Goal: Answer question/provide support: Share knowledge or assist other users

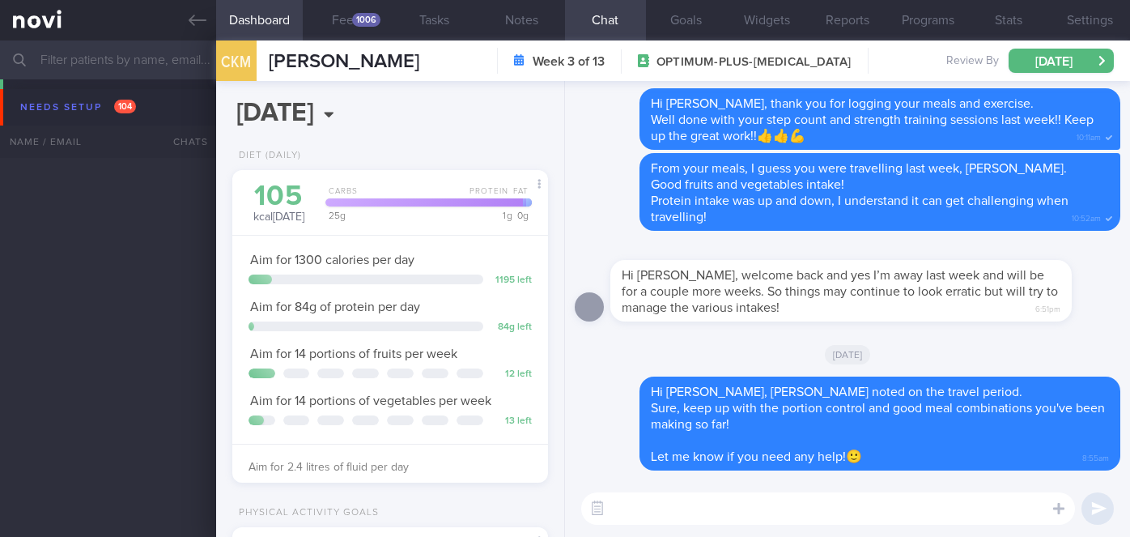
select select "9"
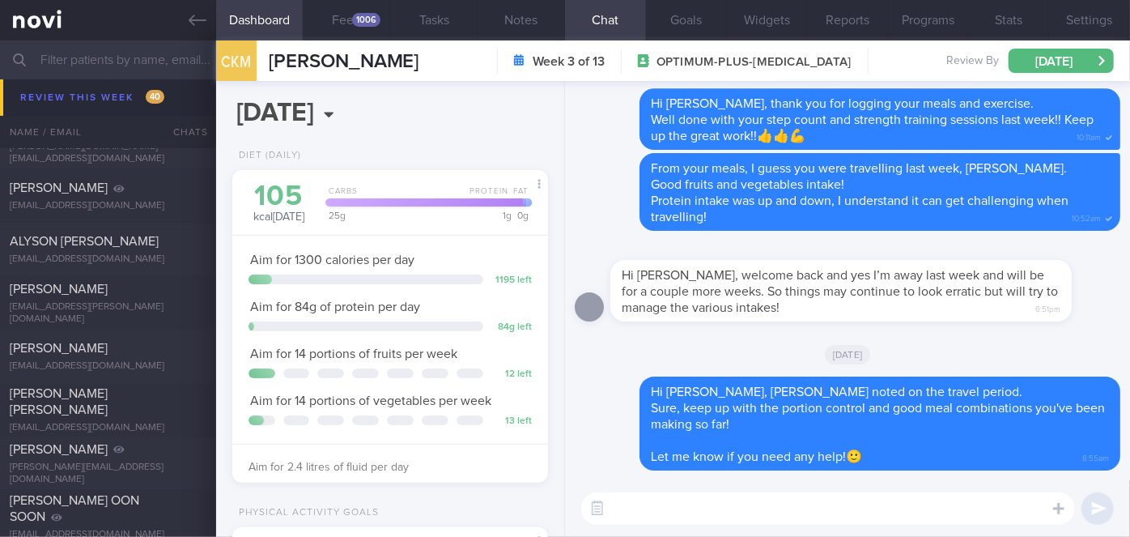
scroll to position [8874, 0]
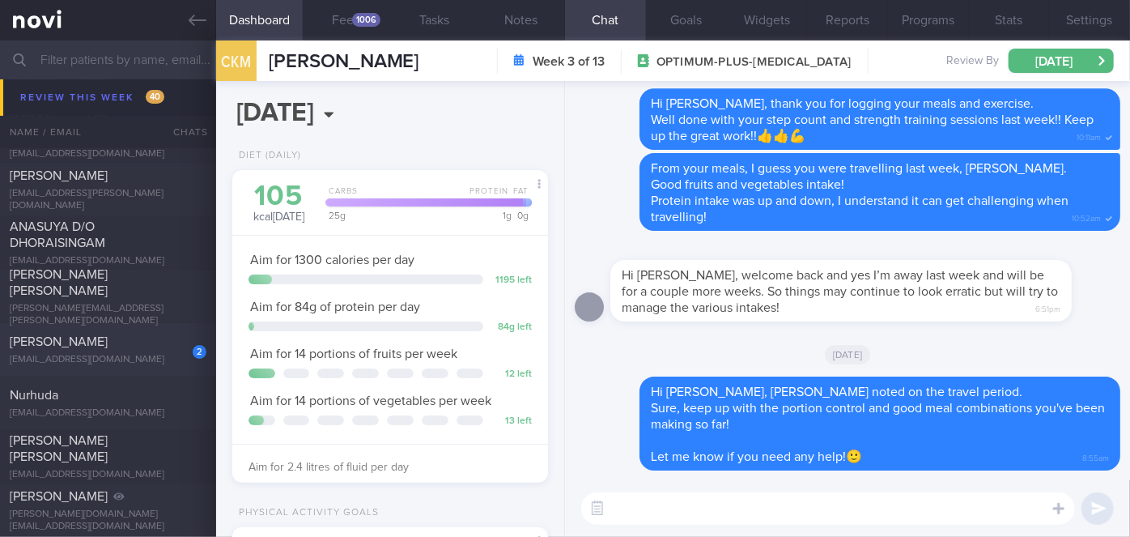
click at [103, 342] on div "[PERSON_NAME]" at bounding box center [106, 342] width 193 height 16
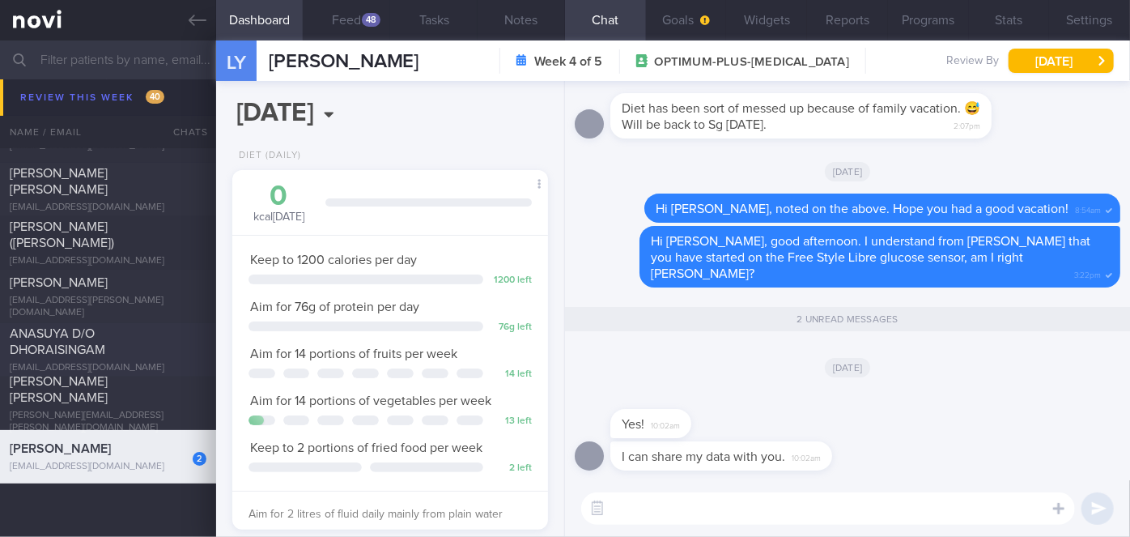
scroll to position [8452, 0]
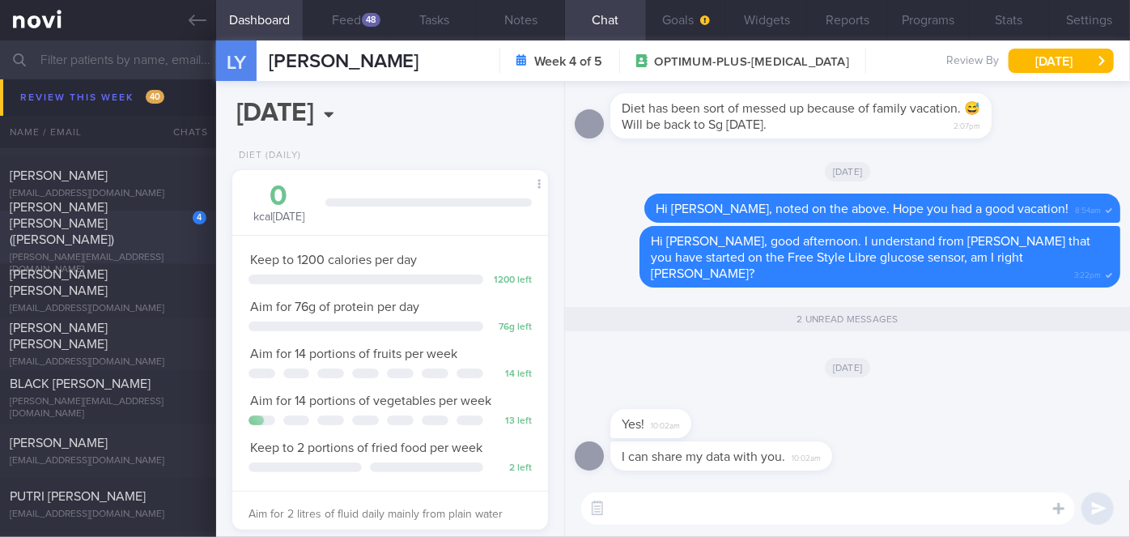
click at [144, 228] on div "[PERSON_NAME] [PERSON_NAME] ([PERSON_NAME])" at bounding box center [106, 223] width 193 height 49
type input "Nil"
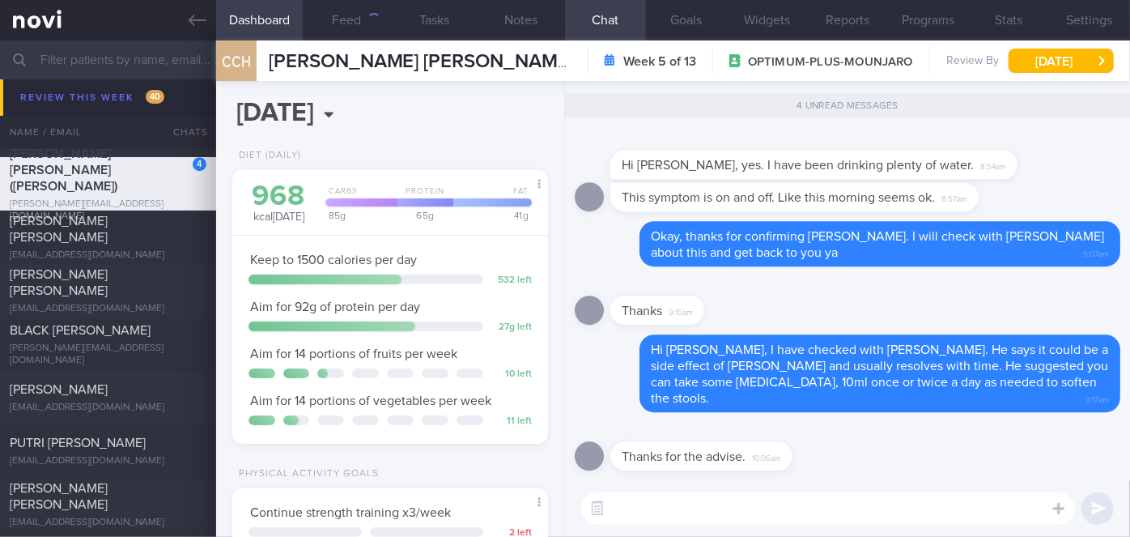
scroll to position [8399, 0]
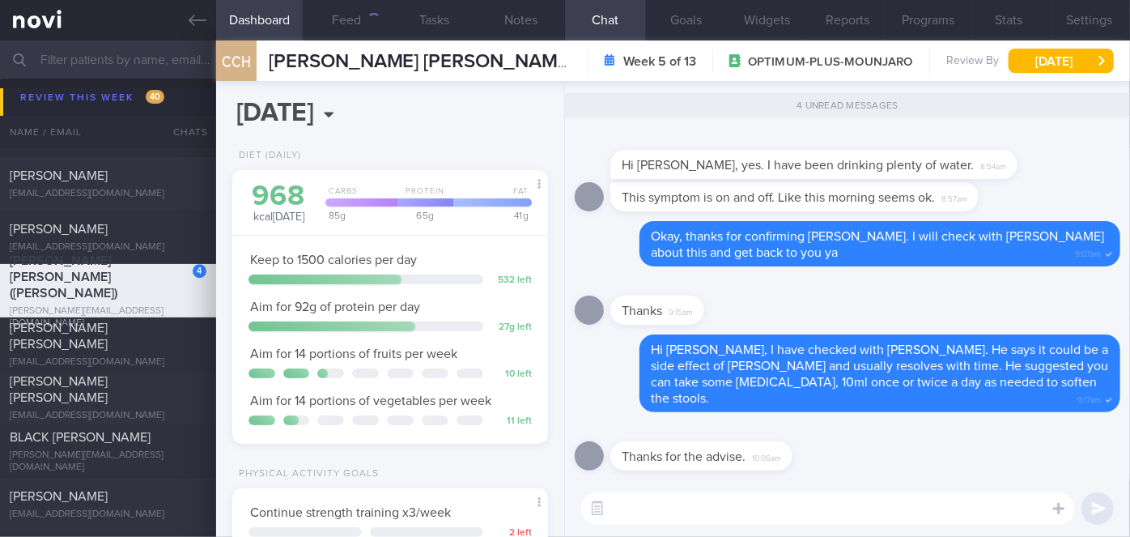
click at [725, 504] on textarea at bounding box center [828, 508] width 494 height 32
type textarea "Most welcome, [PERSON_NAME]!"
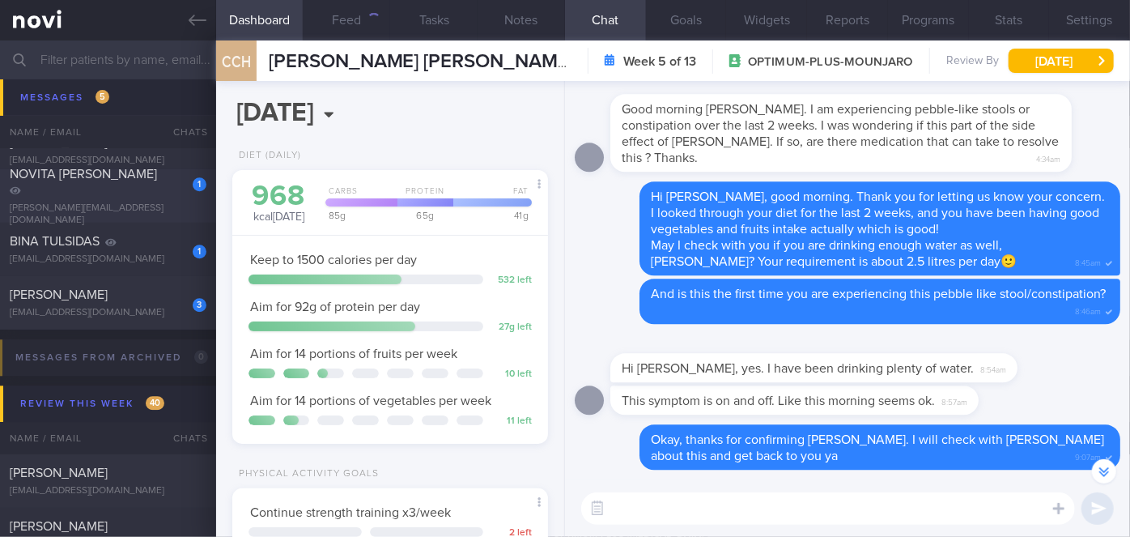
scroll to position [8104, 0]
click at [144, 292] on div "[PERSON_NAME]" at bounding box center [106, 292] width 193 height 16
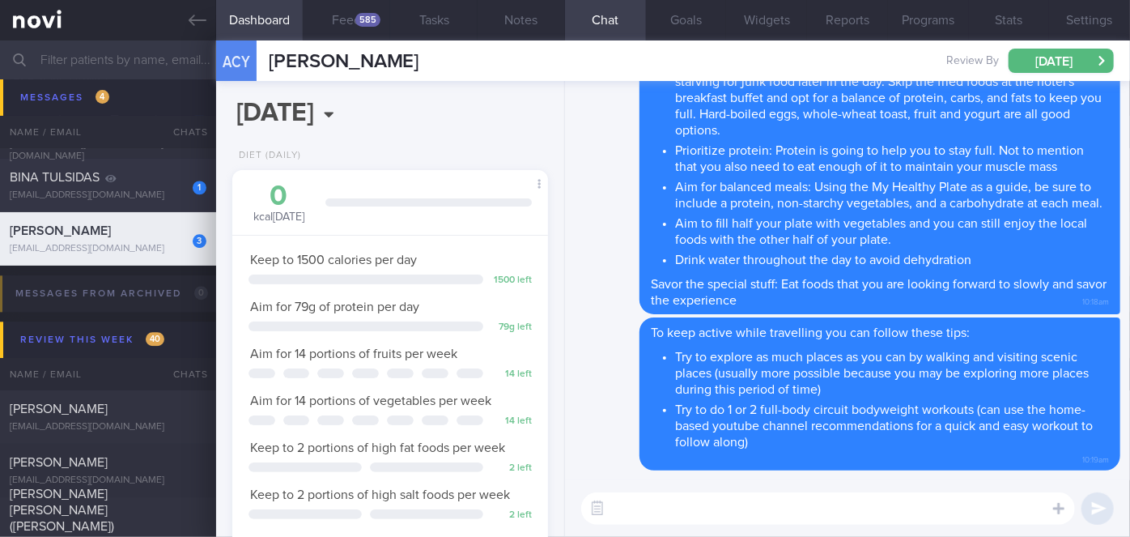
scroll to position [7911, 0]
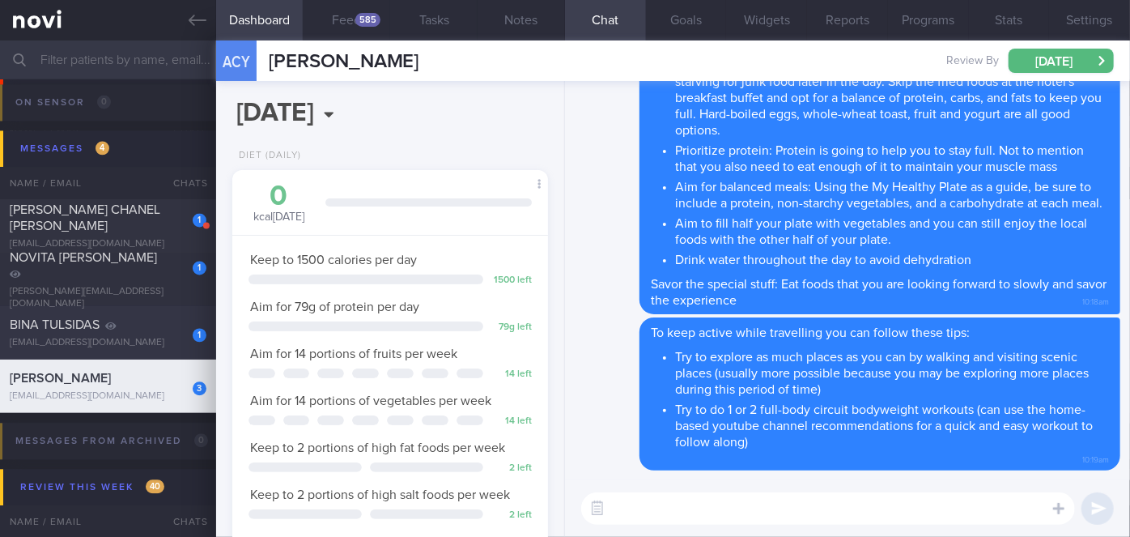
click at [155, 337] on div "[EMAIL_ADDRESS][DOMAIN_NAME]" at bounding box center [108, 343] width 197 height 12
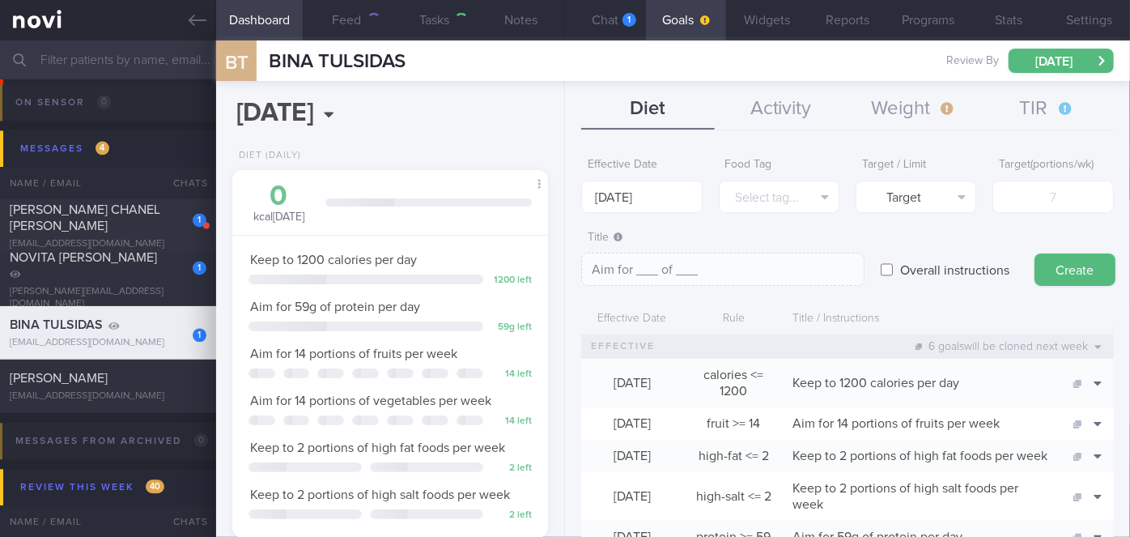
scroll to position [141, 283]
click at [634, 21] on div "1" at bounding box center [630, 20] width 14 height 14
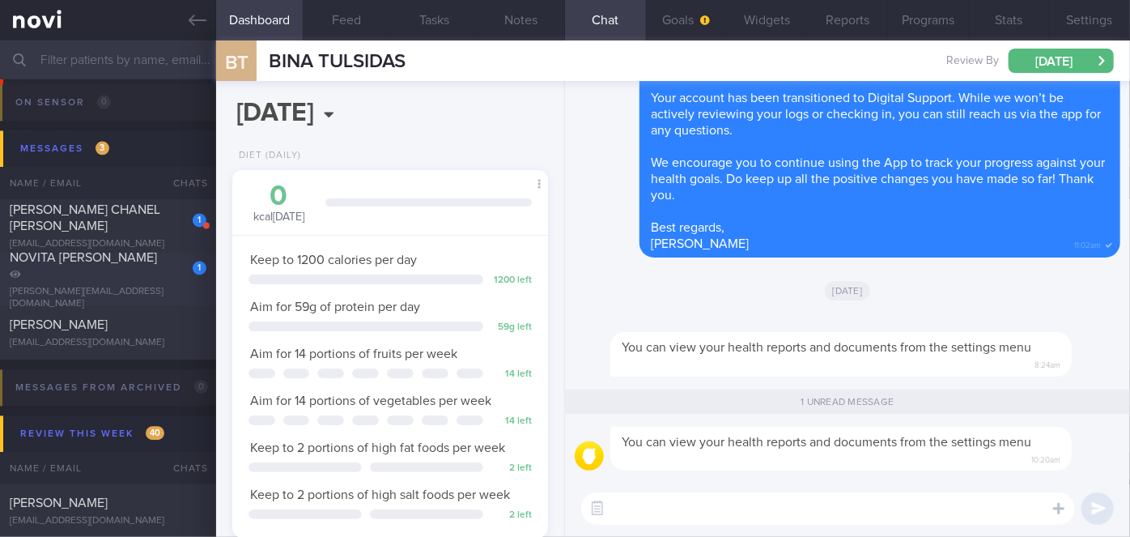
click at [172, 275] on div "1" at bounding box center [189, 261] width 36 height 25
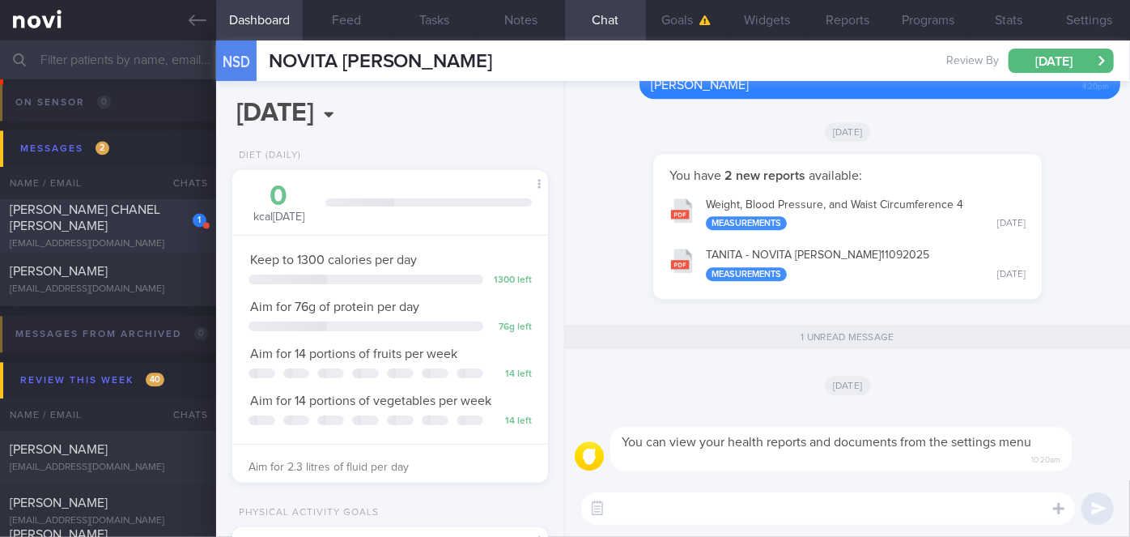
click at [135, 220] on div "[PERSON_NAME] CHANEL [PERSON_NAME]" at bounding box center [106, 218] width 193 height 32
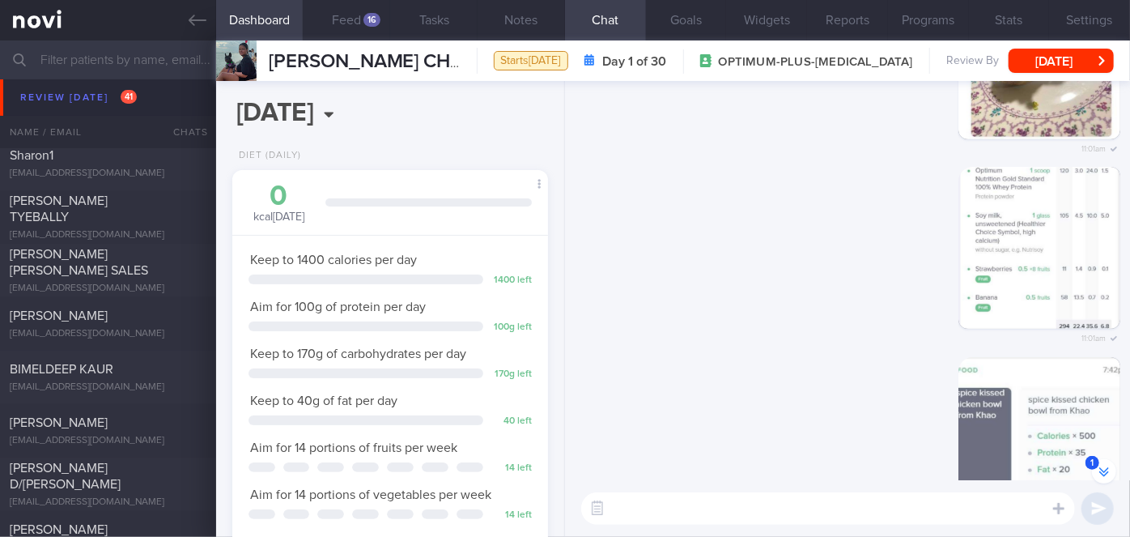
scroll to position [5650, 0]
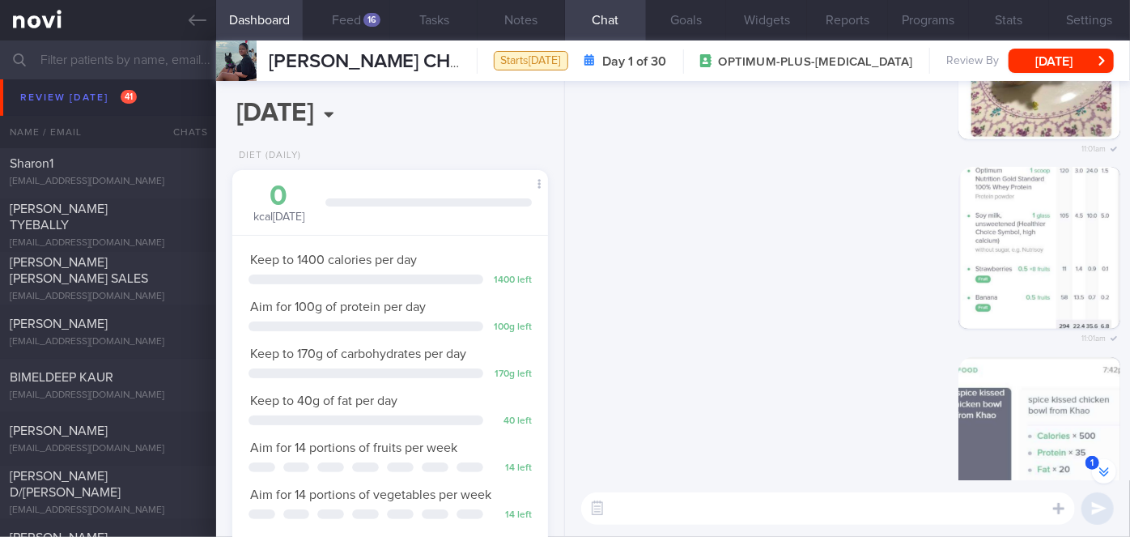
drag, startPoint x: 122, startPoint y: 210, endPoint x: 690, endPoint y: 105, distance: 577.2
click at [122, 210] on div "[PERSON_NAME] TYEBALLY" at bounding box center [106, 217] width 193 height 32
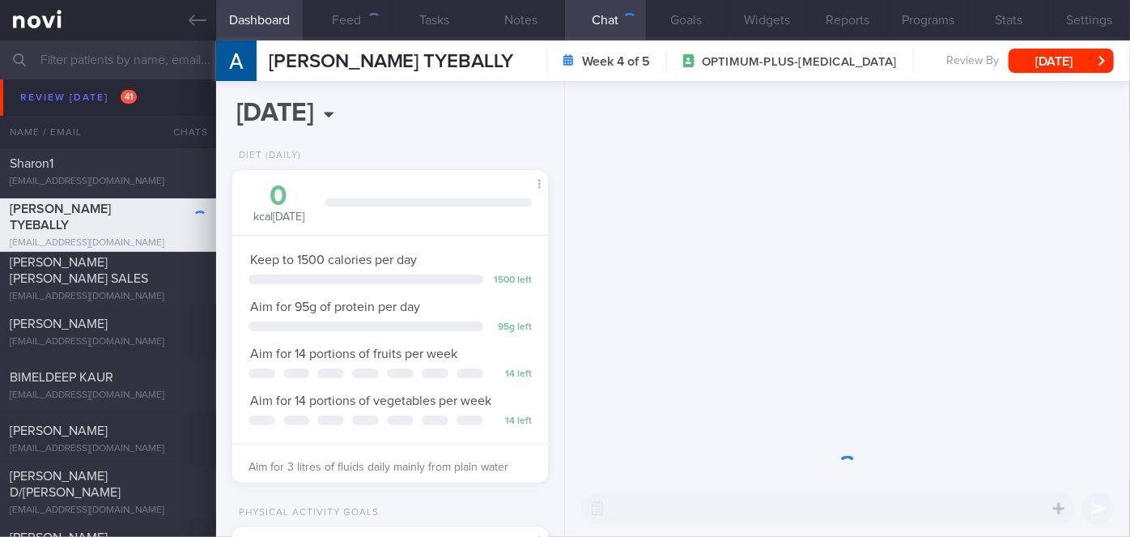
scroll to position [160, 276]
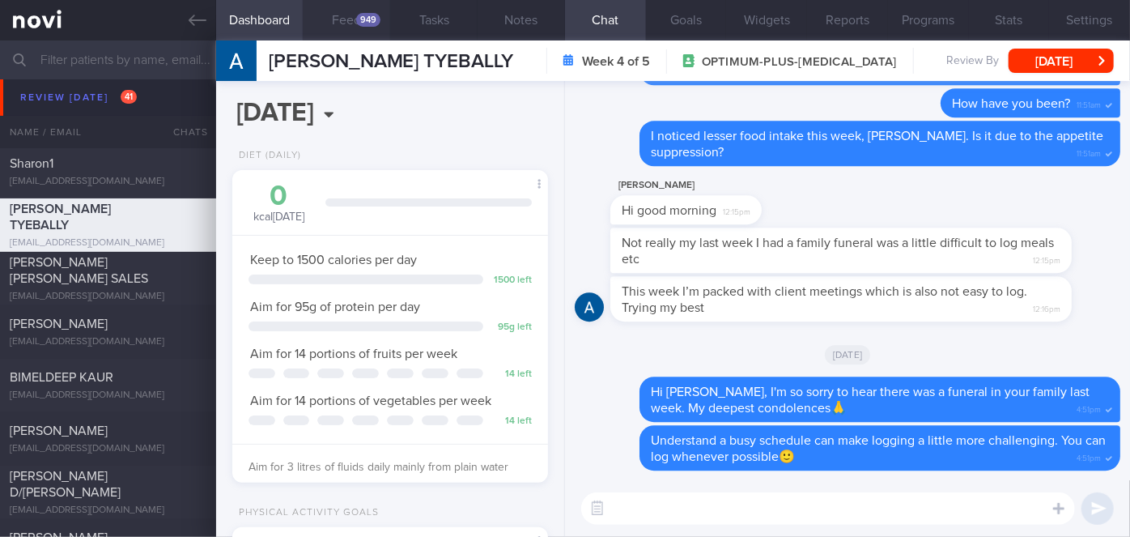
click at [368, 11] on button "Feed 949" at bounding box center [346, 20] width 87 height 40
select select "9"
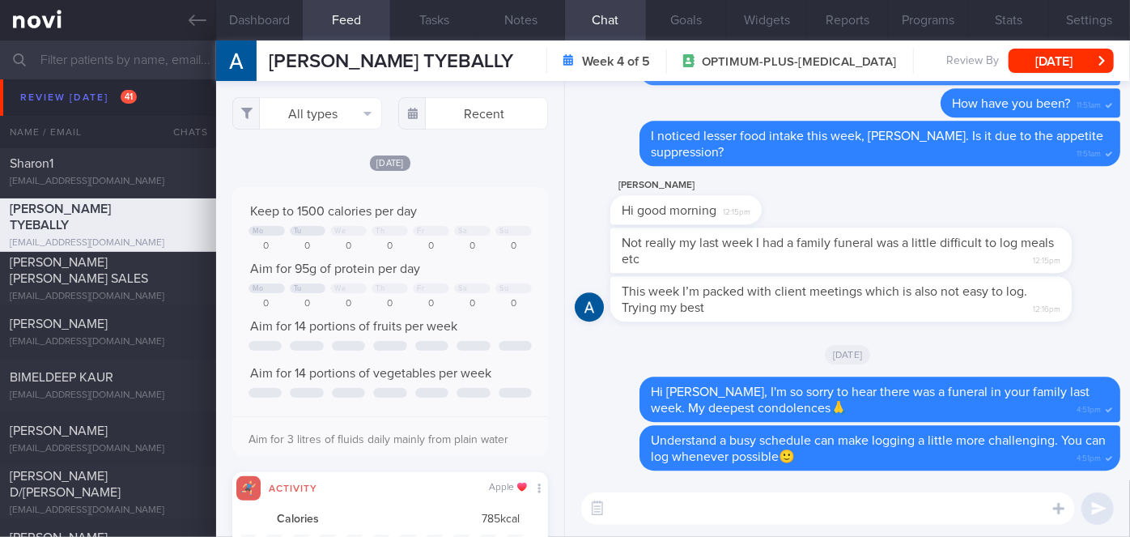
scroll to position [70, 283]
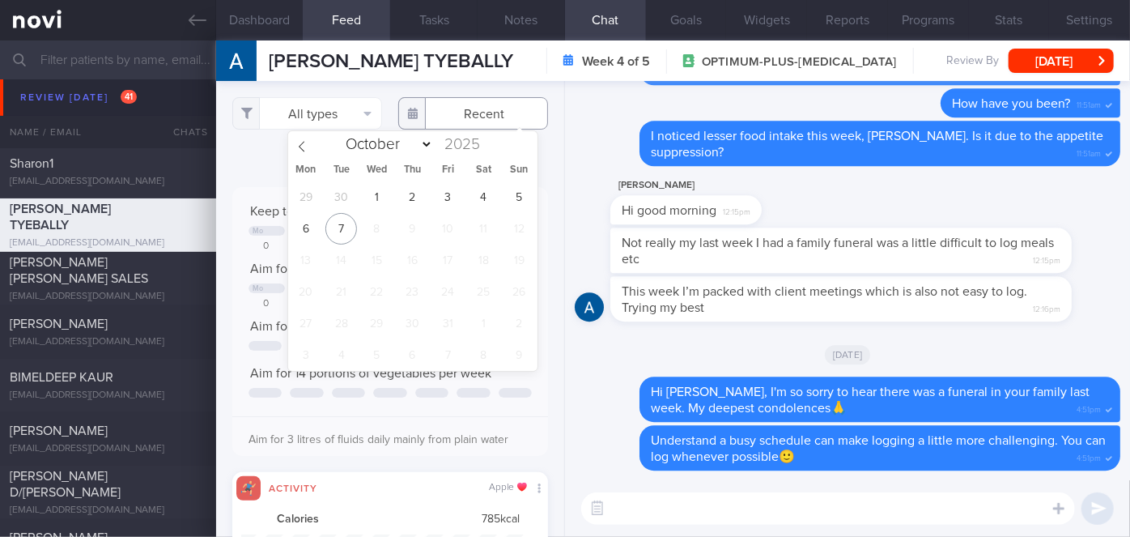
click at [453, 98] on input "text" at bounding box center [473, 113] width 150 height 32
click at [320, 197] on span "29" at bounding box center [306, 197] width 32 height 32
type input "[DATE]"
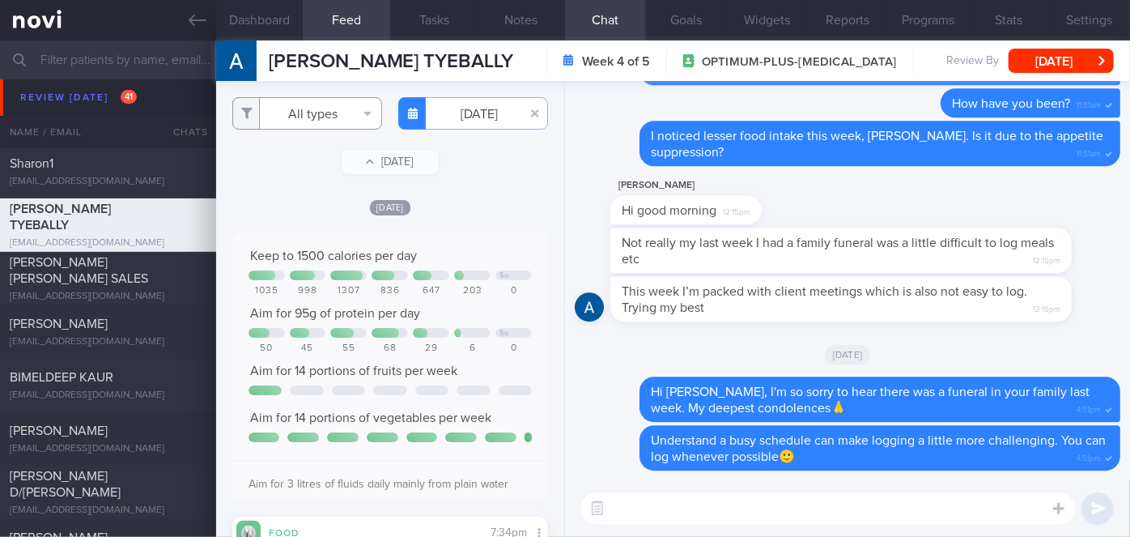
click at [304, 117] on button "All types" at bounding box center [307, 113] width 150 height 32
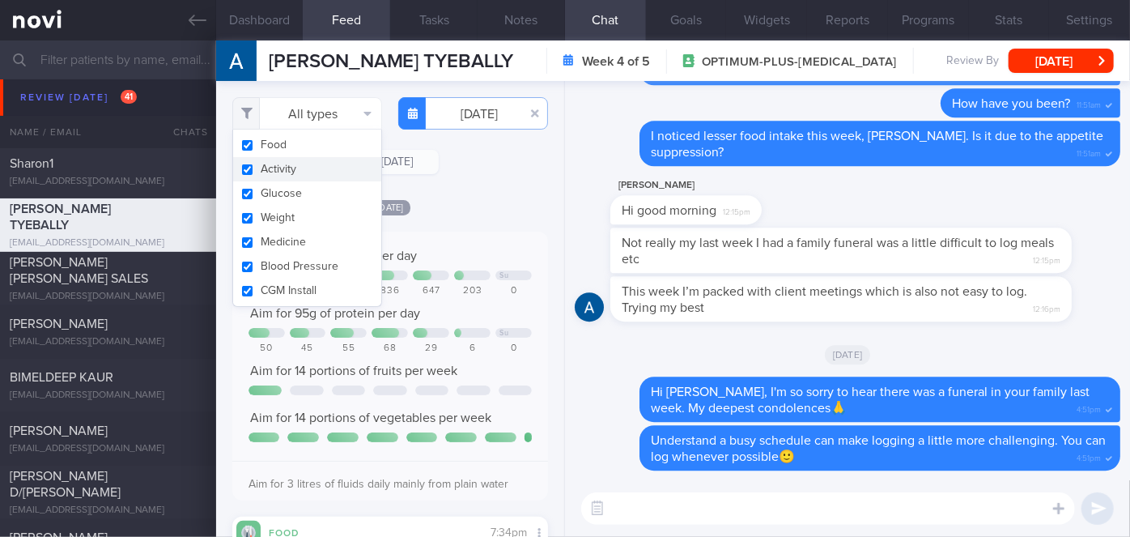
click at [313, 170] on button "Activity" at bounding box center [307, 169] width 148 height 24
checkbox input "false"
click at [468, 186] on div "Filtering type... Food Activity Glucose Weight Medicine [MEDICAL_DATA] [MEDICAL…" at bounding box center [390, 309] width 348 height 456
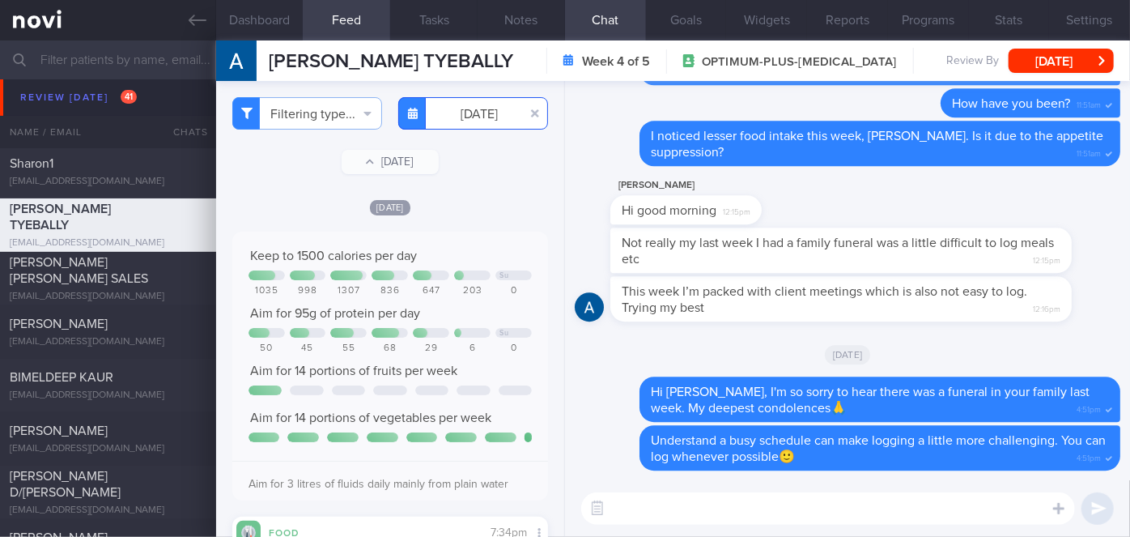
click at [470, 127] on body "You are offline! Some functionality will be unavailable Patients New Users Coac…" at bounding box center [565, 268] width 1130 height 537
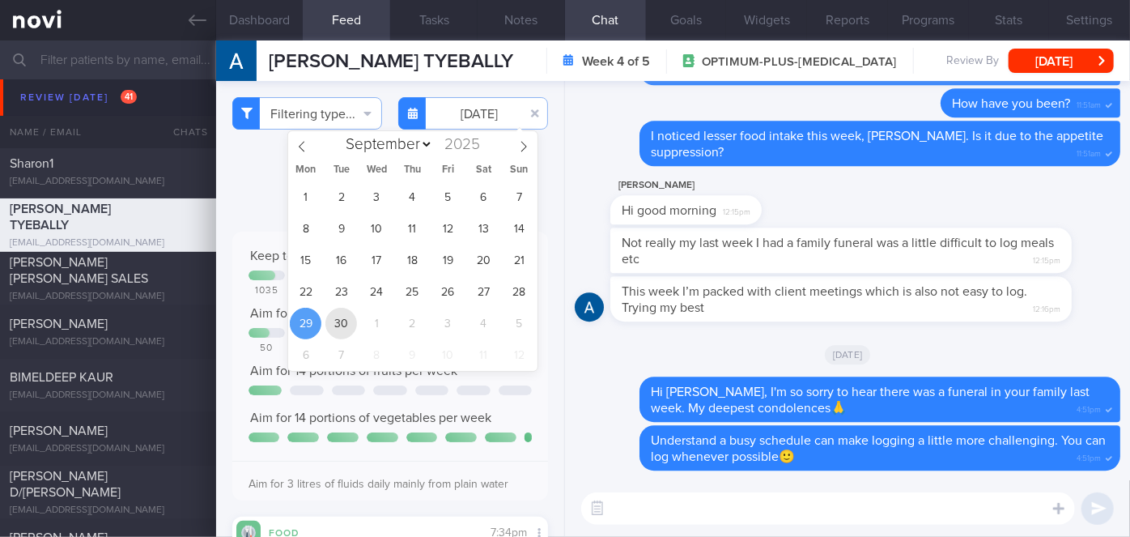
click at [338, 331] on span "30" at bounding box center [342, 324] width 32 height 32
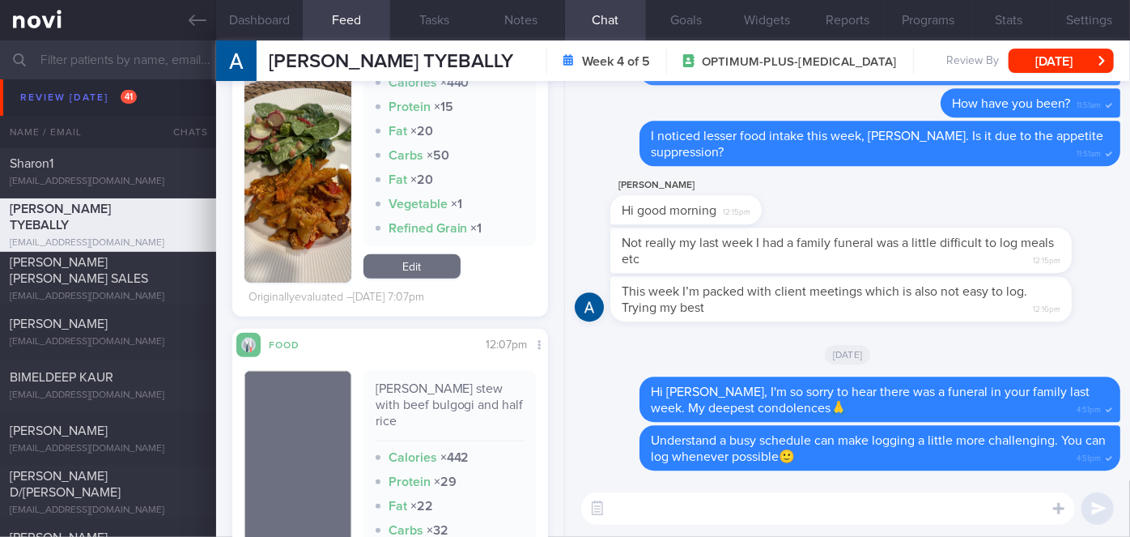
scroll to position [589, 0]
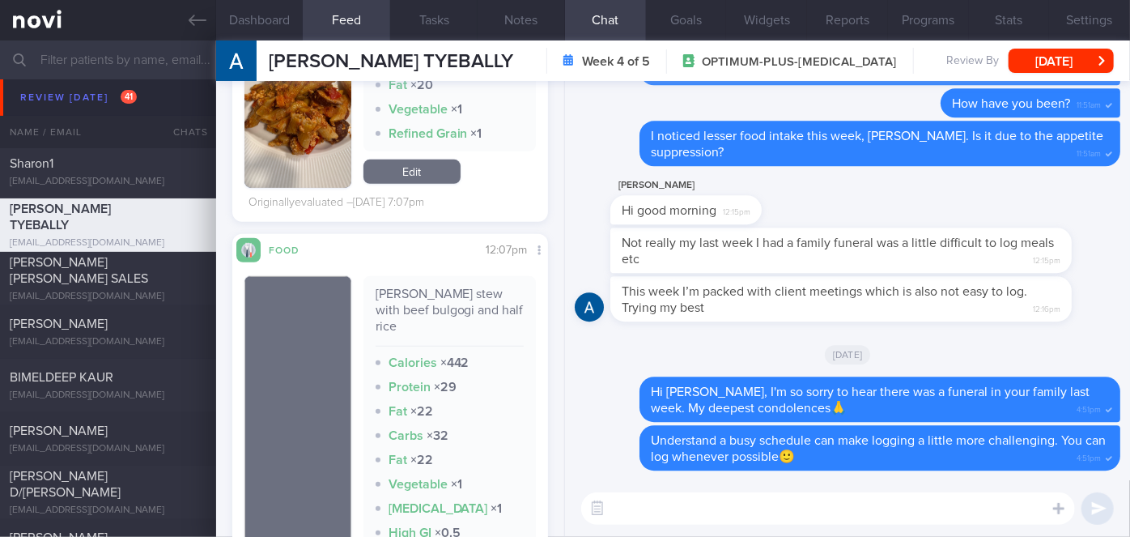
click at [317, 145] on img "button" at bounding box center [298, 79] width 107 height 218
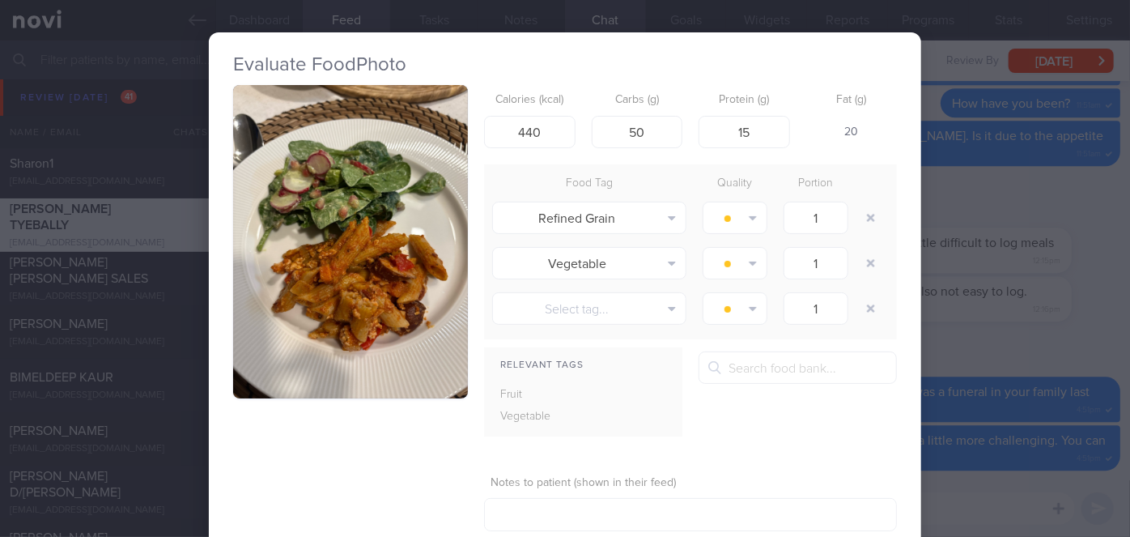
click at [317, 145] on button "button" at bounding box center [350, 241] width 235 height 313
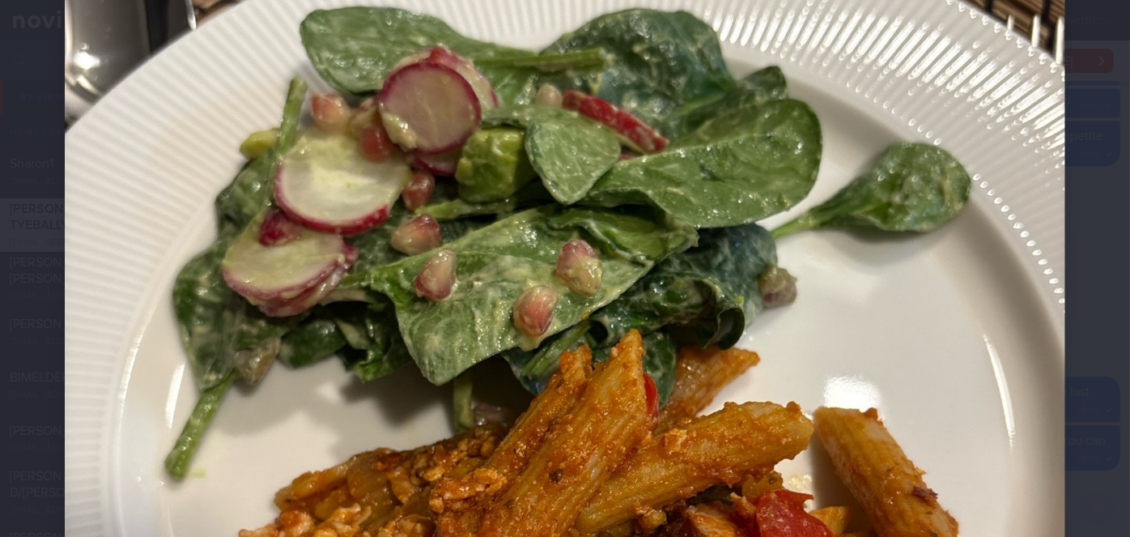
scroll to position [515, 0]
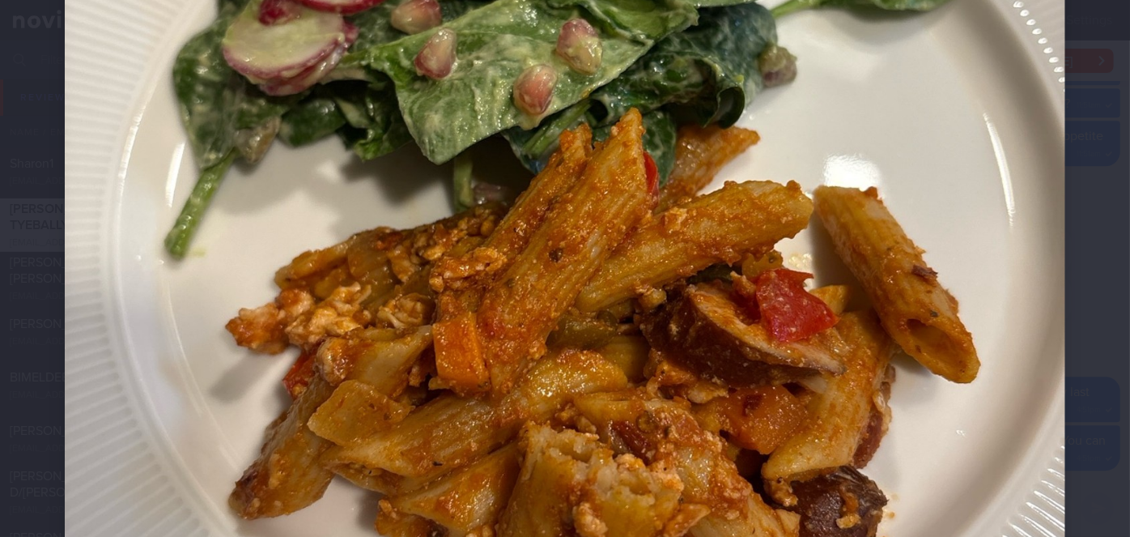
click at [1076, 270] on div at bounding box center [565, 217] width 1130 height 1464
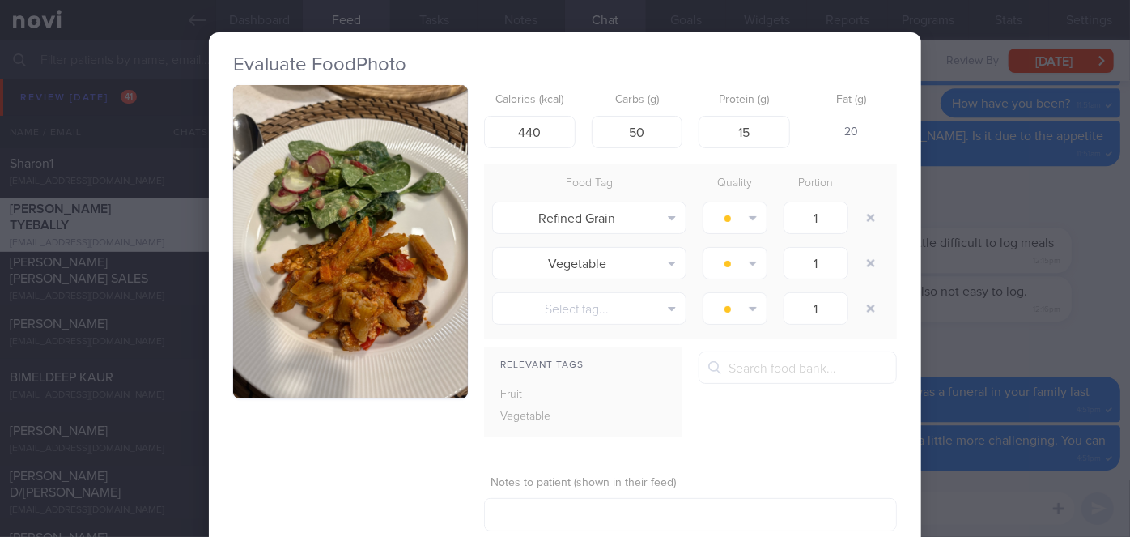
click at [1076, 270] on div "Evaluate Food Photo Calories (kcal) 440 Carbs (g) 50 Protein (g) 15 Fat (g) 20 …" at bounding box center [565, 268] width 1130 height 537
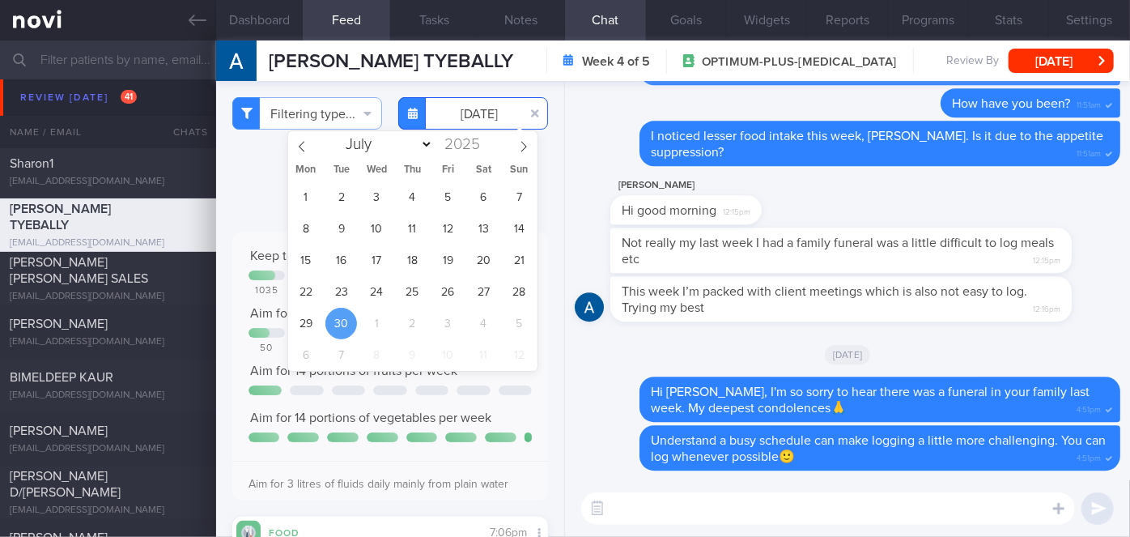
click at [468, 118] on input "[DATE]" at bounding box center [473, 113] width 150 height 32
click at [313, 317] on span "29" at bounding box center [306, 324] width 32 height 32
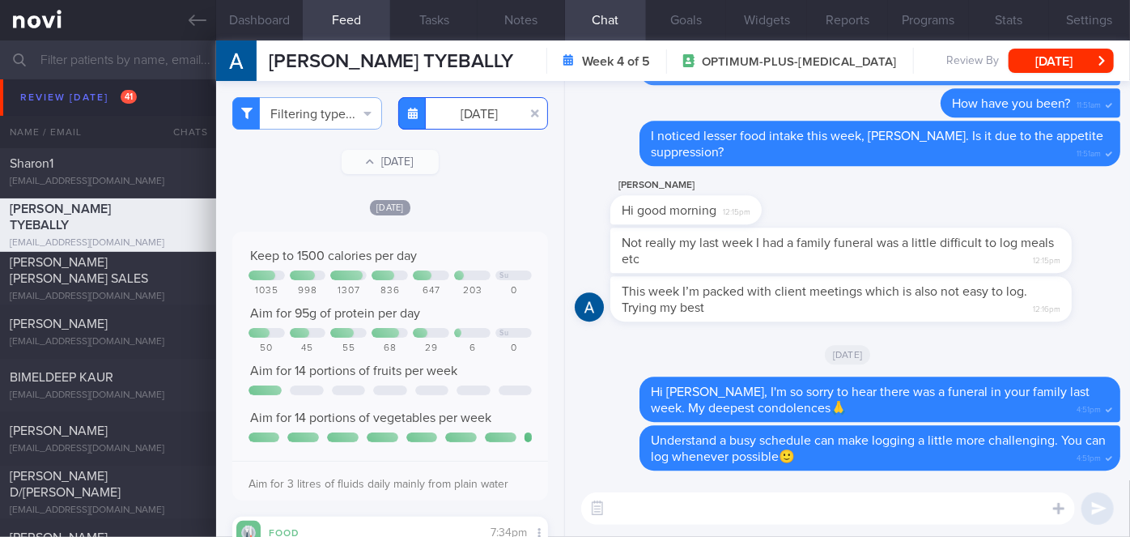
click at [475, 114] on input "[DATE]" at bounding box center [473, 113] width 150 height 32
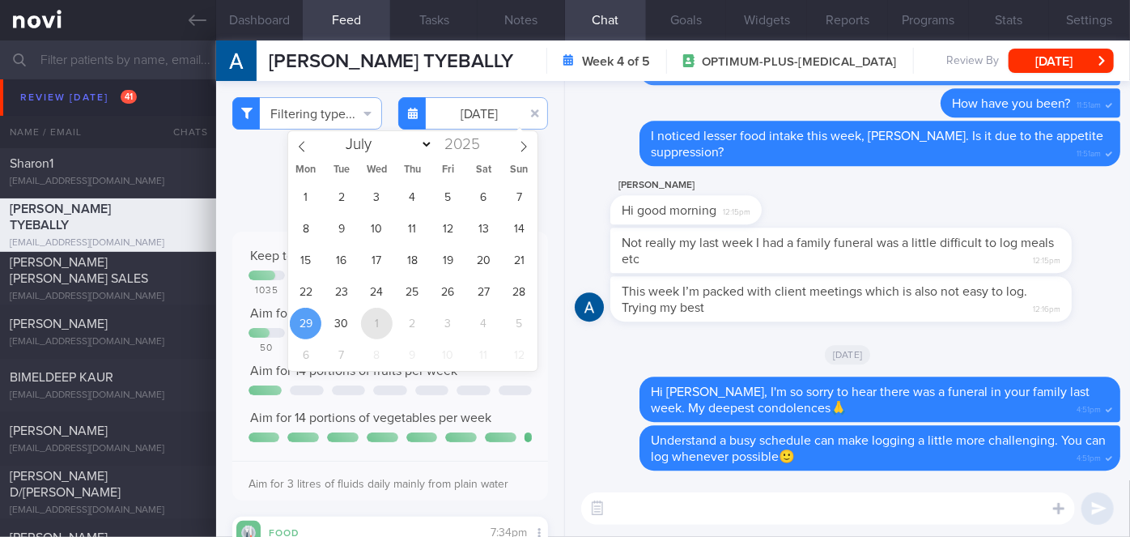
click at [377, 325] on span "1" at bounding box center [377, 324] width 32 height 32
type input "[DATE]"
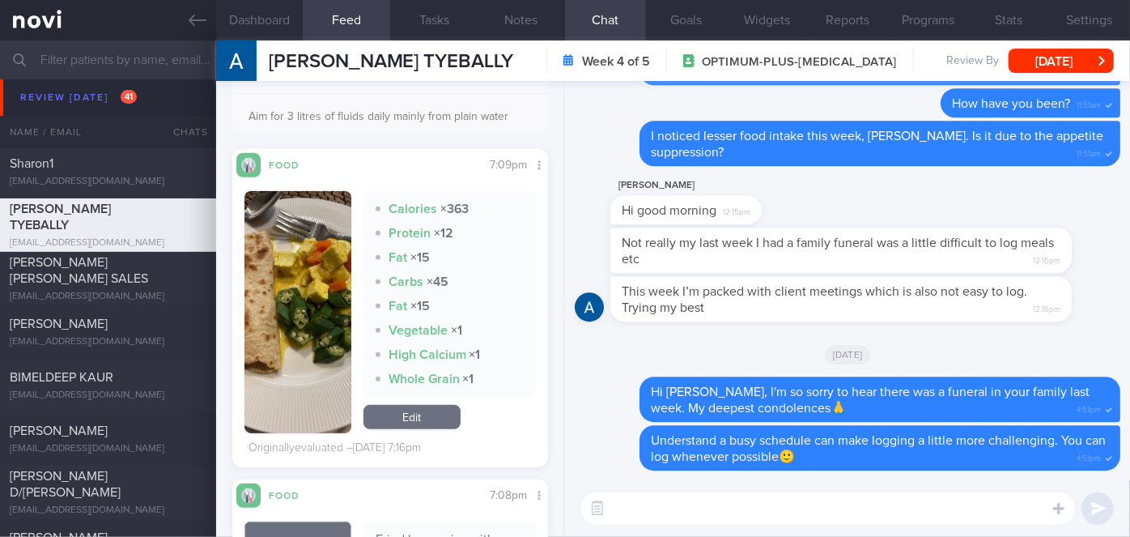
click at [277, 309] on button "button" at bounding box center [298, 312] width 107 height 242
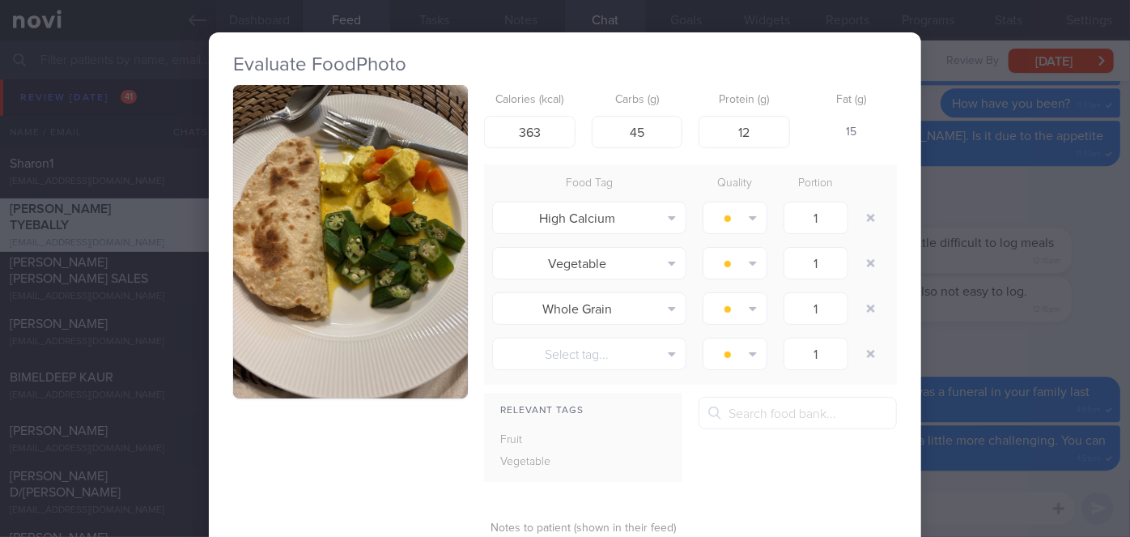
click at [947, 303] on div "Evaluate Food Photo Calories (kcal) 363 Carbs (g) 45 Protein (g) 12 Fat (g) 15 …" at bounding box center [565, 268] width 1130 height 537
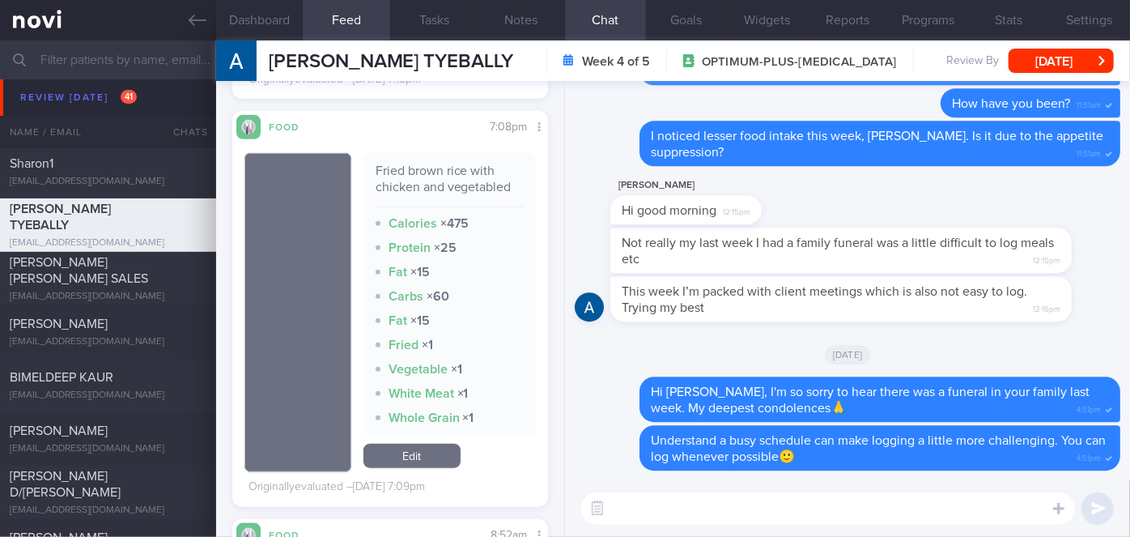
scroll to position [1030, 0]
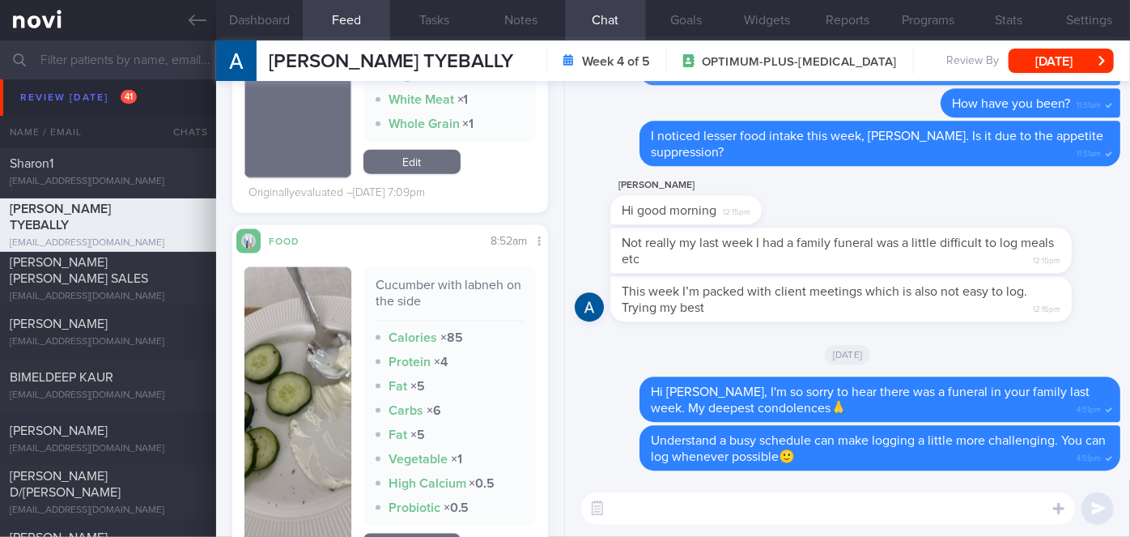
click at [304, 378] on button "button" at bounding box center [298, 414] width 107 height 295
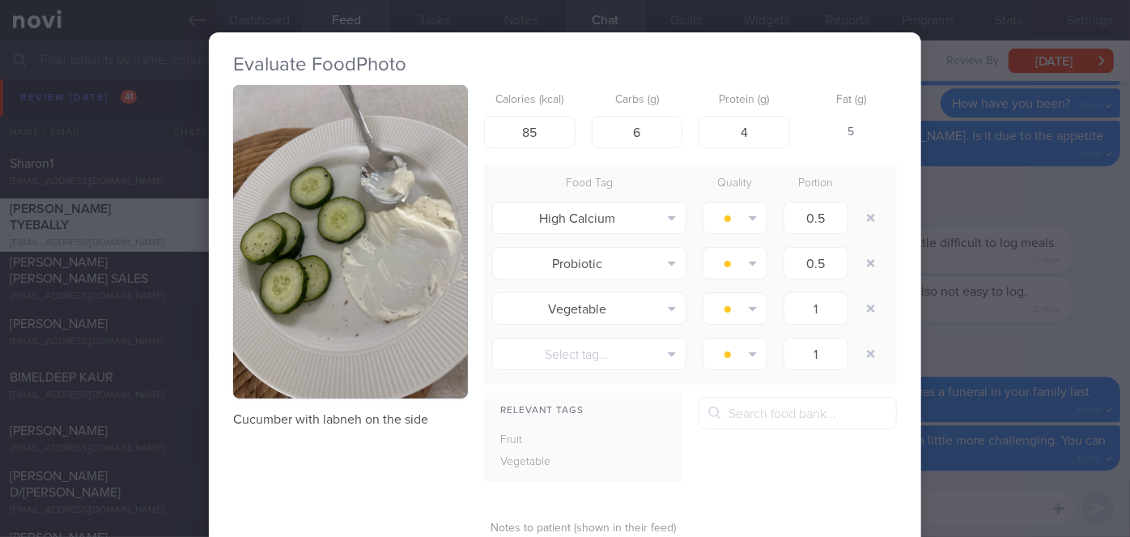
click at [927, 283] on div "Evaluate Food Photo Cucumber with labneh on the side Calories (kcal) 85 Carbs (…" at bounding box center [565, 268] width 1130 height 537
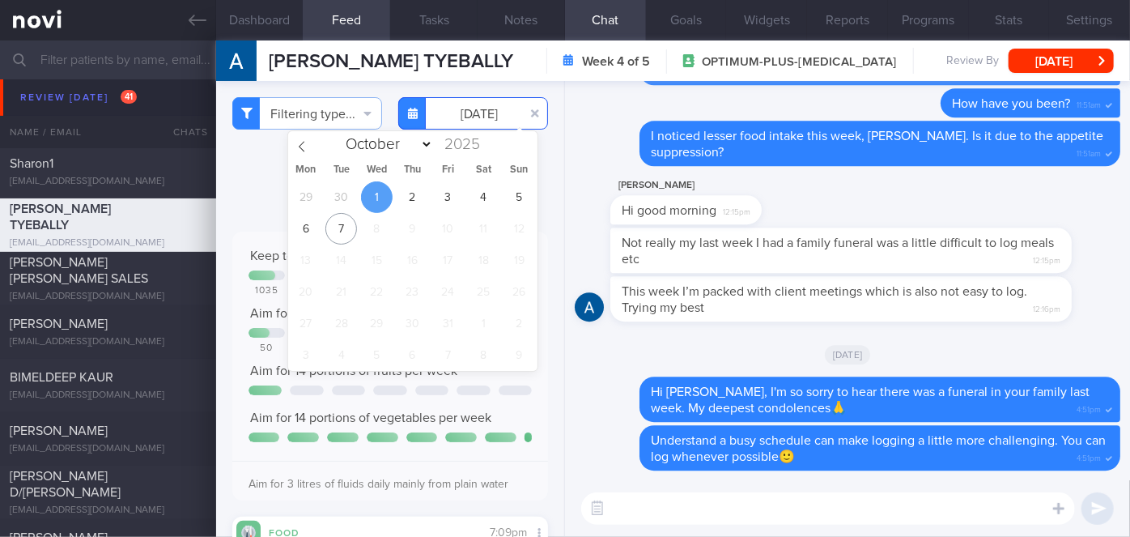
click at [447, 124] on input "[DATE]" at bounding box center [473, 113] width 150 height 32
click at [419, 197] on span "2" at bounding box center [413, 197] width 32 height 32
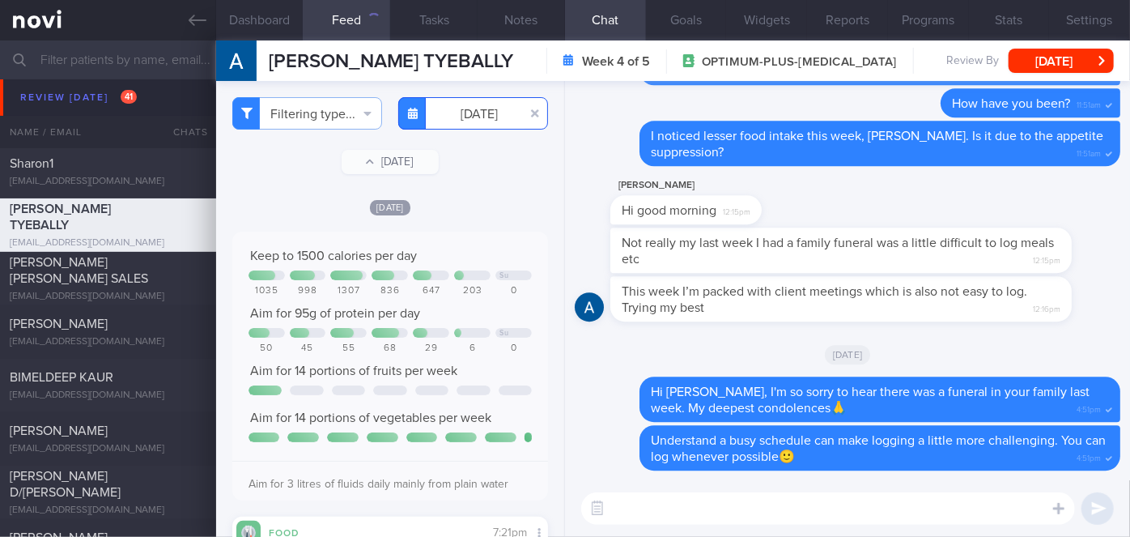
scroll to position [368, 0]
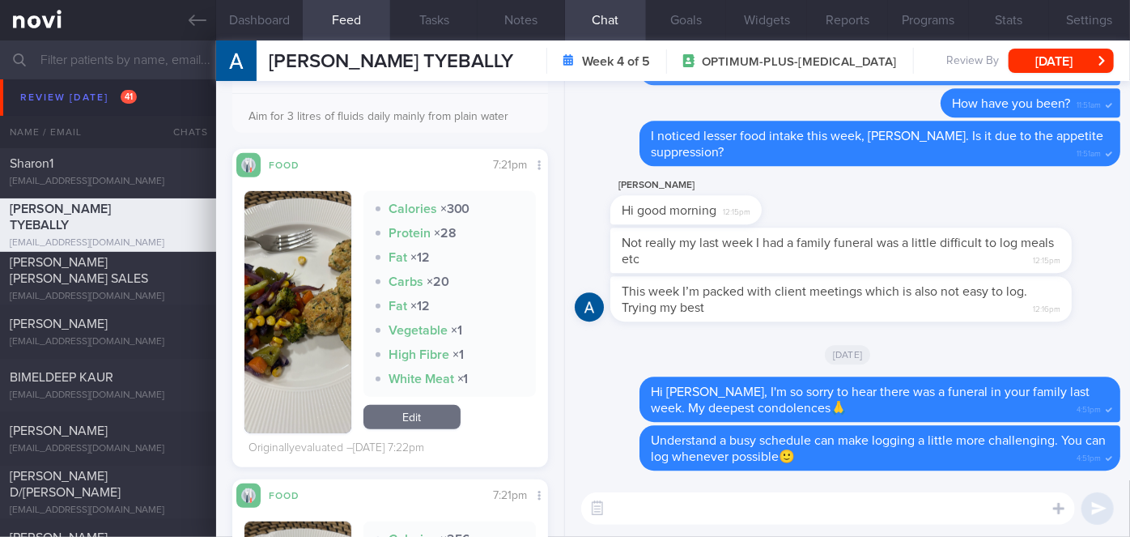
click at [280, 338] on button "button" at bounding box center [298, 312] width 107 height 242
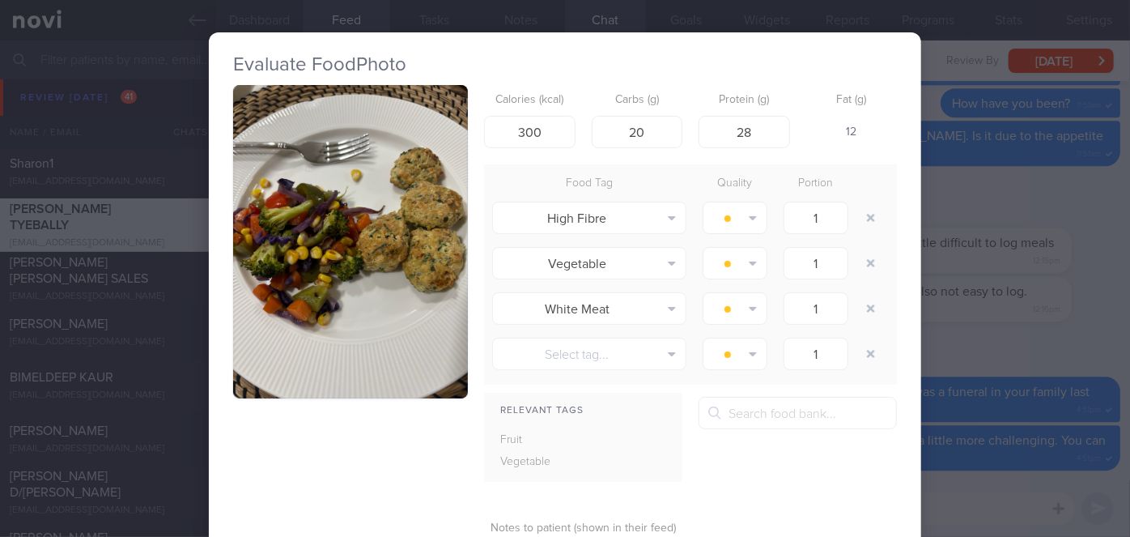
click at [939, 327] on div "Evaluate Food Photo Calories (kcal) 300 Carbs (g) 20 Protein (g) 28 Fat (g) 12 …" at bounding box center [565, 268] width 1130 height 537
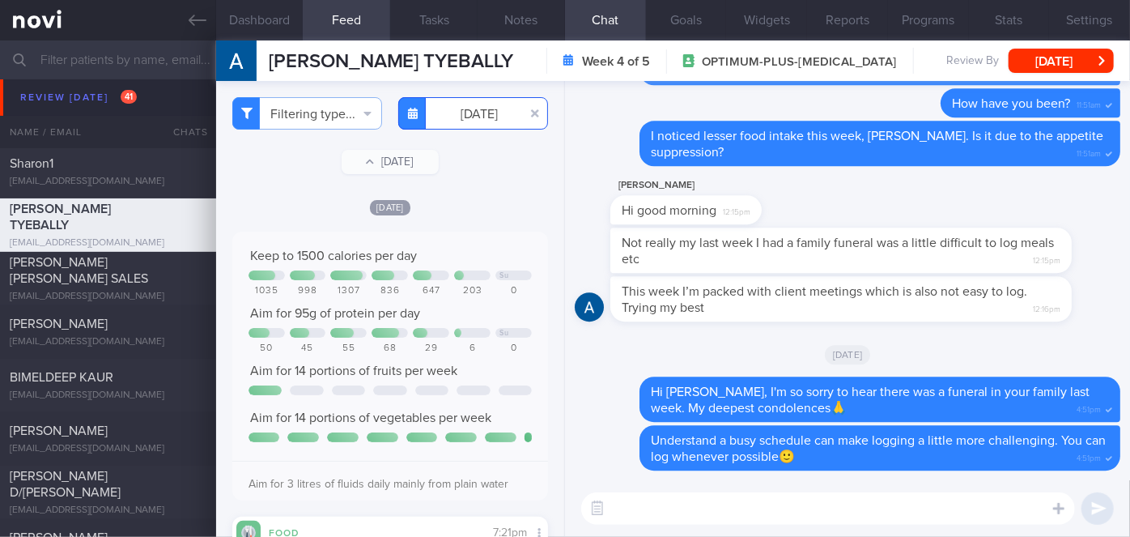
click at [453, 116] on input "[DATE]" at bounding box center [473, 113] width 150 height 32
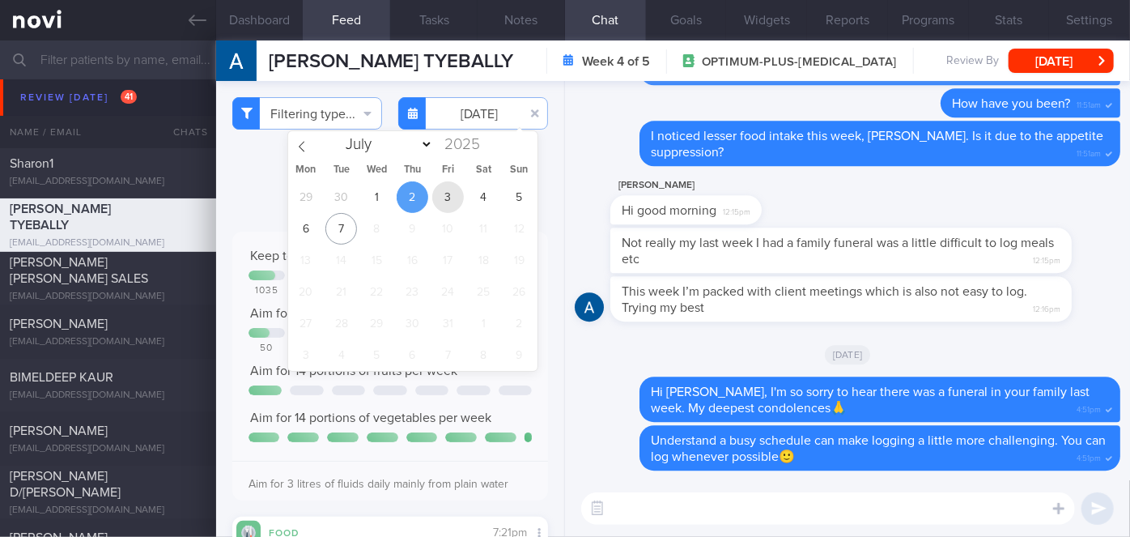
click at [451, 191] on span "3" at bounding box center [448, 197] width 32 height 32
type input "[DATE]"
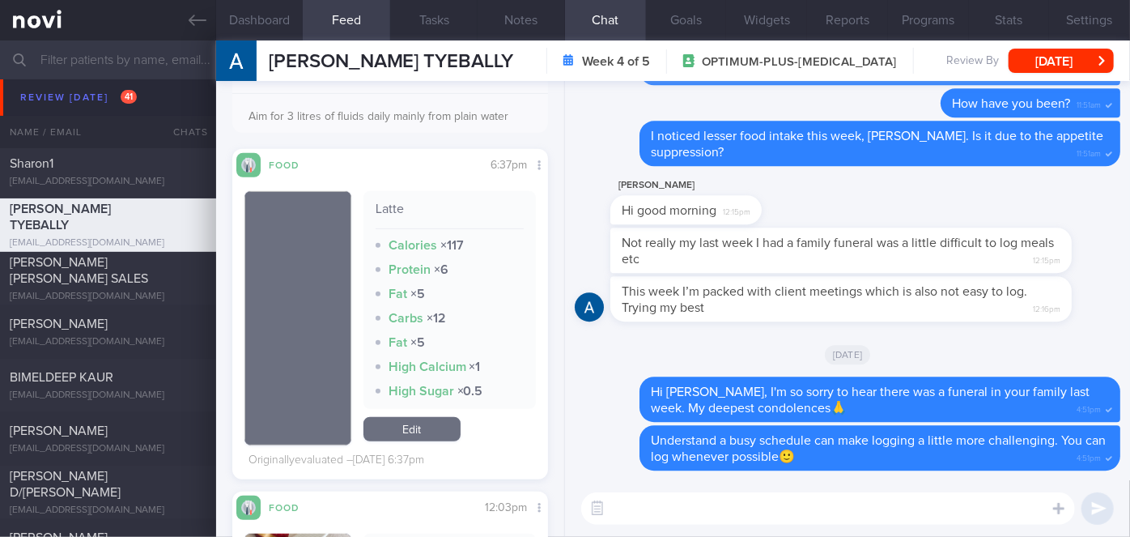
scroll to position [736, 0]
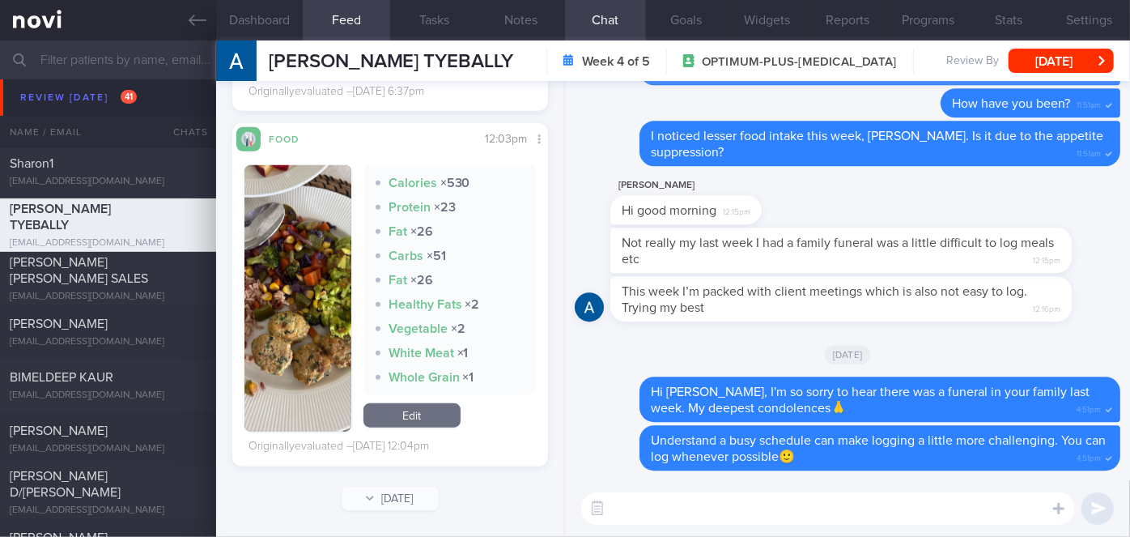
click at [732, 518] on textarea at bounding box center [828, 508] width 494 height 32
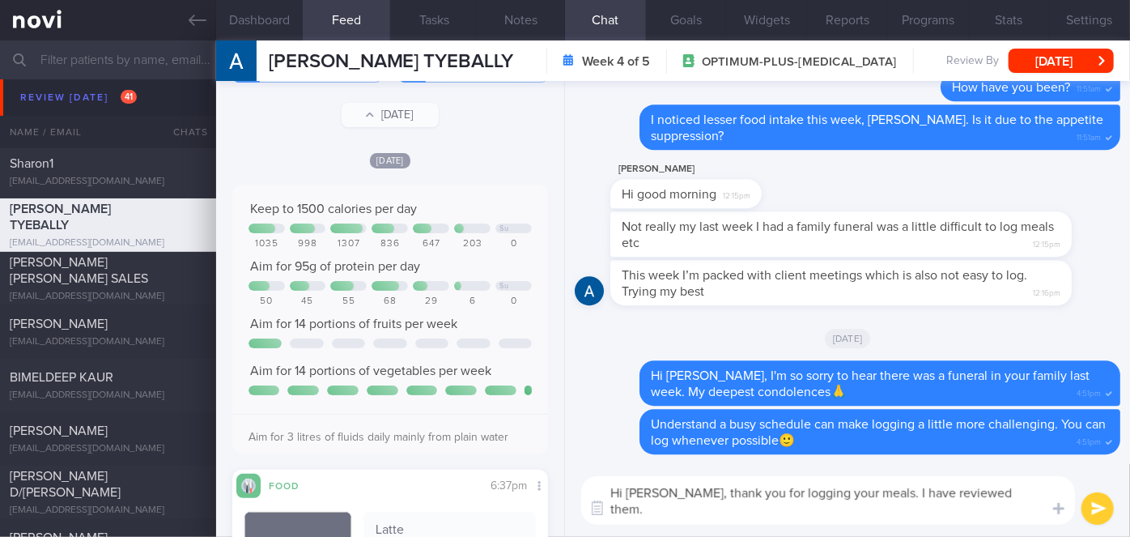
scroll to position [0, 0]
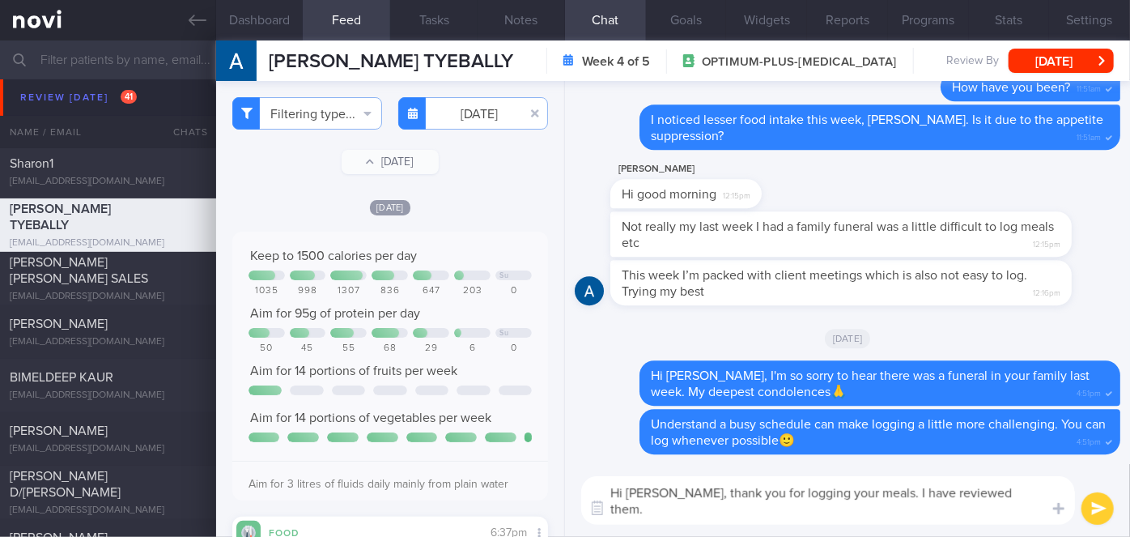
click at [848, 509] on textarea "Hi [PERSON_NAME], thank you for logging your meals. I have reviewed them. 1. Pr…" at bounding box center [828, 500] width 494 height 49
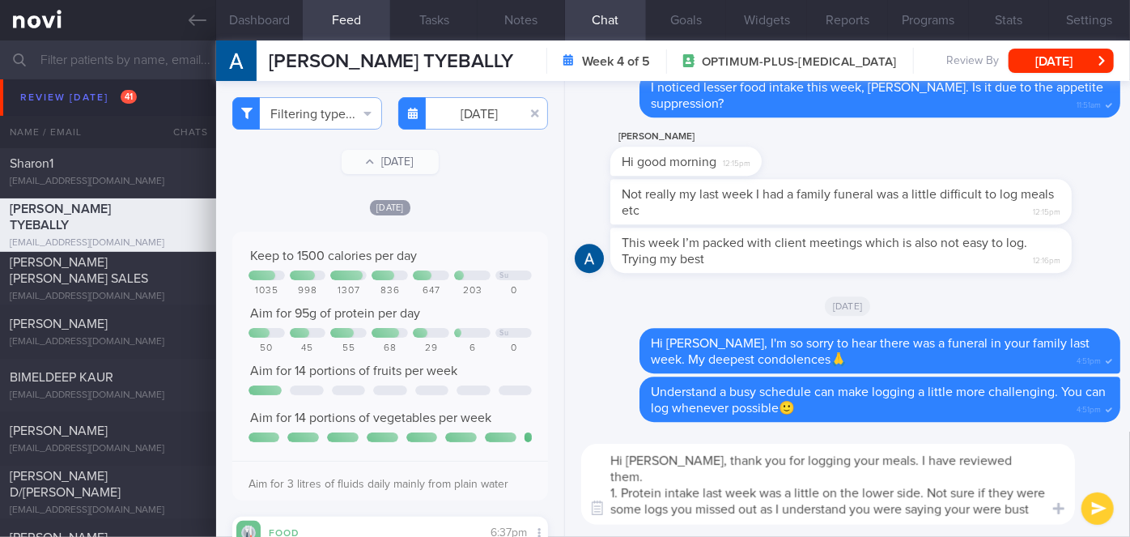
click at [1033, 494] on textarea "Hi [PERSON_NAME], thank you for logging your meals. I have reviewed them. 1. Pr…" at bounding box center [828, 484] width 494 height 81
click at [768, 512] on textarea "Hi [PERSON_NAME], thank you for logging your meals. I have reviewed them. 1. Pr…" at bounding box center [828, 484] width 494 height 81
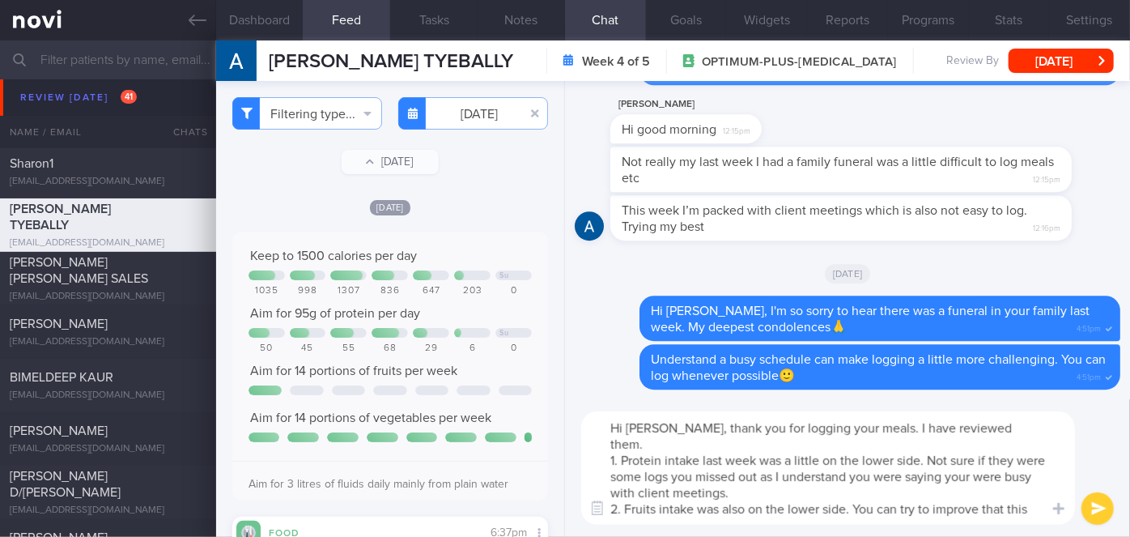
click at [751, 489] on textarea "Hi [PERSON_NAME], thank you for logging your meals. I have reviewed them. 1. Pr…" at bounding box center [828, 467] width 494 height 113
click at [823, 492] on textarea "Hi [PERSON_NAME], thank you for logging your meals. I have reviewed them. 1. Pr…" at bounding box center [828, 467] width 494 height 113
type textarea "Hi [PERSON_NAME], thank you for logging your meals. I have reviewed them. 1. Pr…"
click at [1096, 514] on button "submit" at bounding box center [1098, 508] width 32 height 32
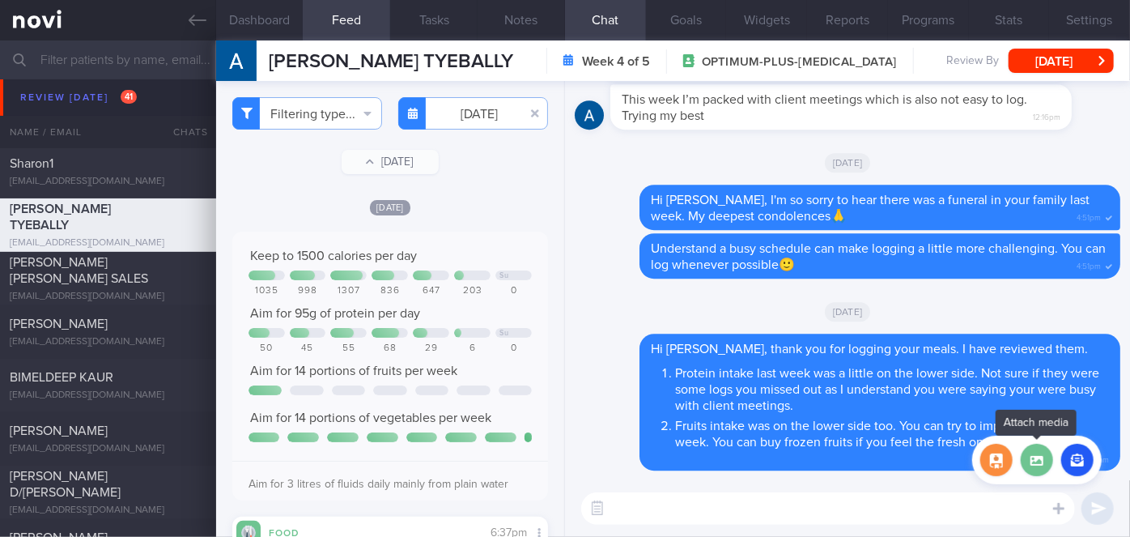
click at [1045, 462] on label at bounding box center [1037, 460] width 32 height 32
click at [0, 0] on input "file" at bounding box center [0, 0] width 0 height 0
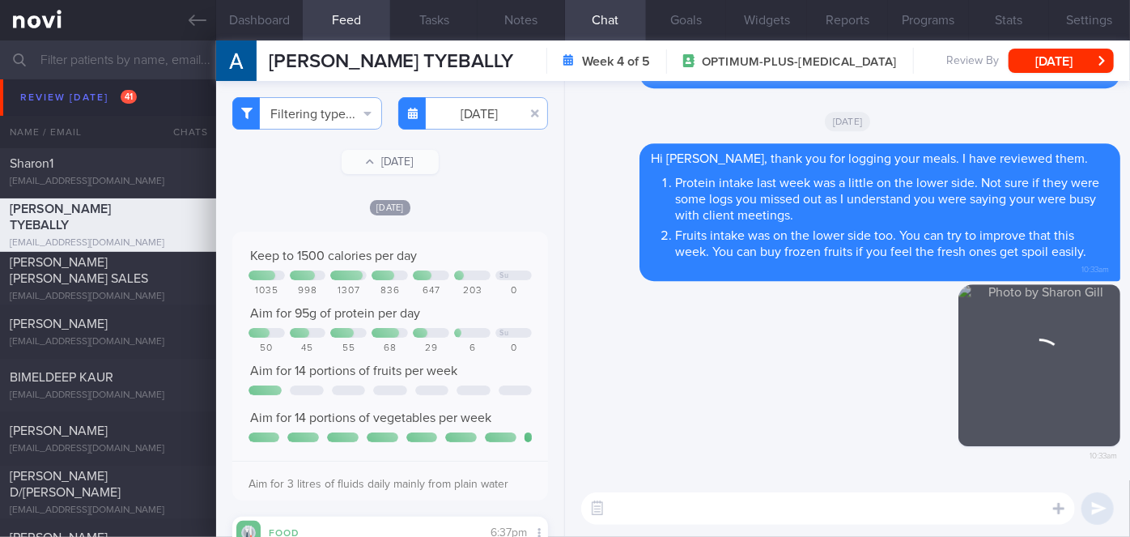
click at [644, 518] on textarea at bounding box center [828, 508] width 494 height 32
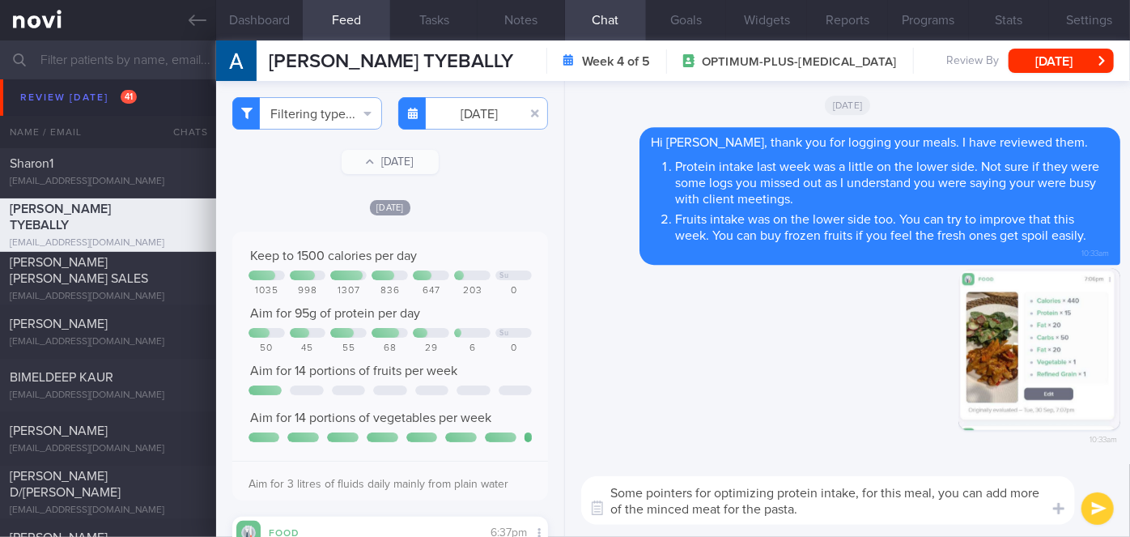
click at [825, 514] on textarea "Some pointers for optimizing protein intake, for this meal, you can add more of…" at bounding box center [828, 500] width 494 height 49
type textarea "Some pointers for optimizing protein intake, for this meal, you can add more of…"
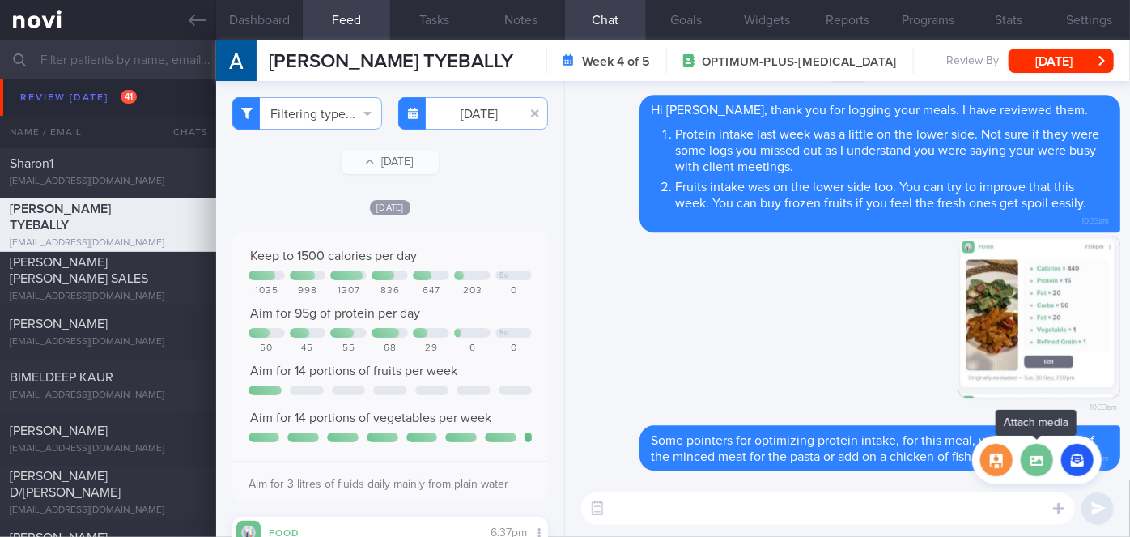
click at [1039, 465] on label at bounding box center [1037, 460] width 32 height 32
click at [0, 0] on input "file" at bounding box center [0, 0] width 0 height 0
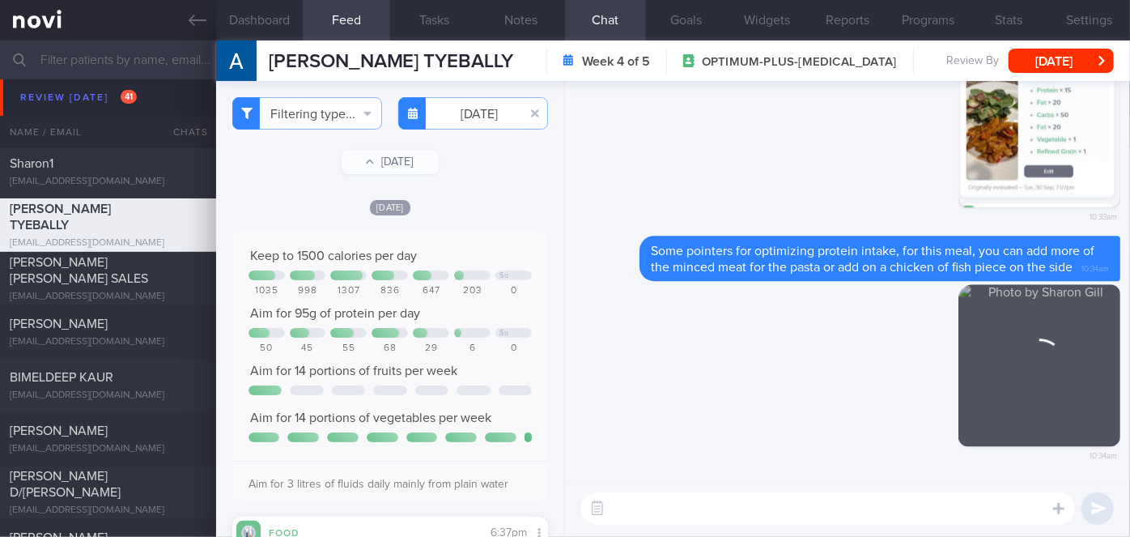
click at [736, 504] on textarea at bounding box center [828, 508] width 494 height 32
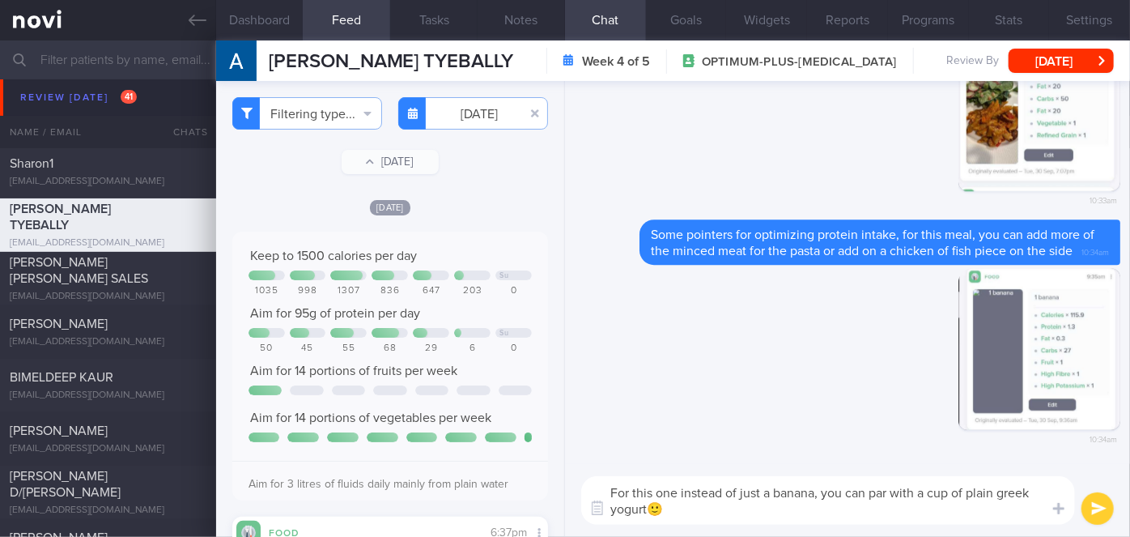
type textarea "For this one instead of just a banana, you can par with a cup of plain greek yo…"
click at [1093, 509] on button "submit" at bounding box center [1098, 508] width 32 height 32
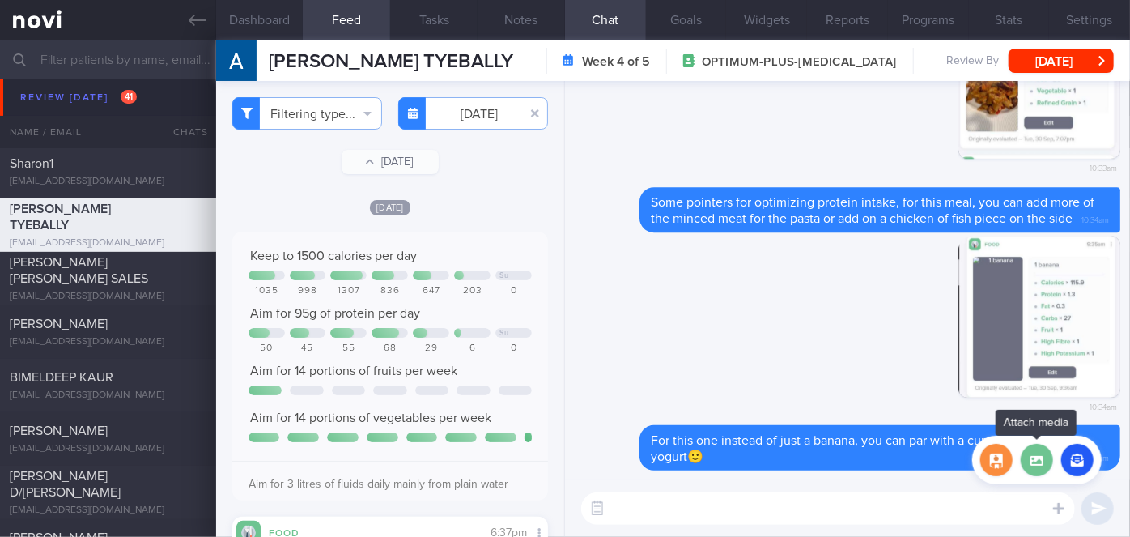
click at [1036, 471] on label at bounding box center [1037, 460] width 32 height 32
click at [0, 0] on input "file" at bounding box center [0, 0] width 0 height 0
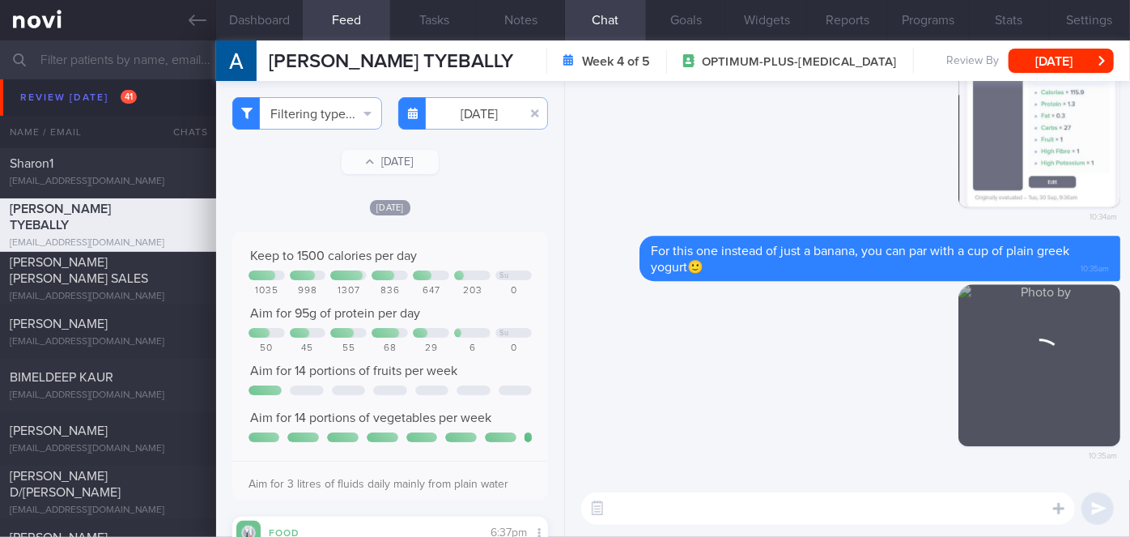
click at [657, 505] on textarea at bounding box center [828, 508] width 494 height 32
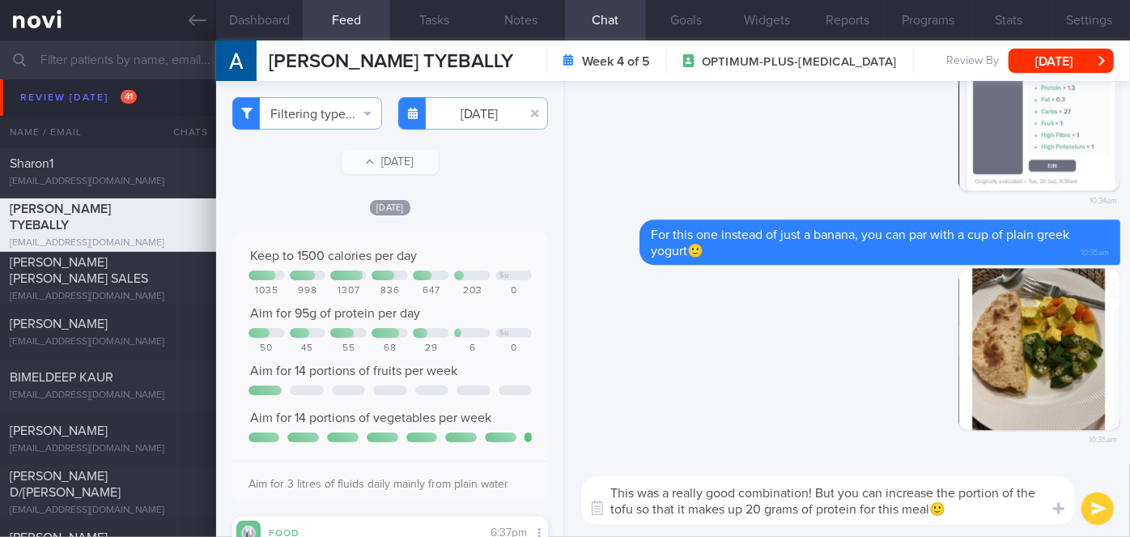
type textarea "This was a really good combination! But you can increase the portion of the tof…"
click at [1099, 509] on button "submit" at bounding box center [1098, 508] width 32 height 32
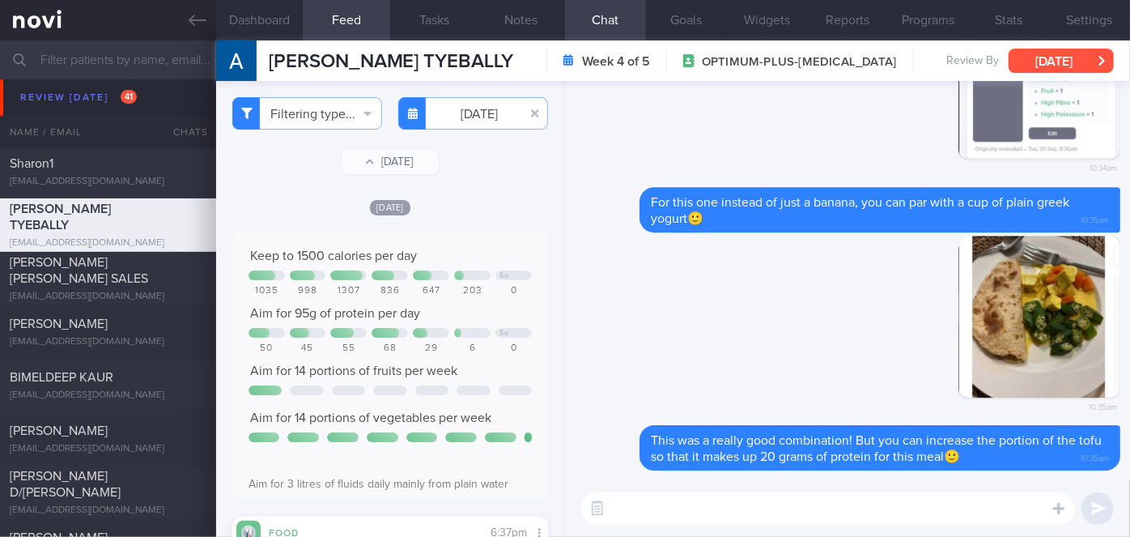
click at [1058, 70] on button "[DATE]" at bounding box center [1061, 61] width 105 height 24
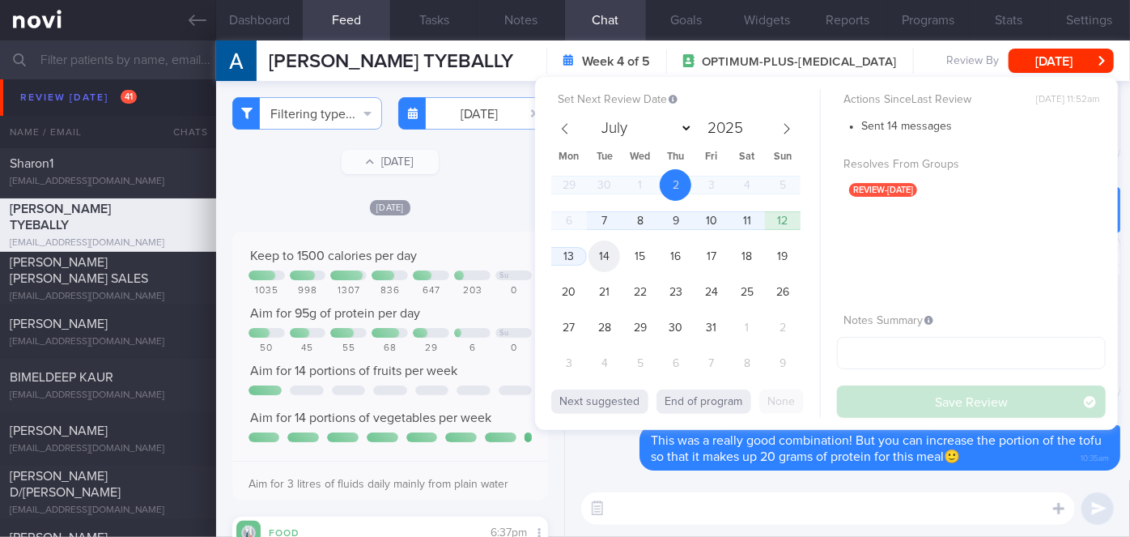
click at [598, 246] on span "14" at bounding box center [605, 256] width 32 height 32
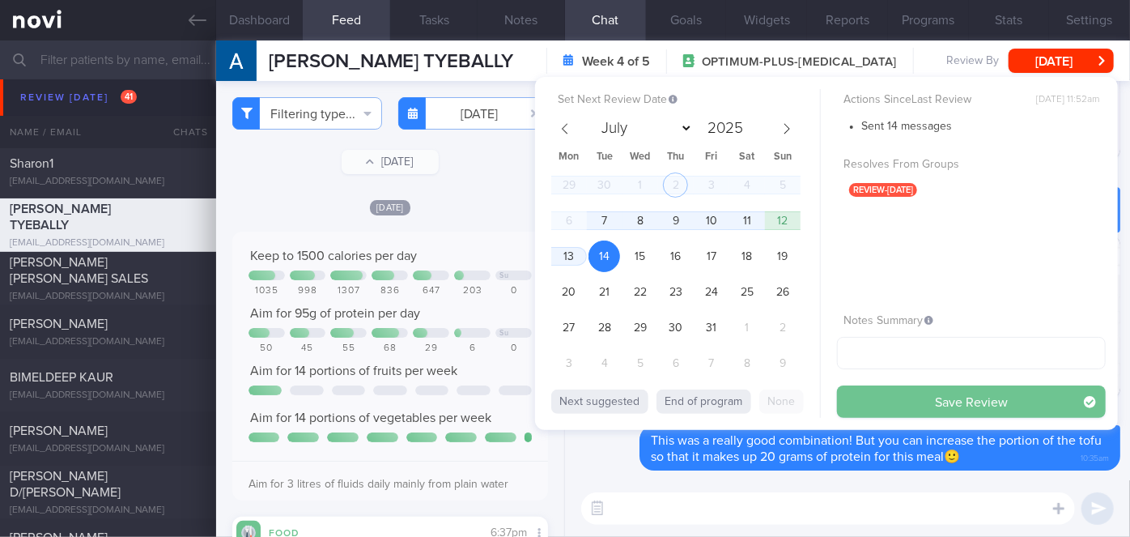
click at [990, 395] on button "Save Review" at bounding box center [971, 401] width 269 height 32
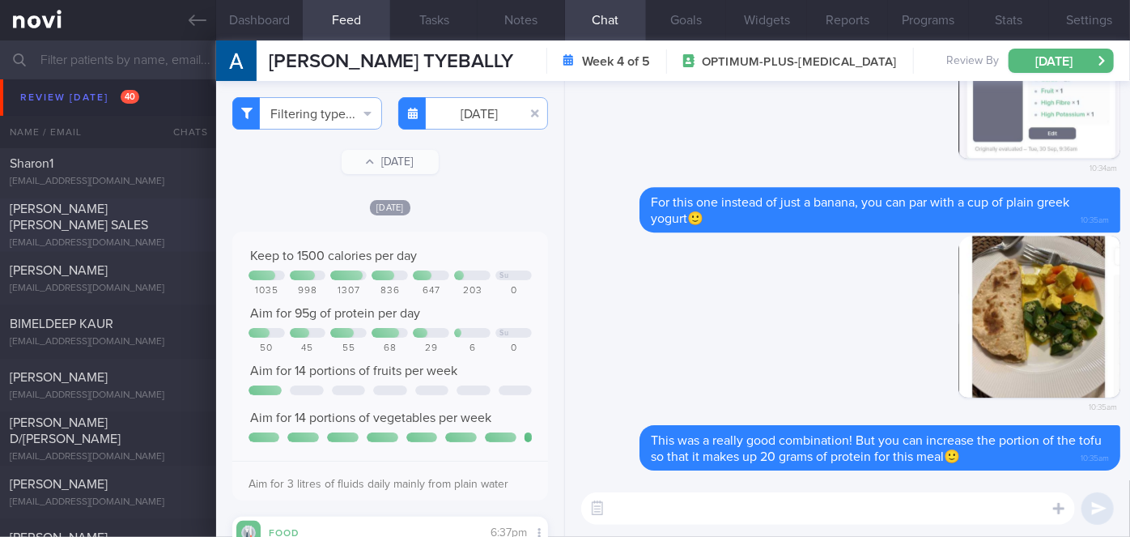
click at [143, 212] on div "[PERSON_NAME] [PERSON_NAME] SALES" at bounding box center [106, 217] width 193 height 32
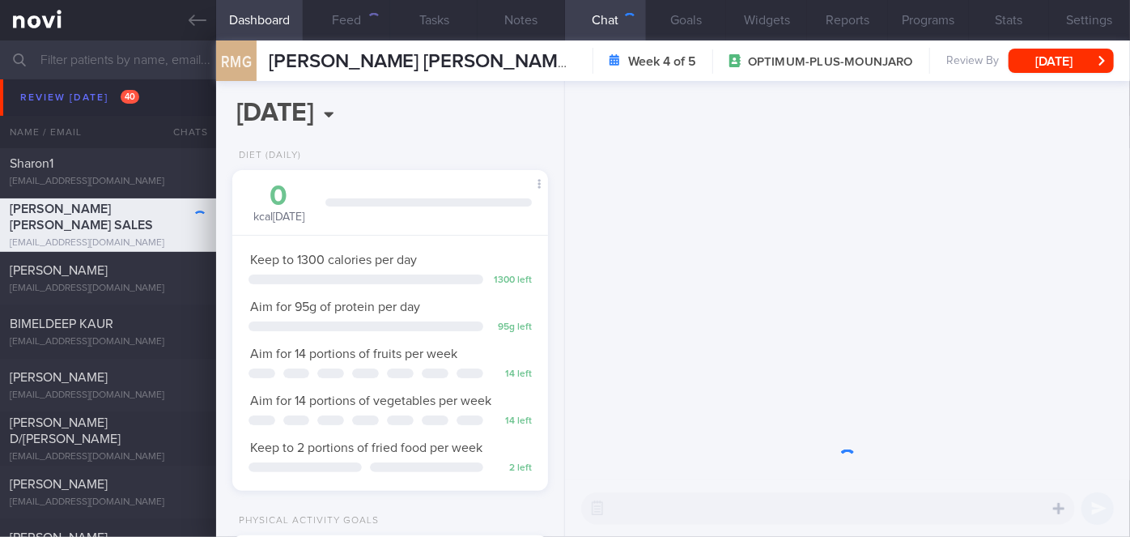
scroll to position [160, 276]
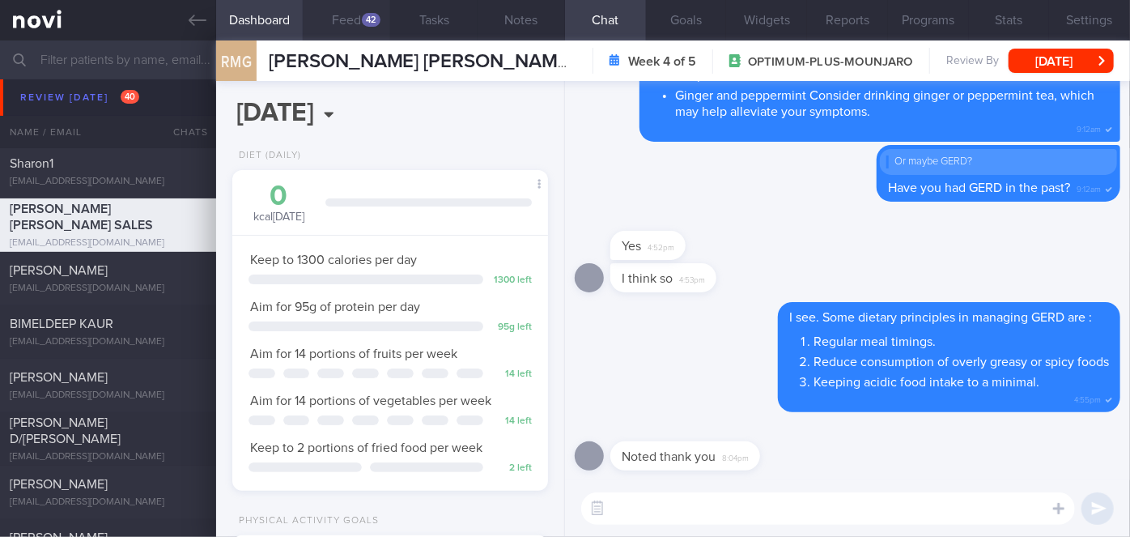
click at [367, 16] on div "42" at bounding box center [371, 20] width 19 height 14
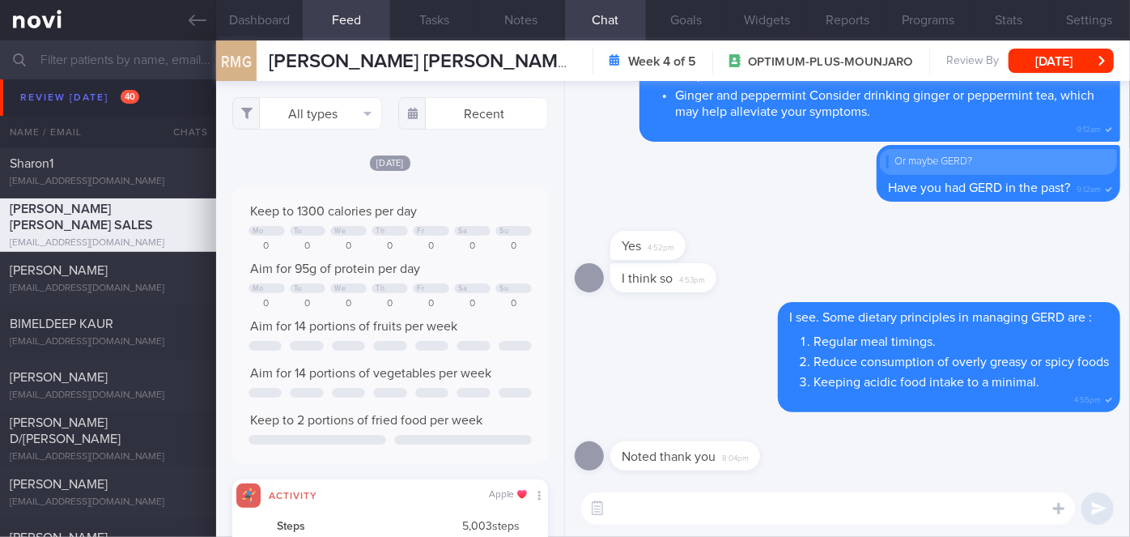
scroll to position [70, 283]
click at [730, 498] on textarea at bounding box center [828, 508] width 494 height 32
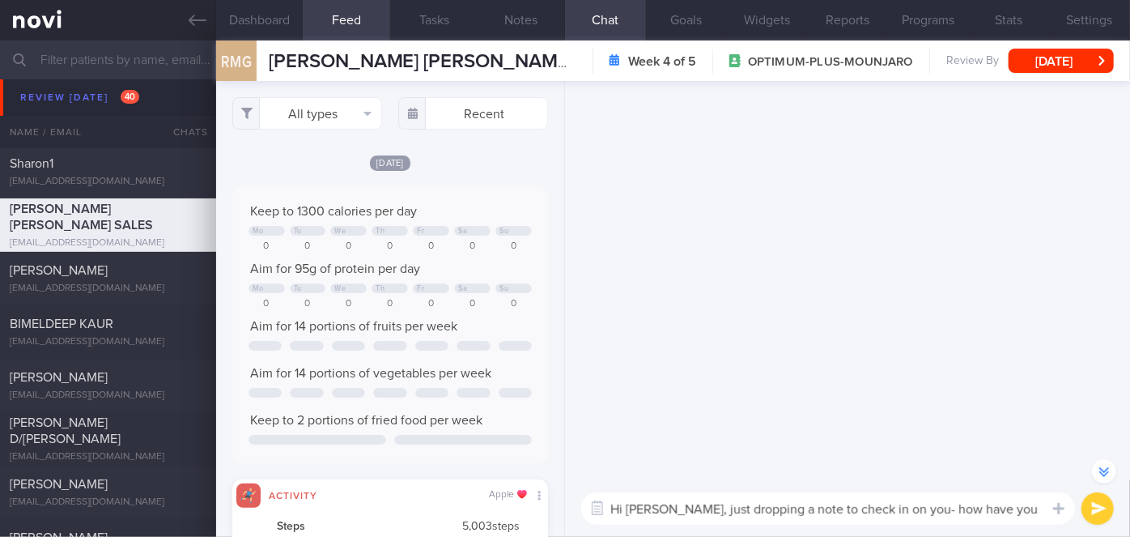
scroll to position [0, 0]
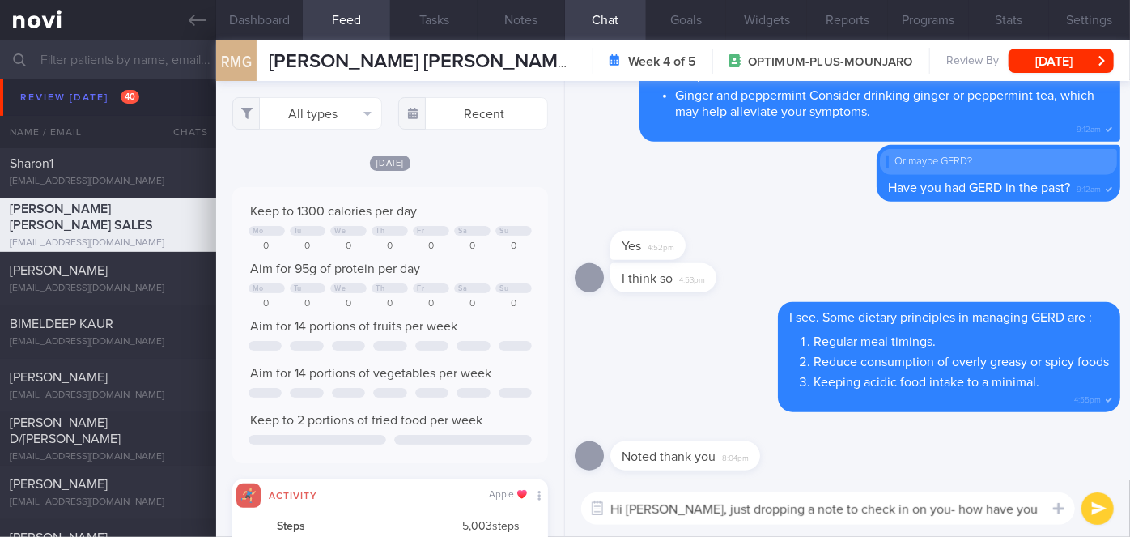
click at [653, 508] on textarea "Hi [PERSON_NAME], just dropping a note to check in on you- how have you been so…" at bounding box center [828, 508] width 494 height 32
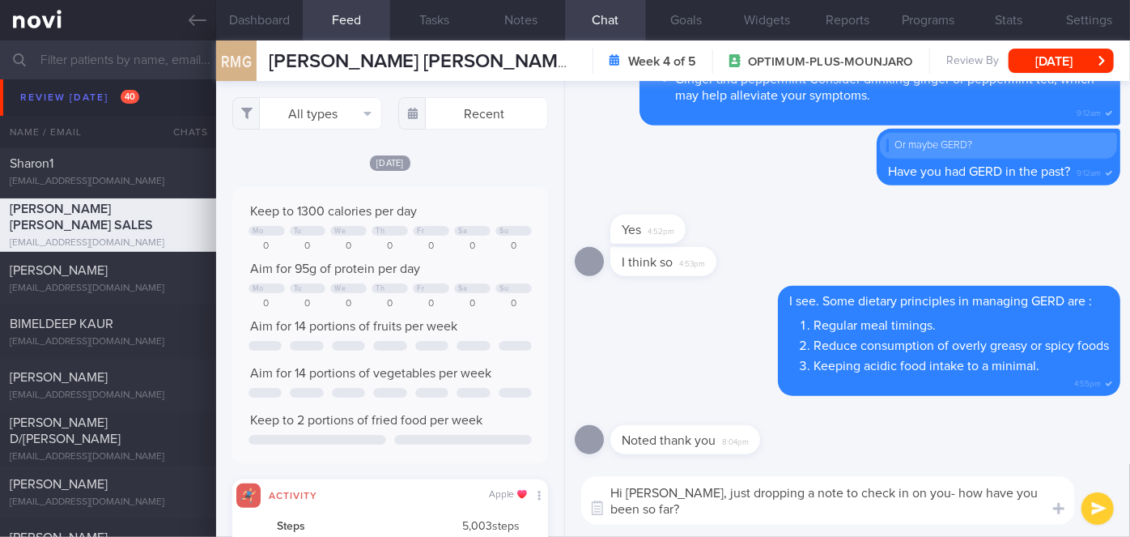
type textarea "Hi [PERSON_NAME], just dropping a note to check in on you- how have you been so…"
click at [1094, 509] on button "submit" at bounding box center [1098, 508] width 32 height 32
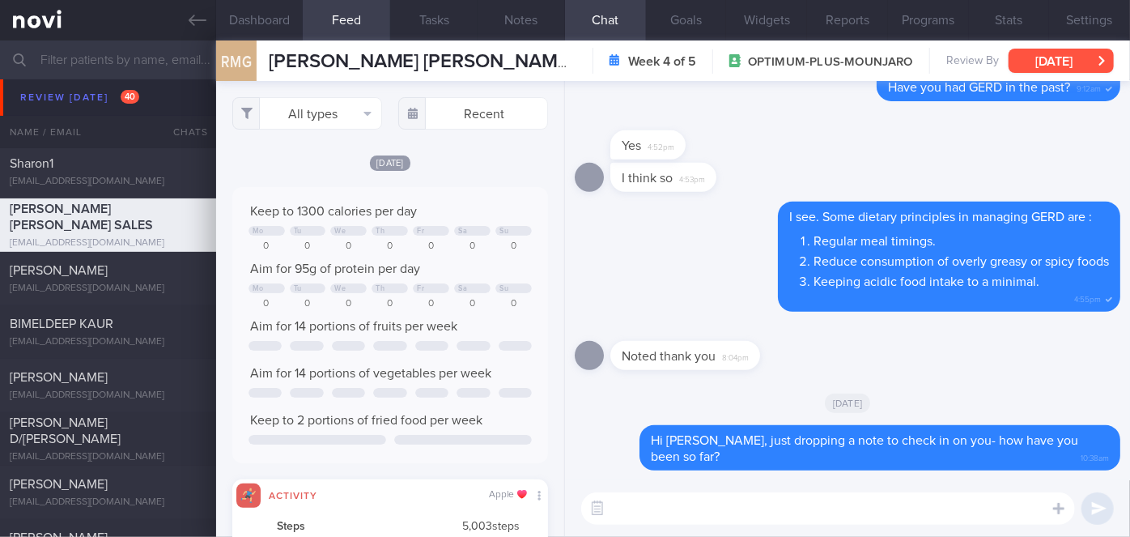
click at [1062, 52] on button "[DATE]" at bounding box center [1061, 61] width 105 height 24
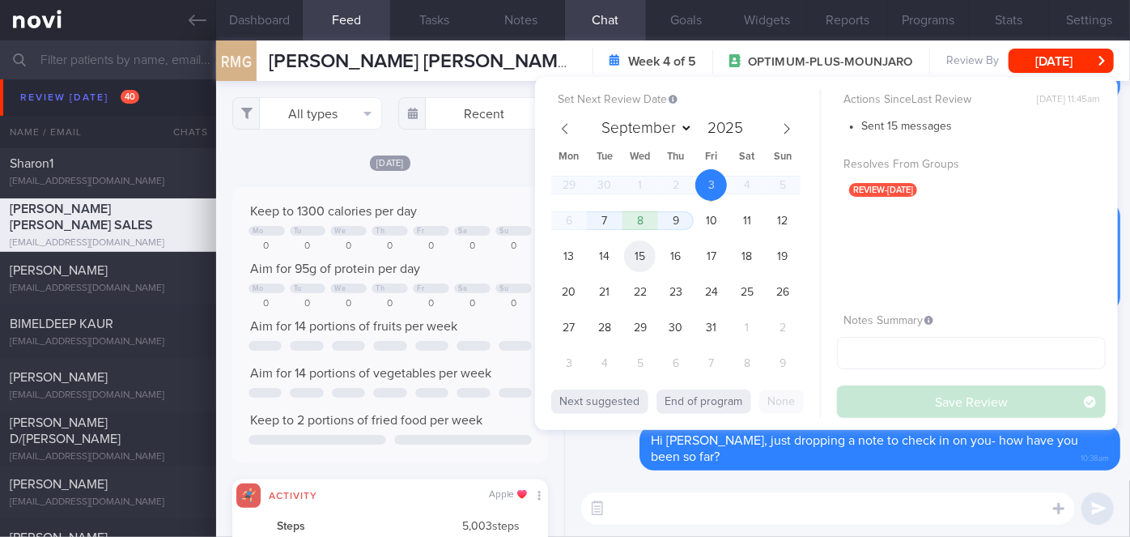
click at [650, 253] on span "15" at bounding box center [640, 256] width 32 height 32
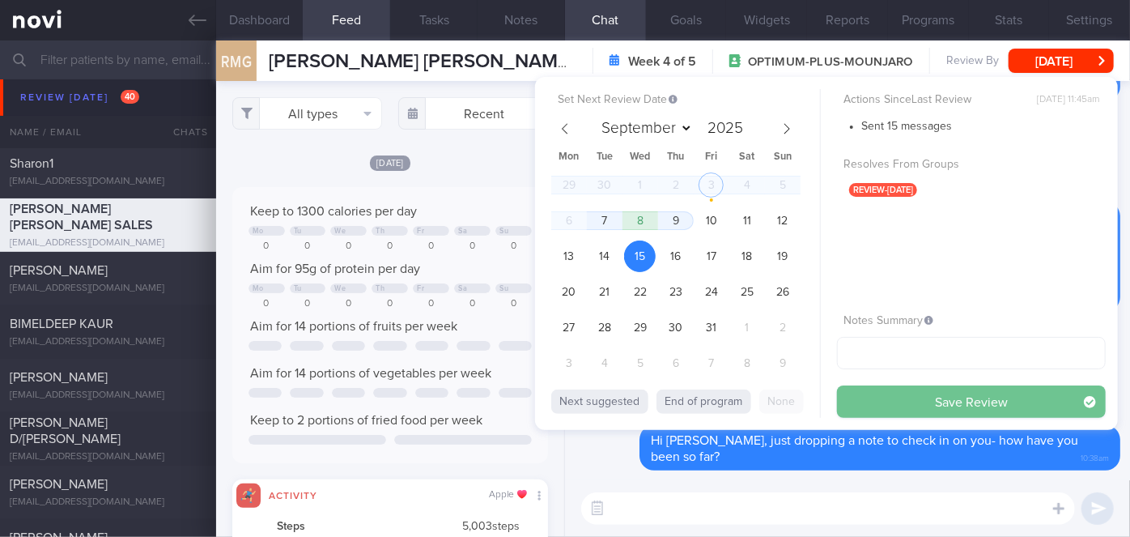
click at [893, 389] on button "Save Review" at bounding box center [971, 401] width 269 height 32
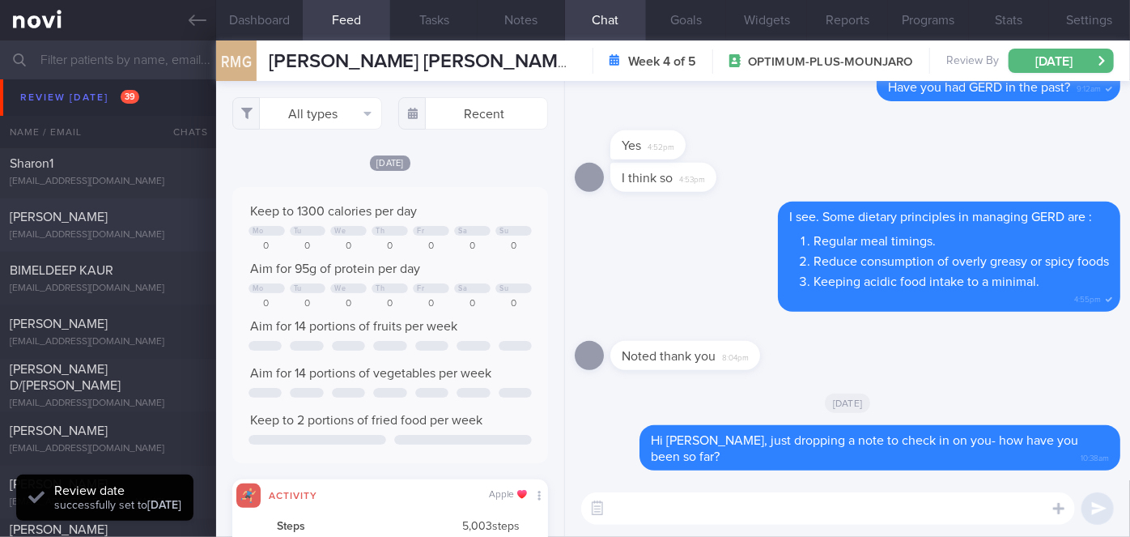
click at [116, 235] on div "[EMAIL_ADDRESS][DOMAIN_NAME]" at bounding box center [108, 235] width 197 height 12
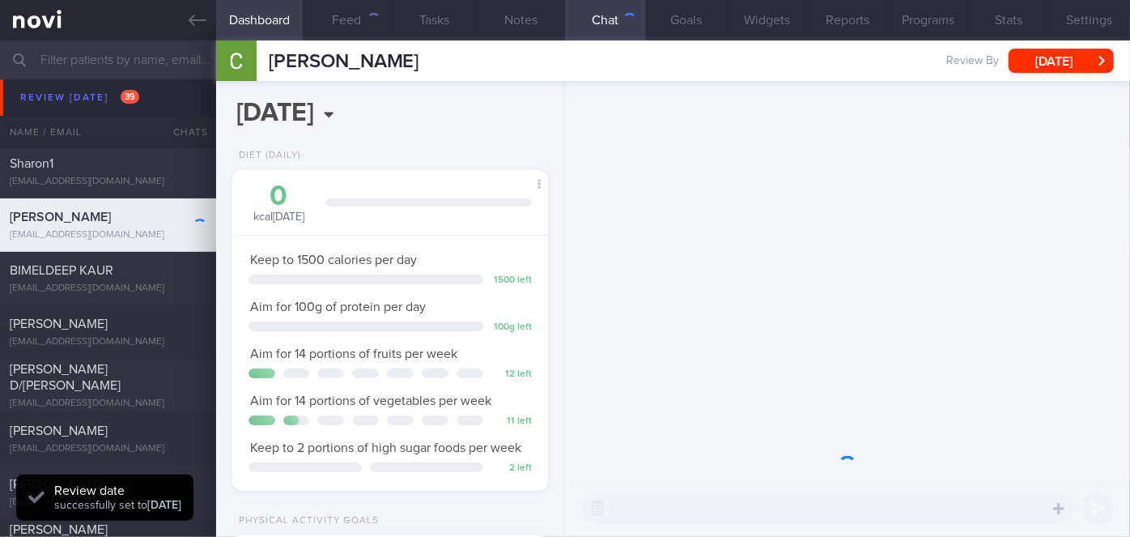
scroll to position [160, 276]
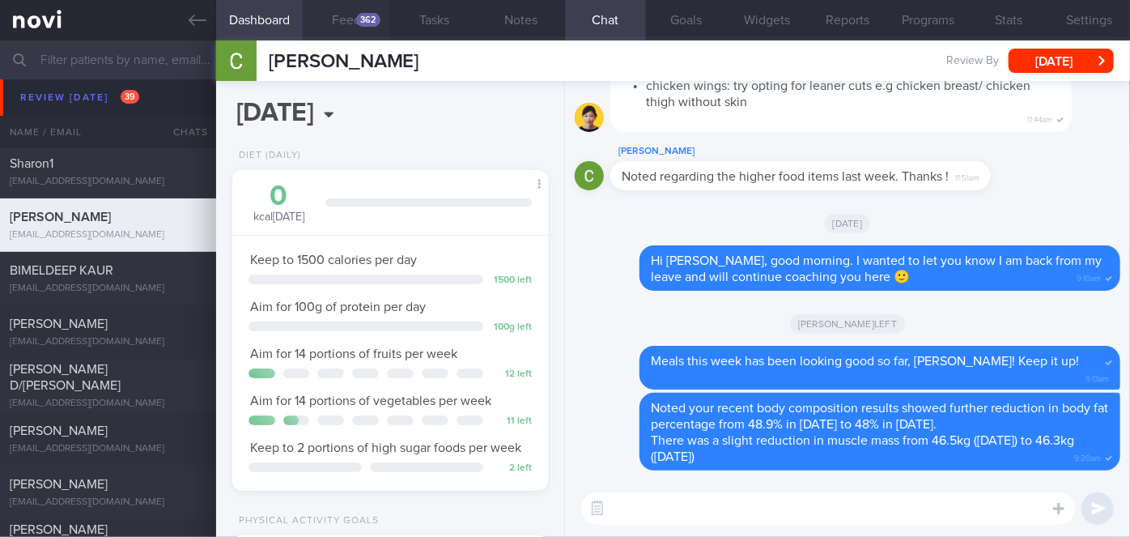
click at [372, 19] on div "362" at bounding box center [368, 20] width 24 height 14
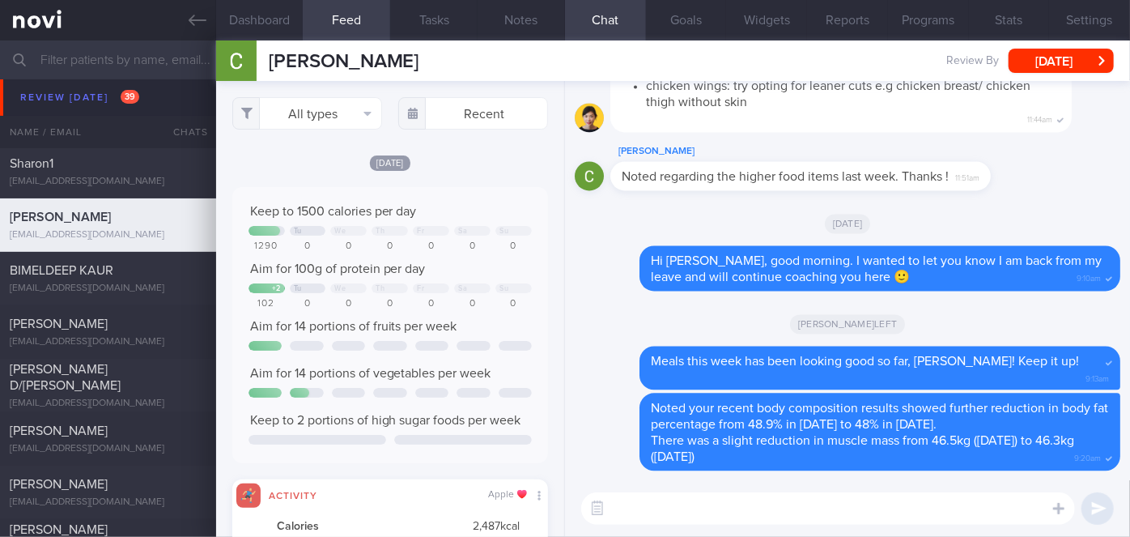
scroll to position [70, 283]
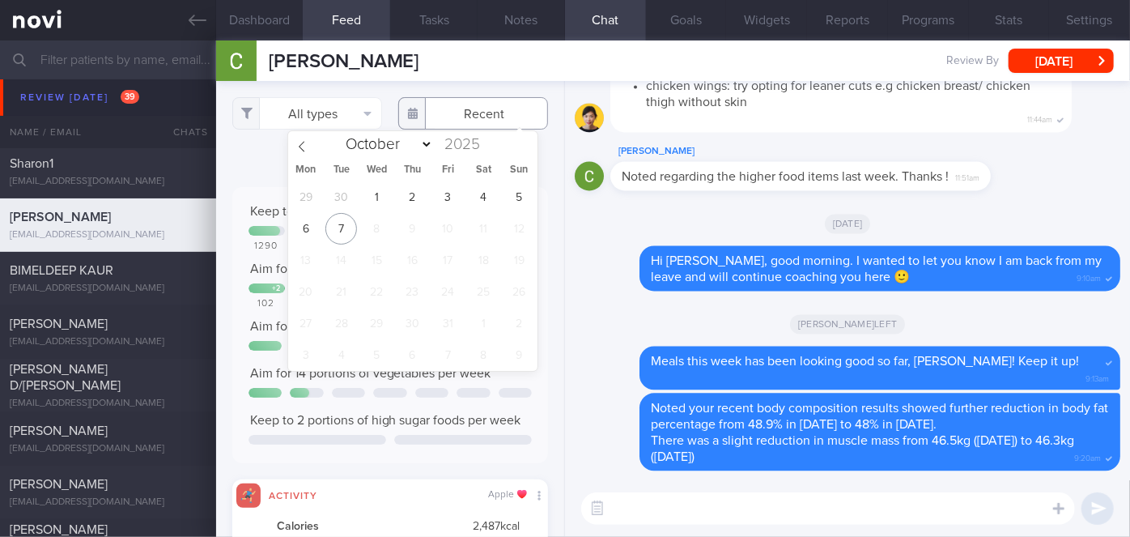
click at [445, 115] on input "text" at bounding box center [473, 113] width 150 height 32
click at [320, 194] on span "29" at bounding box center [306, 197] width 32 height 32
type input "[DATE]"
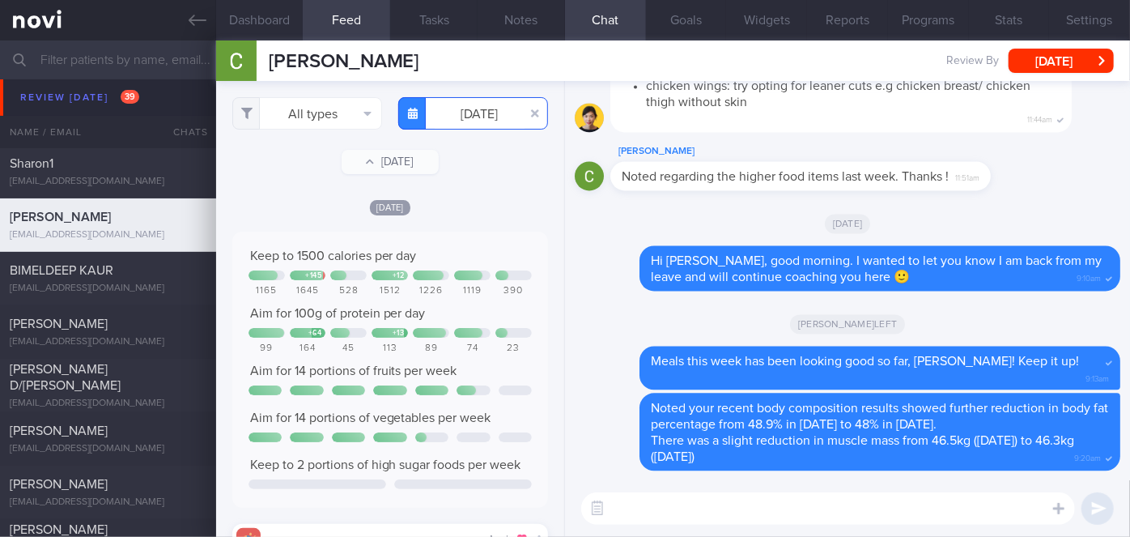
scroll to position [809689, 809476]
click at [292, 109] on button "All types" at bounding box center [307, 113] width 150 height 32
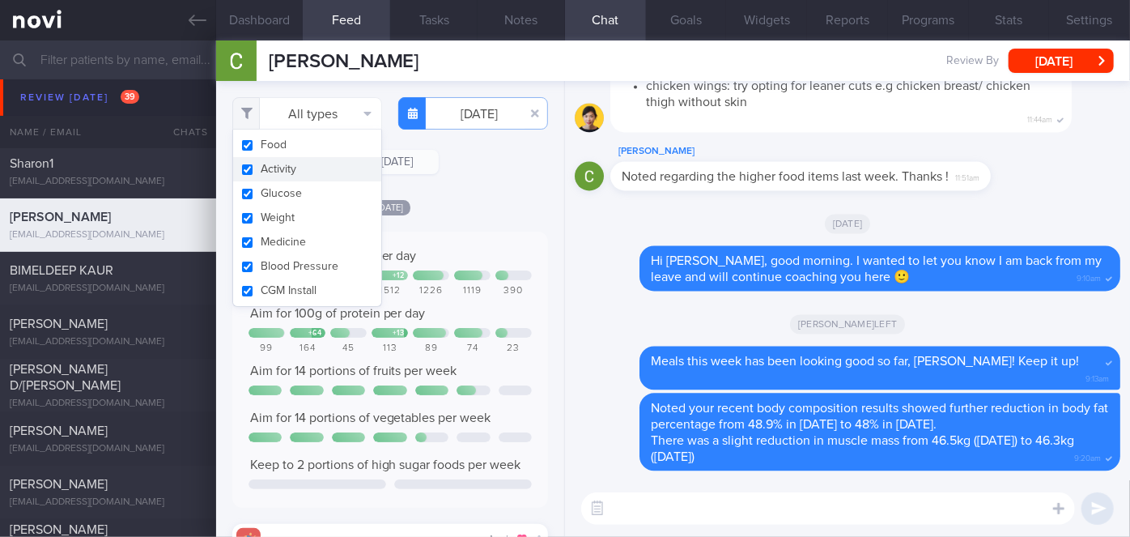
click at [284, 167] on button "Activity" at bounding box center [307, 169] width 148 height 24
checkbox input "false"
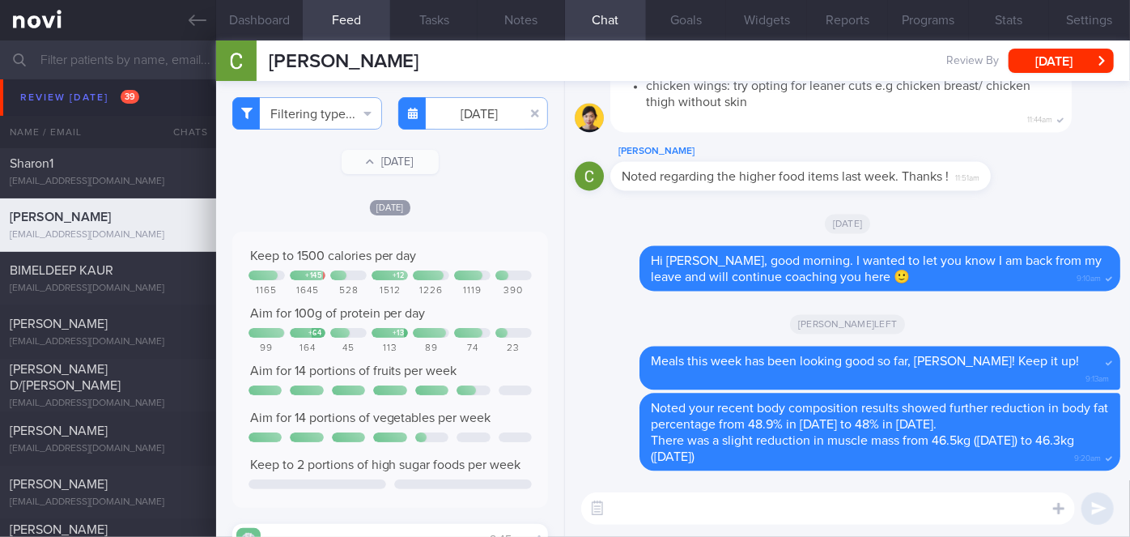
click at [453, 211] on div "[DATE]" at bounding box center [390, 206] width 316 height 17
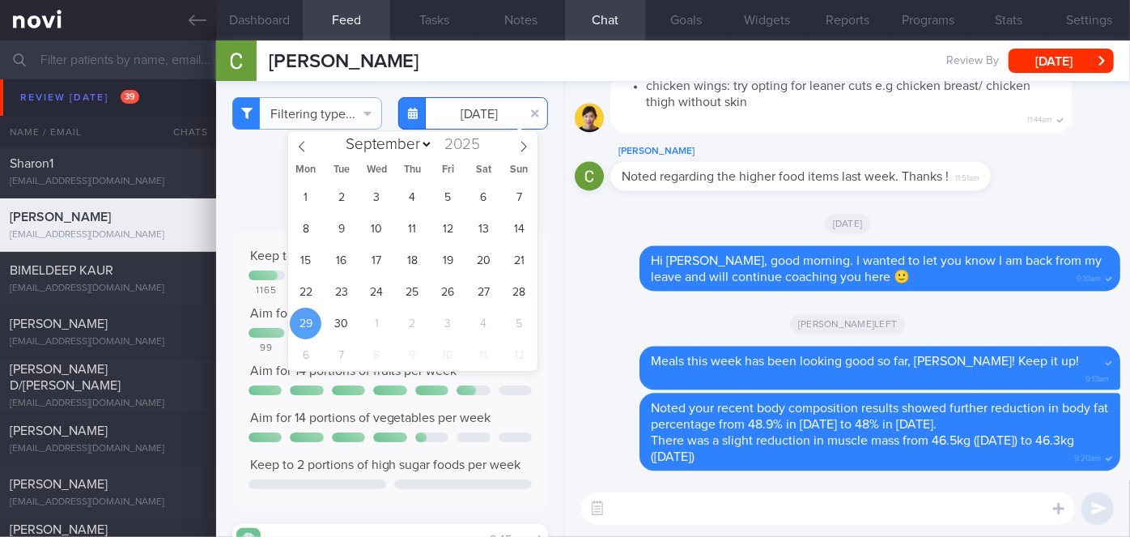
click at [466, 112] on input "[DATE]" at bounding box center [473, 113] width 150 height 32
click at [339, 311] on span "30" at bounding box center [342, 324] width 32 height 32
type input "[DATE]"
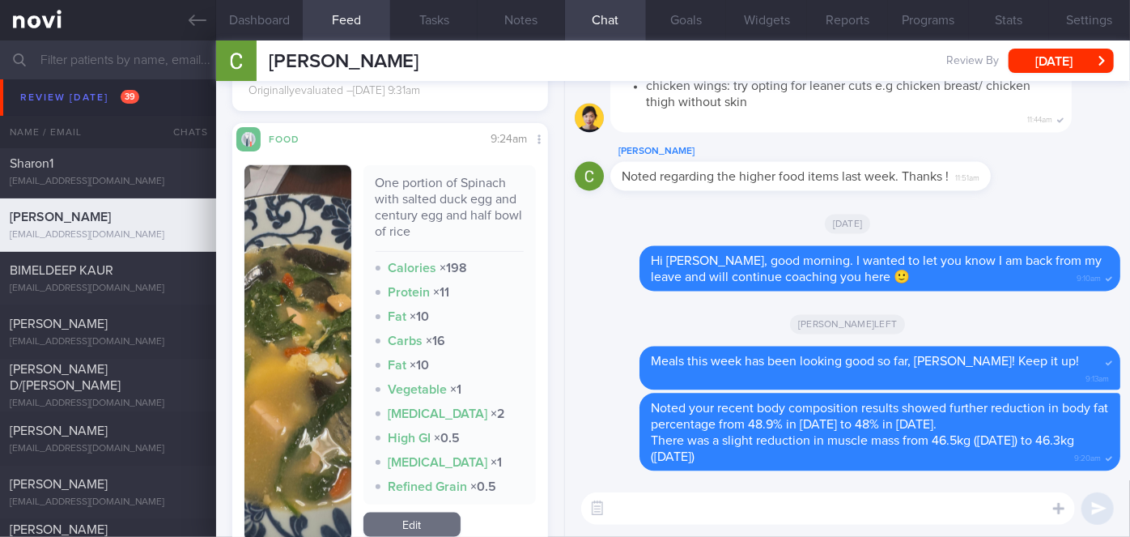
click at [304, 408] on button "button" at bounding box center [298, 353] width 107 height 376
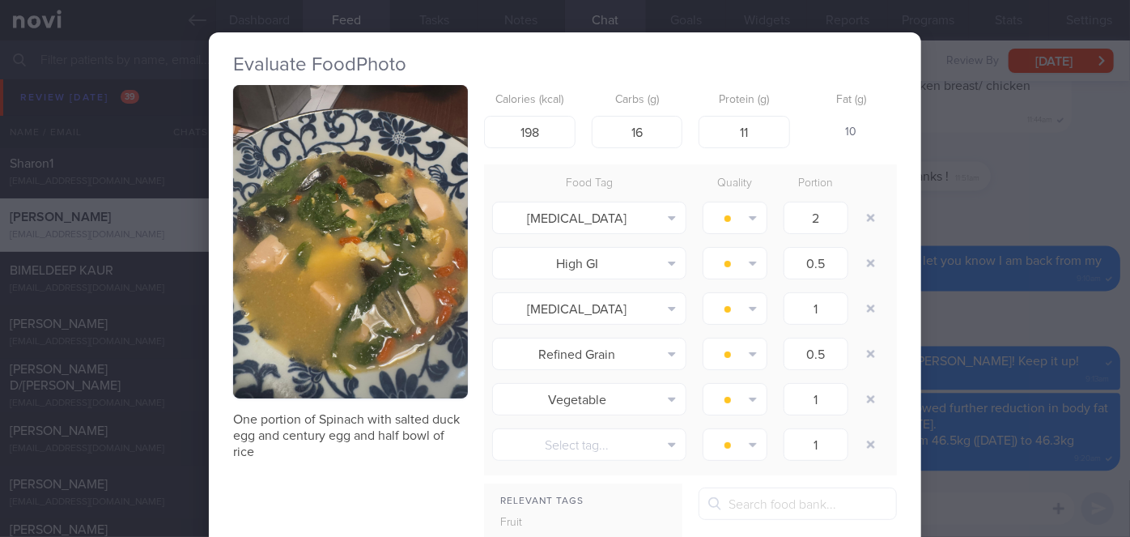
click at [982, 204] on div "Evaluate Food Photo One portion of Spinach with salted duck egg and century egg…" at bounding box center [565, 268] width 1130 height 537
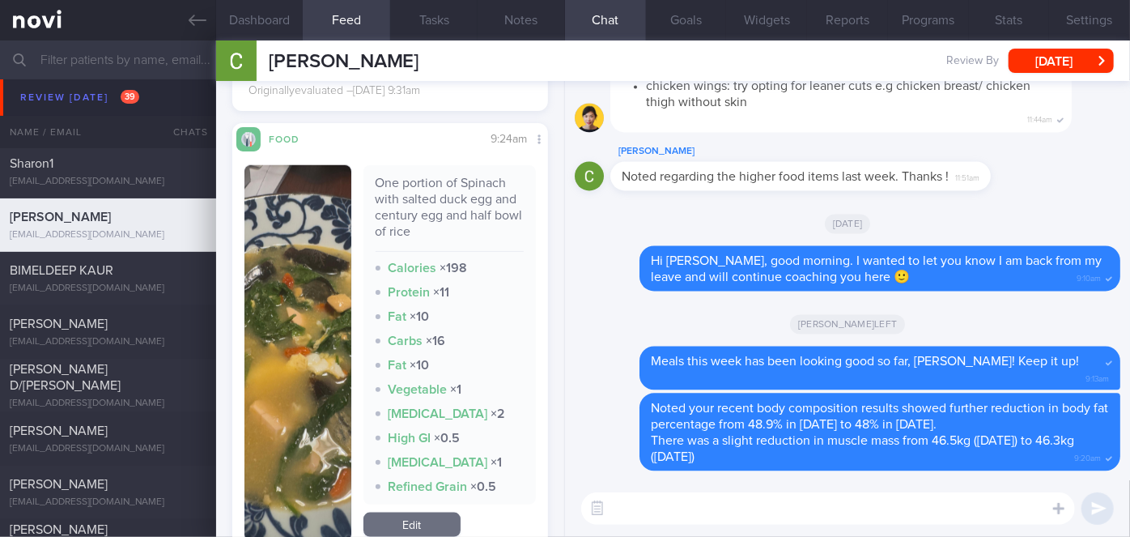
click at [317, 345] on button "button" at bounding box center [298, 353] width 107 height 376
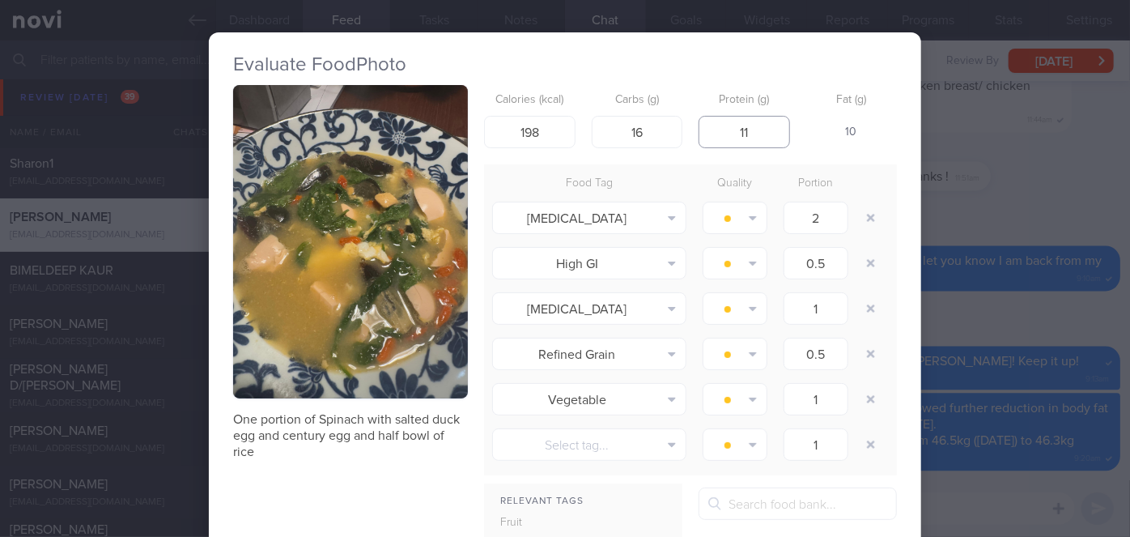
click at [745, 140] on input "11" at bounding box center [745, 132] width 92 height 32
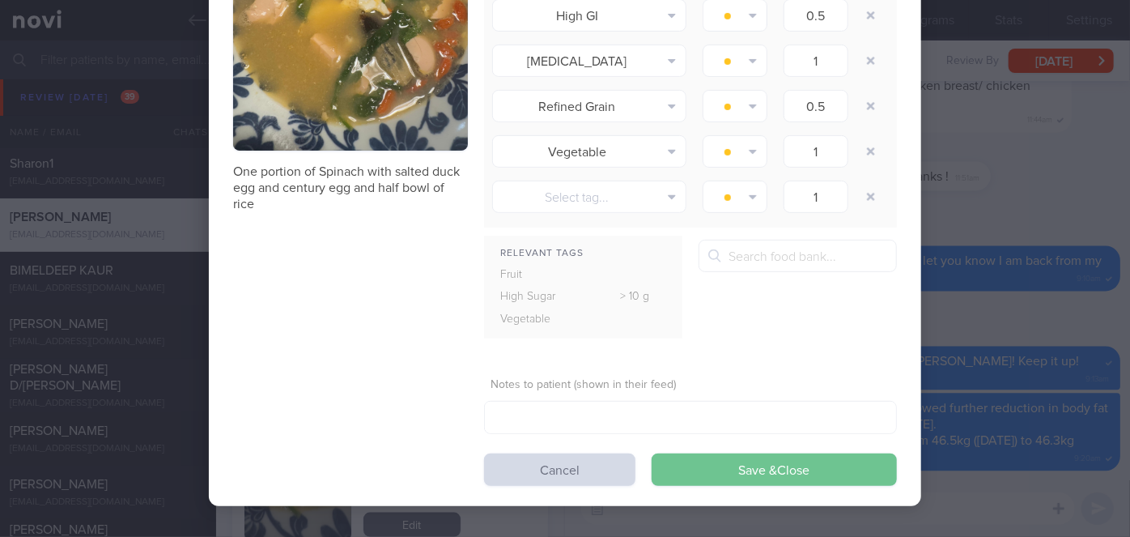
type input "15"
drag, startPoint x: 721, startPoint y: 460, endPoint x: 720, endPoint y: 452, distance: 8.1
click at [721, 460] on button "Save & Close" at bounding box center [774, 469] width 245 height 32
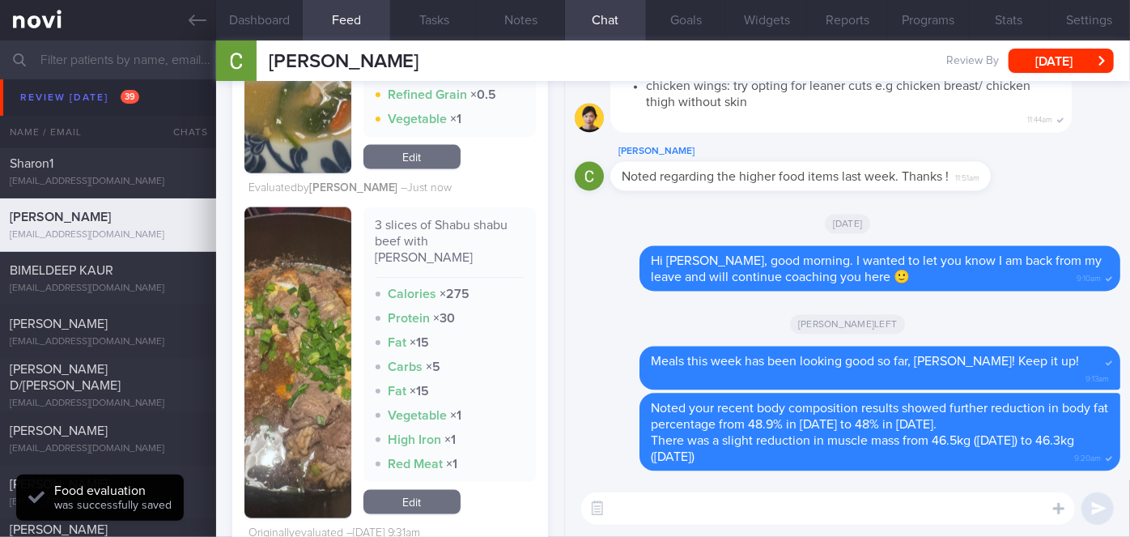
scroll to position [810, 0]
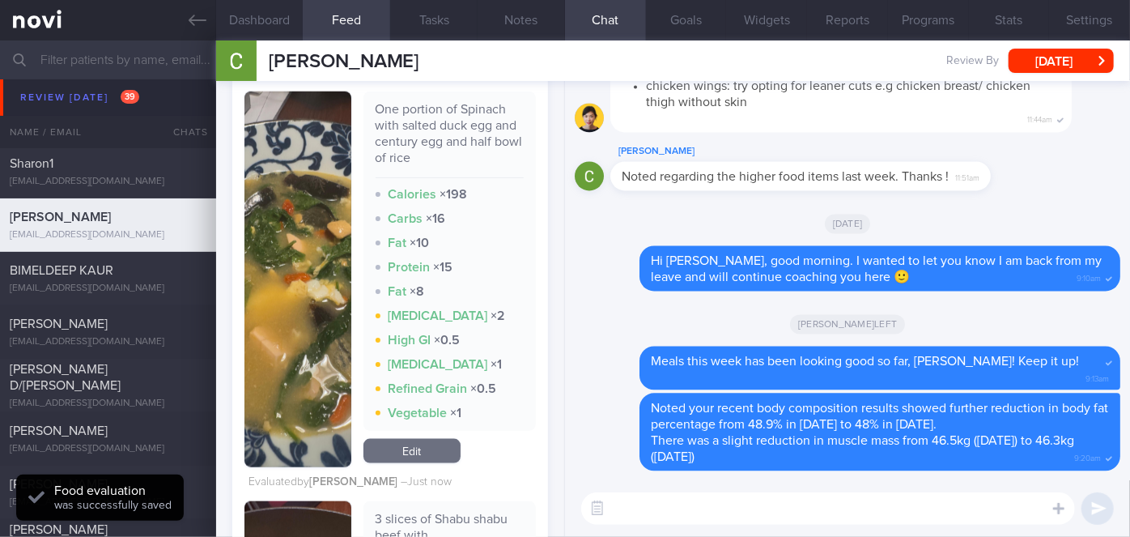
click at [321, 279] on button "button" at bounding box center [298, 280] width 107 height 376
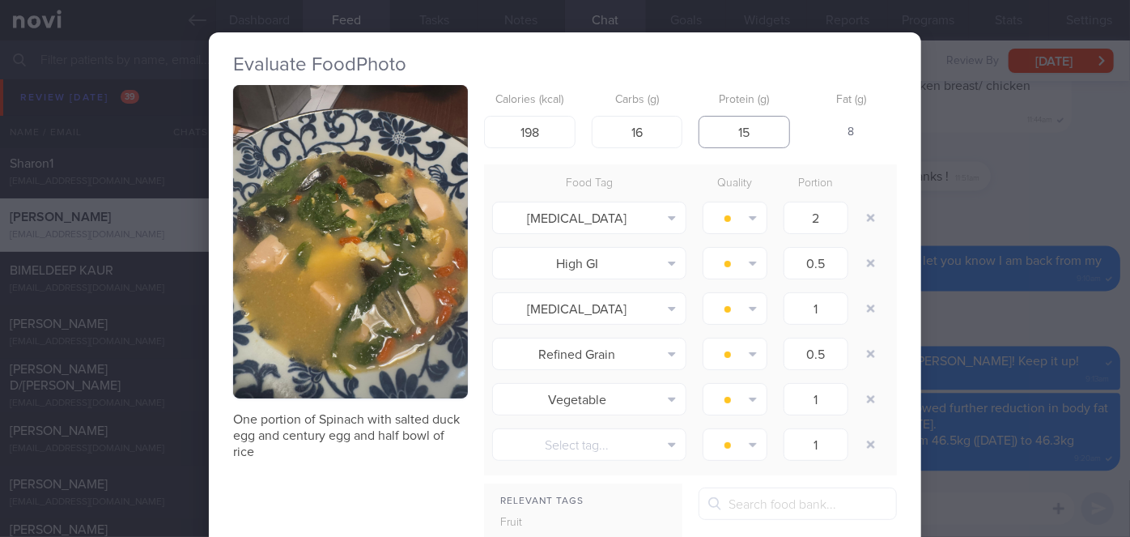
click at [742, 132] on input "15" at bounding box center [745, 132] width 92 height 32
type input "1"
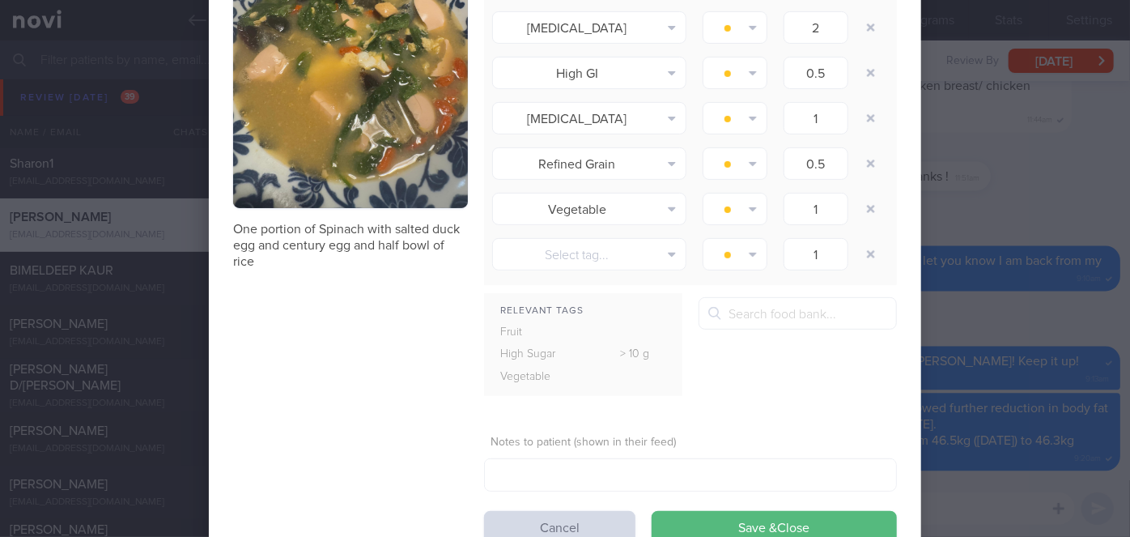
scroll to position [248, 0]
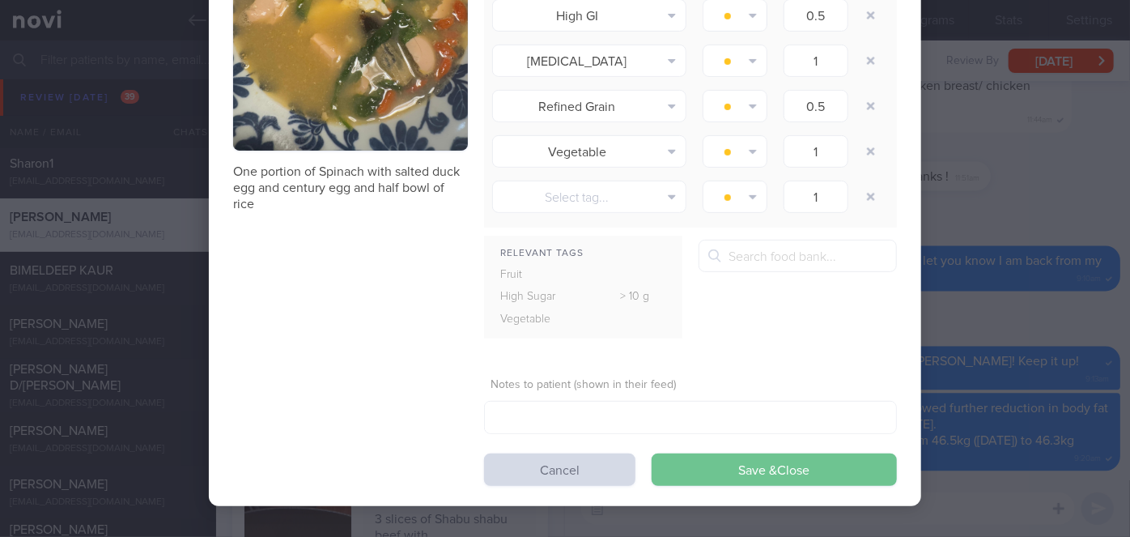
type input "20"
click at [732, 473] on button "Save & Close" at bounding box center [774, 469] width 245 height 32
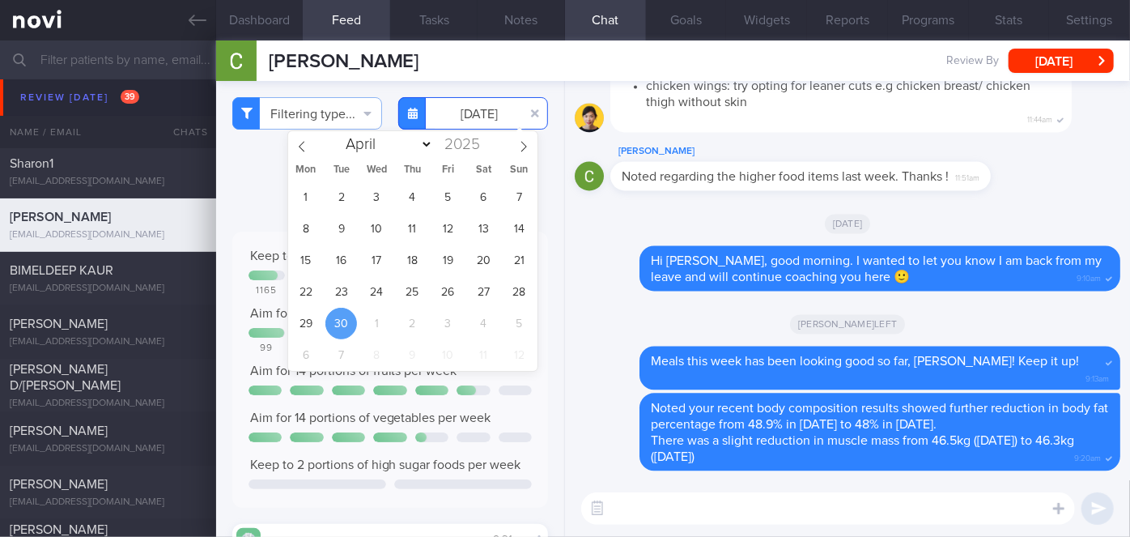
click at [480, 113] on input "[DATE]" at bounding box center [473, 113] width 150 height 32
click at [370, 321] on span "1" at bounding box center [377, 324] width 32 height 32
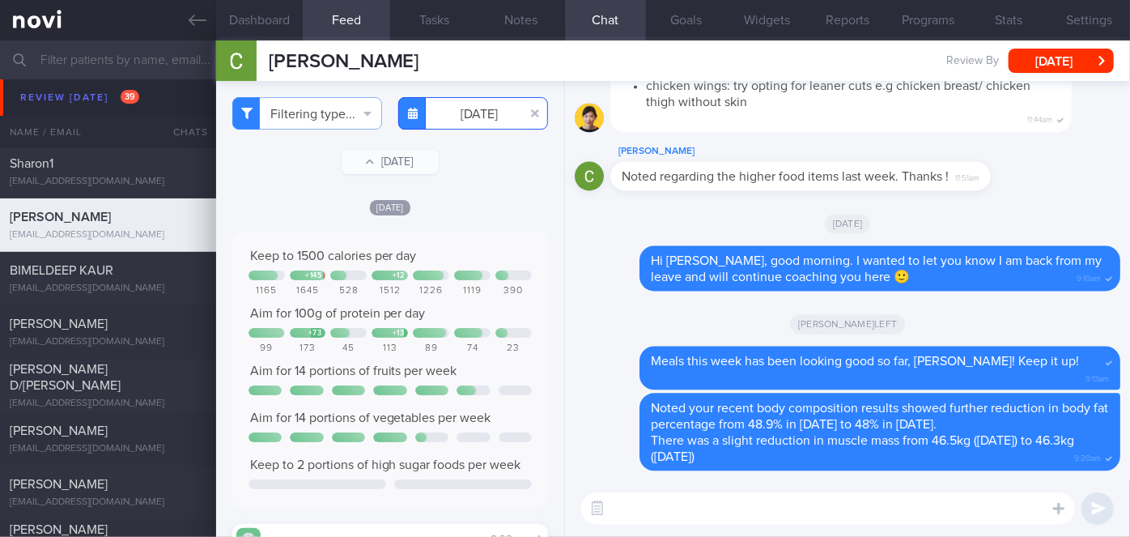
click at [486, 101] on input "[DATE]" at bounding box center [473, 113] width 150 height 32
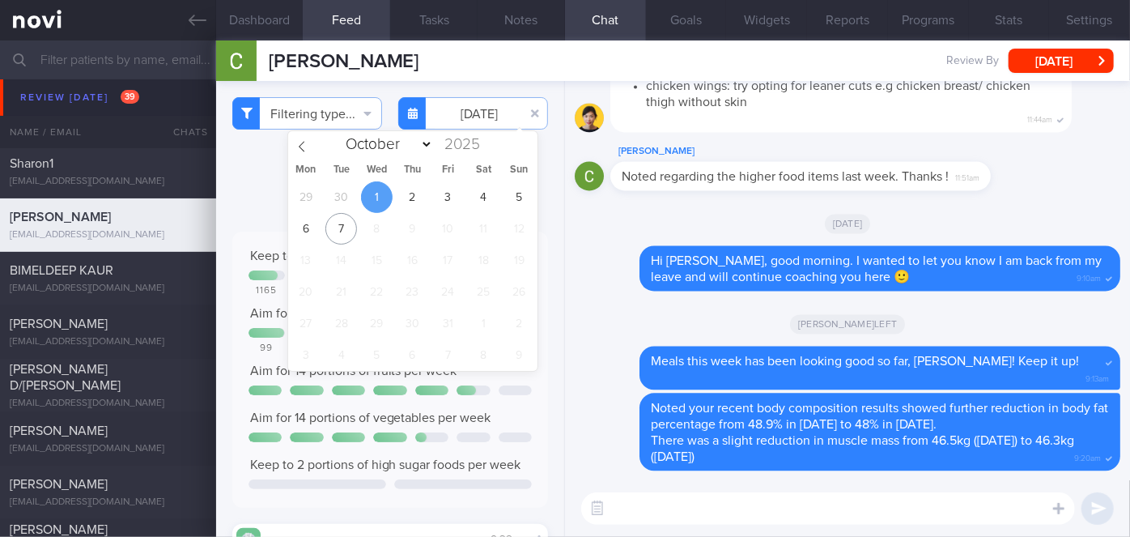
click at [395, 189] on div "29 30 1 2 3 4 5 6 7 8 9 10 11 12 13 14 15 16 17 18 19 20 21 22 23 24 25 26 27 2…" at bounding box center [412, 275] width 249 height 189
click at [429, 194] on div "29 30 1 2 3 4 5 6 7 8 9 10 11 12 13 14 15 16 17 18 19 20 21 22 23 24 25 26 27 2…" at bounding box center [412, 275] width 249 height 189
click at [424, 190] on span "2" at bounding box center [413, 197] width 32 height 32
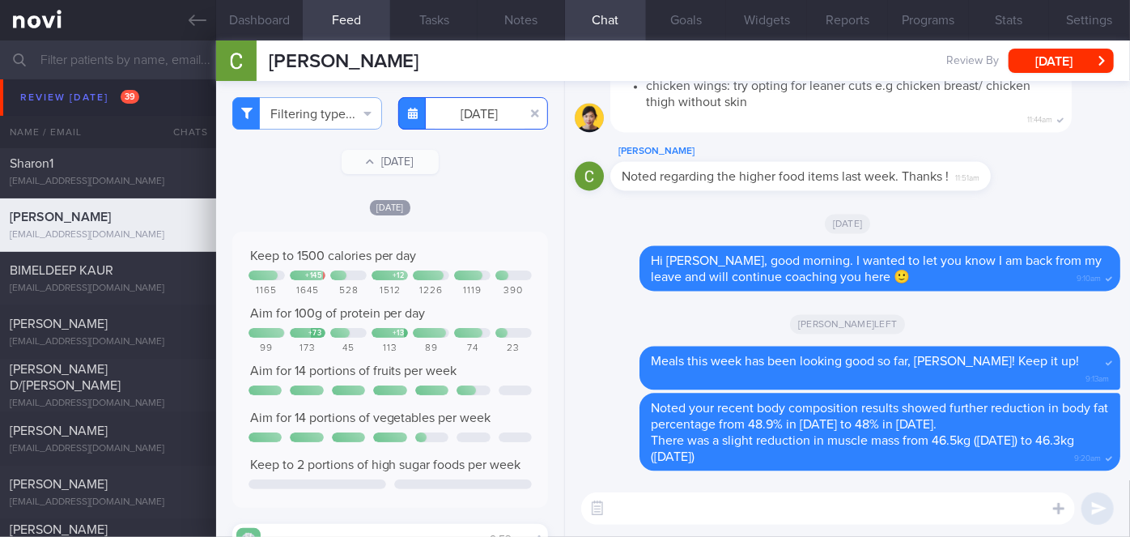
click at [473, 126] on input "[DATE]" at bounding box center [473, 113] width 150 height 32
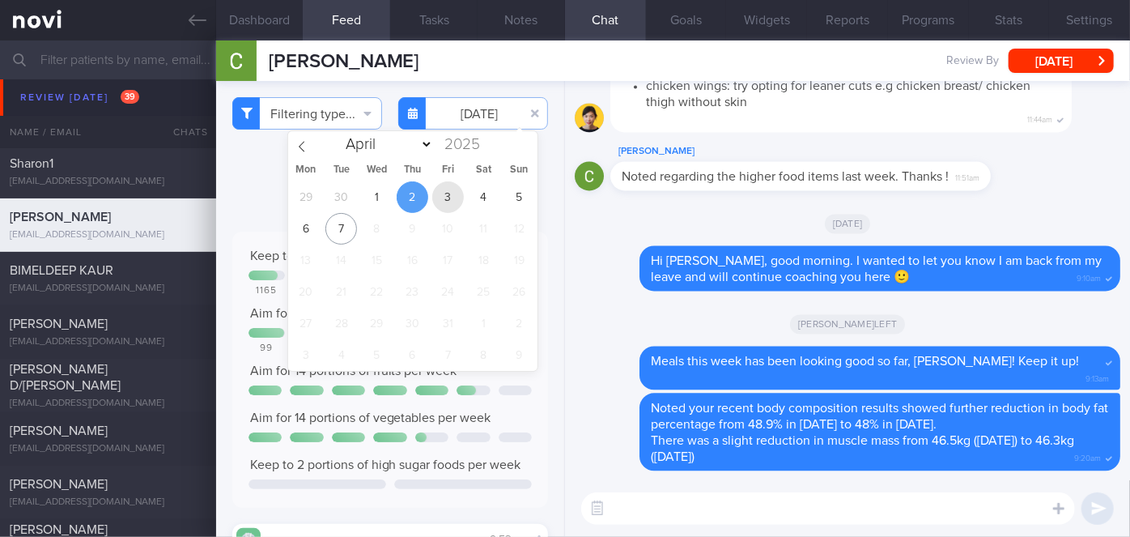
click at [447, 194] on span "3" at bounding box center [448, 197] width 32 height 32
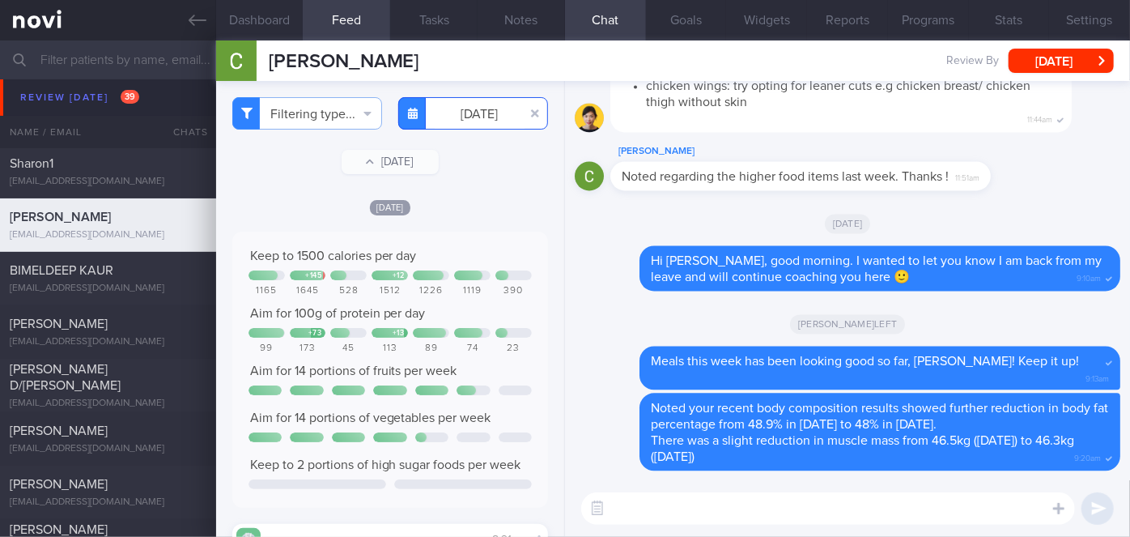
click at [466, 121] on input "[DATE]" at bounding box center [473, 113] width 150 height 32
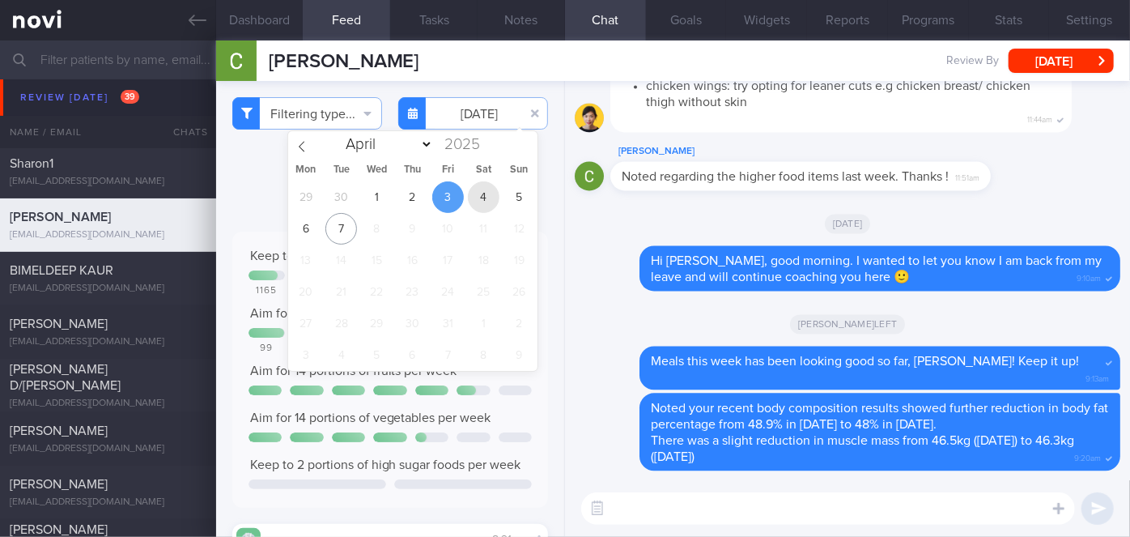
click at [484, 198] on span "4" at bounding box center [484, 197] width 32 height 32
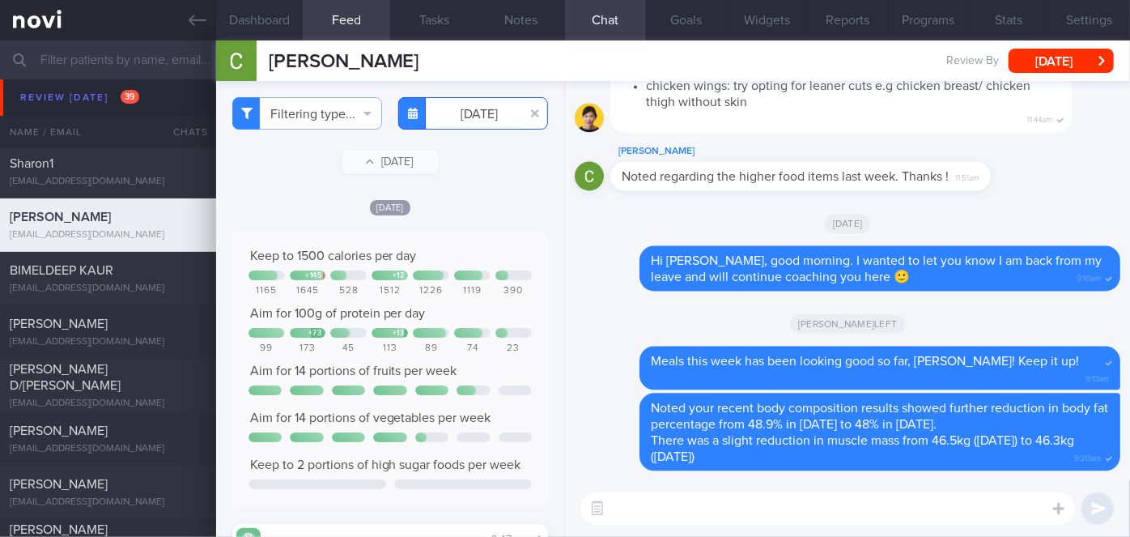
click at [474, 126] on input "[DATE]" at bounding box center [473, 113] width 150 height 32
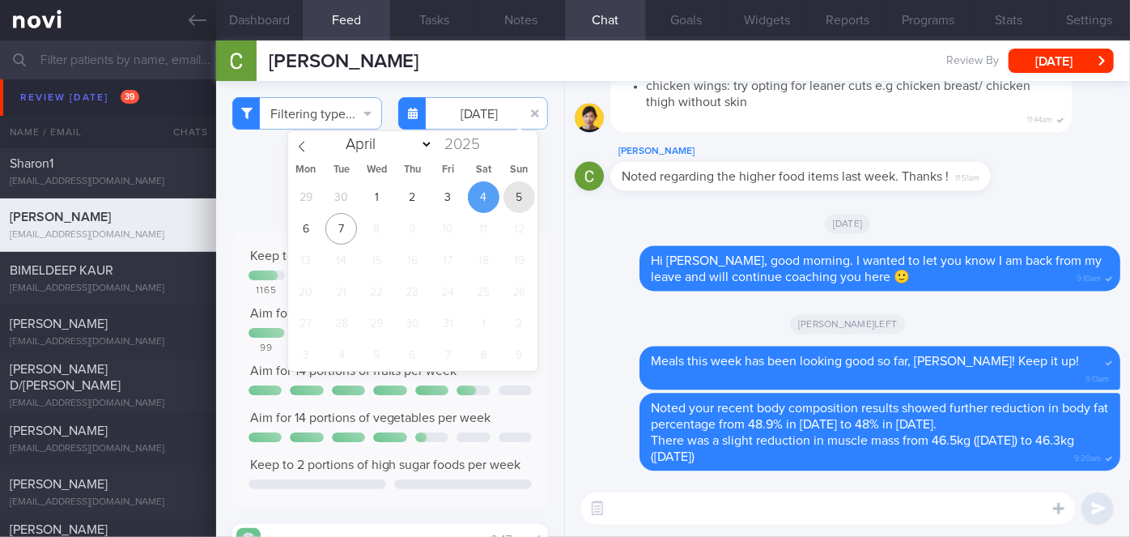
click at [513, 196] on span "5" at bounding box center [520, 197] width 32 height 32
type input "[DATE]"
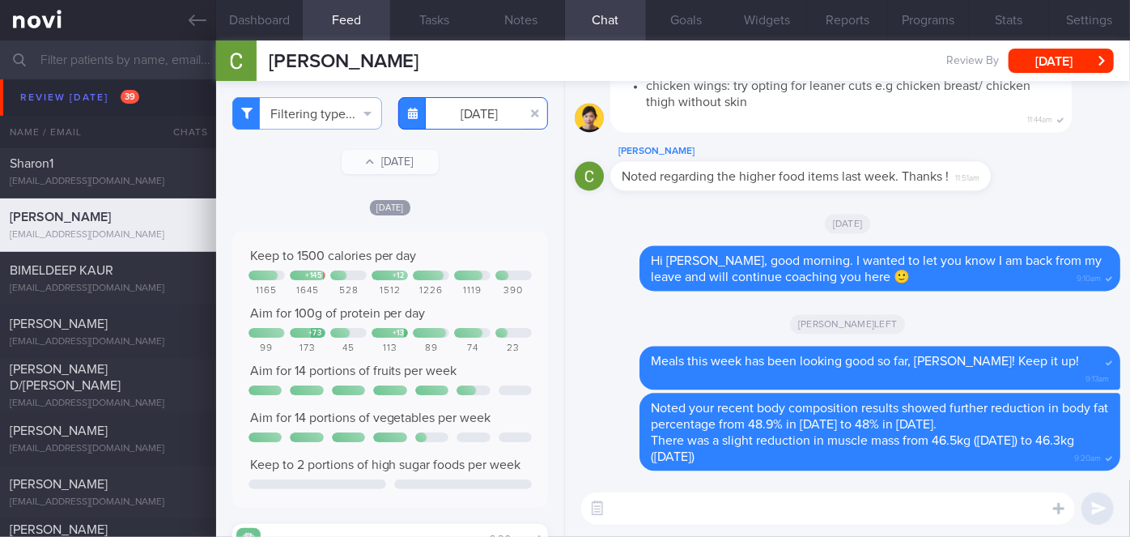
scroll to position [220, 0]
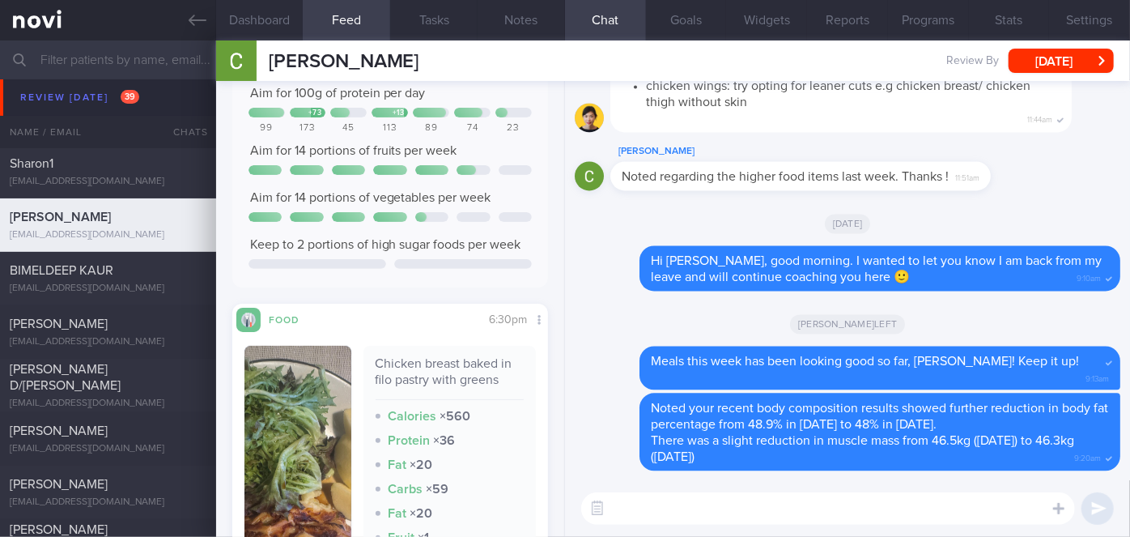
click at [658, 502] on textarea at bounding box center [828, 508] width 494 height 32
click at [267, 16] on button "Dashboard" at bounding box center [259, 20] width 87 height 40
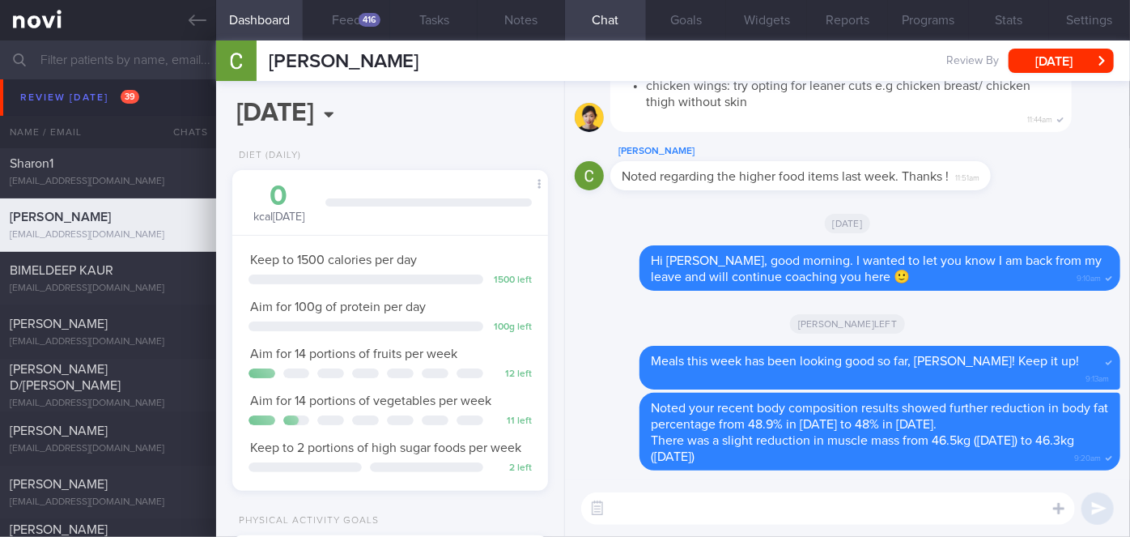
scroll to position [400, 0]
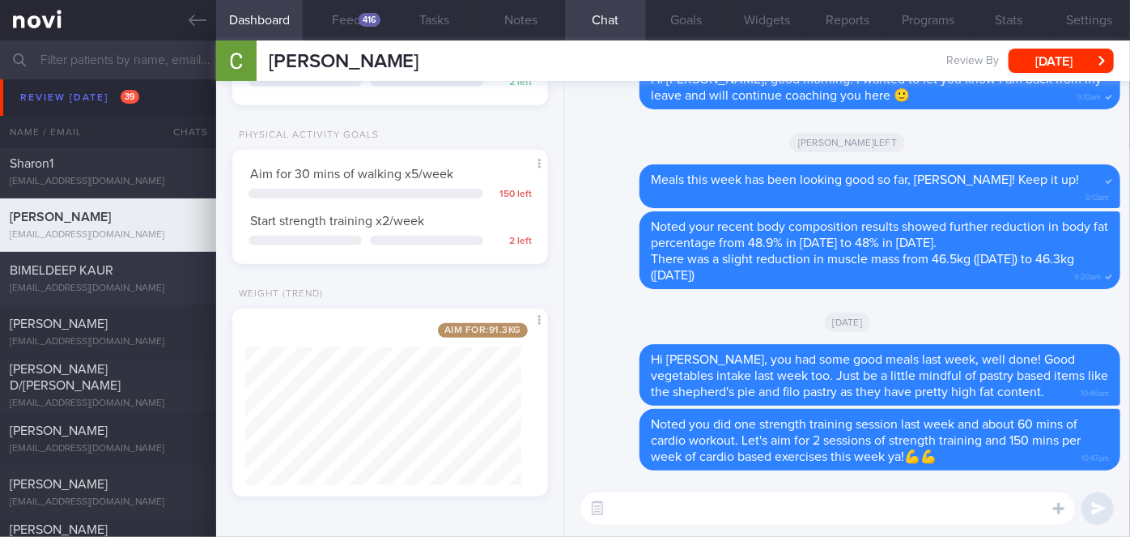
click at [118, 287] on div "[EMAIL_ADDRESS][DOMAIN_NAME]" at bounding box center [108, 289] width 197 height 12
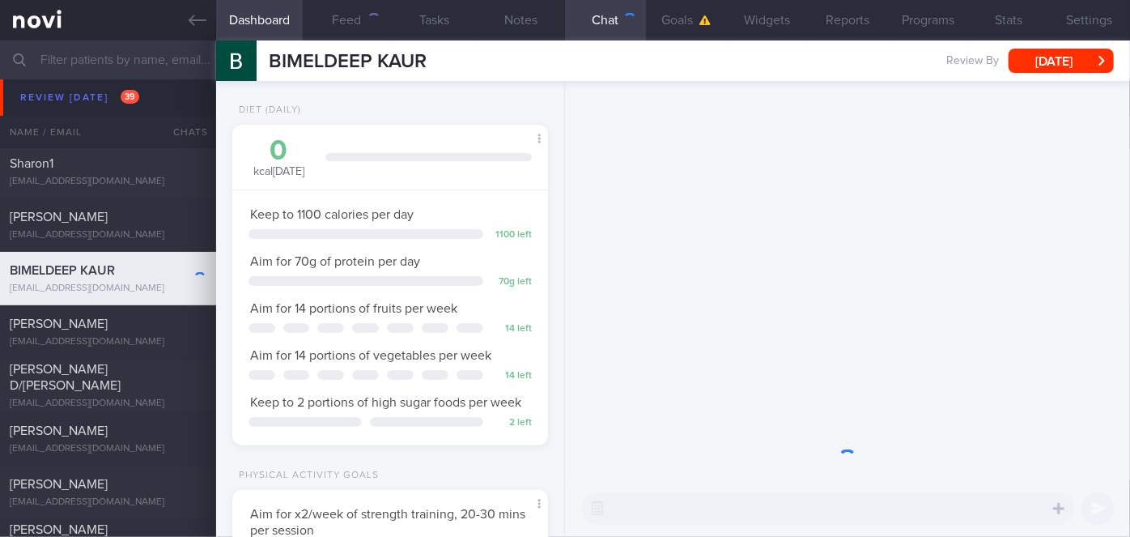
scroll to position [160, 276]
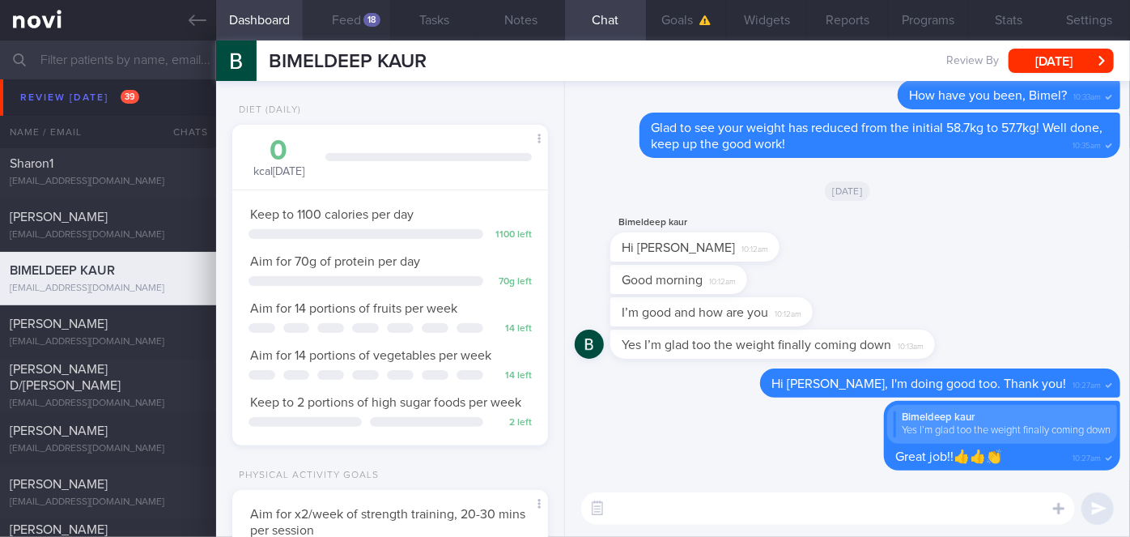
click at [349, 15] on button "Feed 18" at bounding box center [346, 20] width 87 height 40
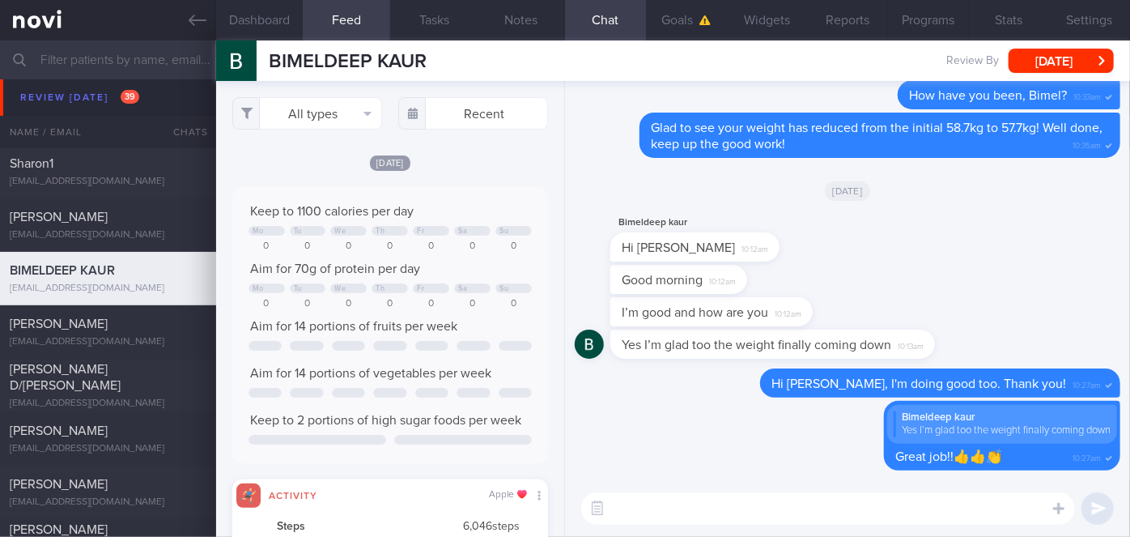
scroll to position [70, 283]
click at [447, 110] on input "text" at bounding box center [473, 113] width 150 height 32
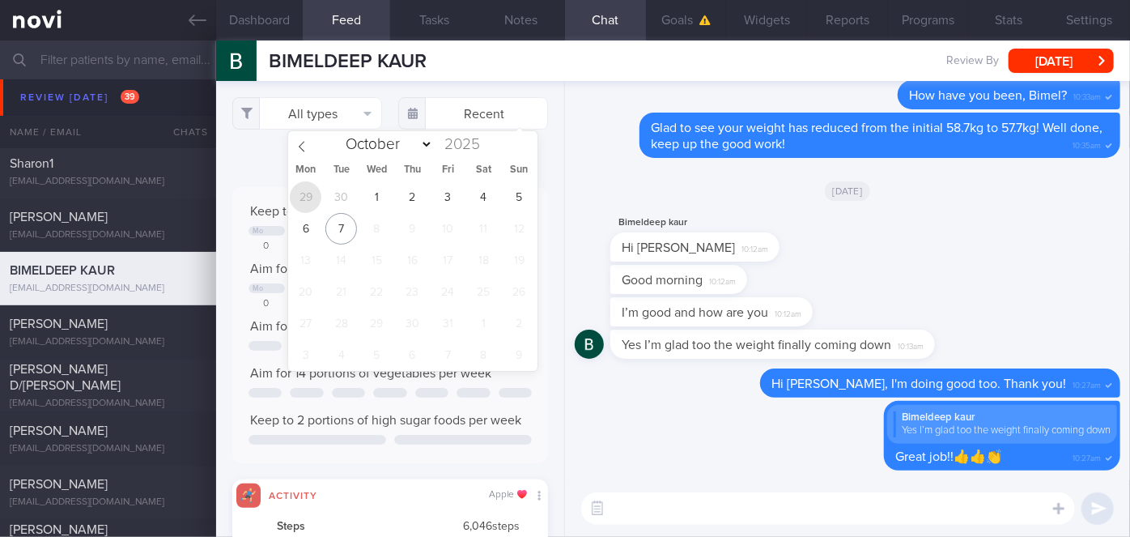
click at [304, 209] on span "29" at bounding box center [306, 197] width 32 height 32
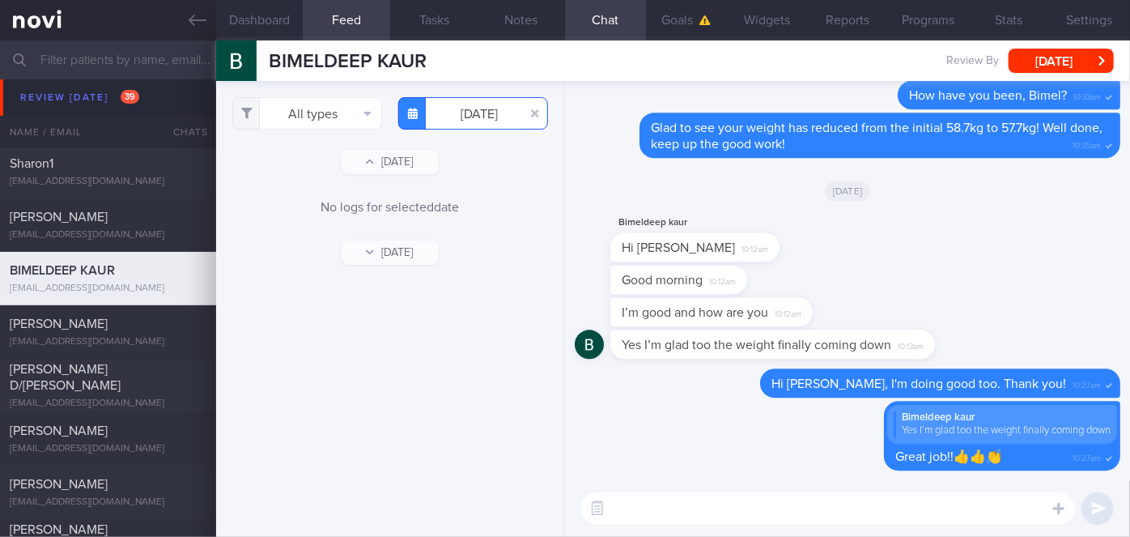
click at [481, 109] on input "[DATE]" at bounding box center [473, 113] width 150 height 32
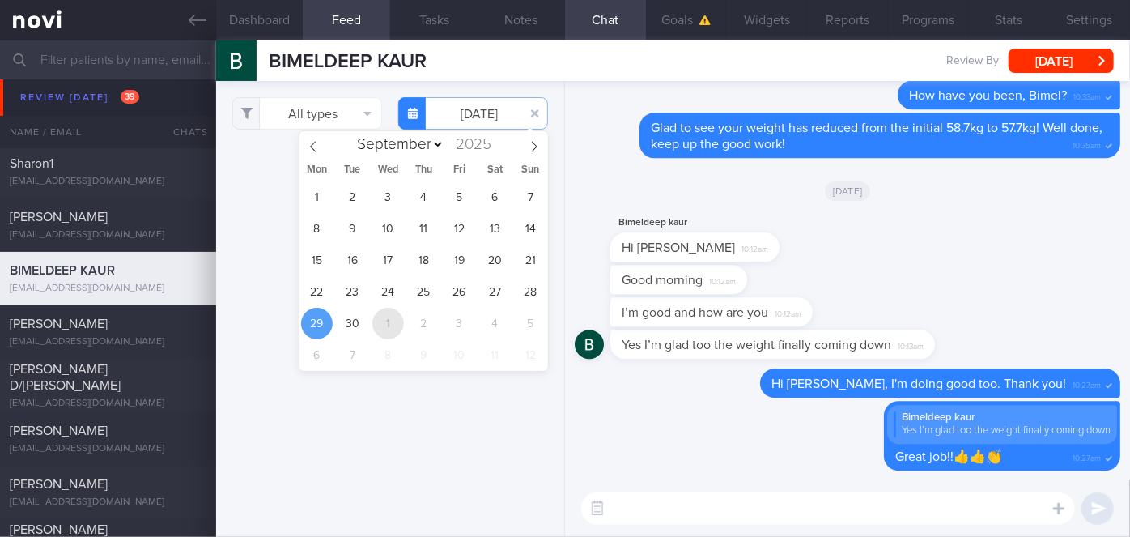
click at [377, 330] on span "1" at bounding box center [388, 324] width 32 height 32
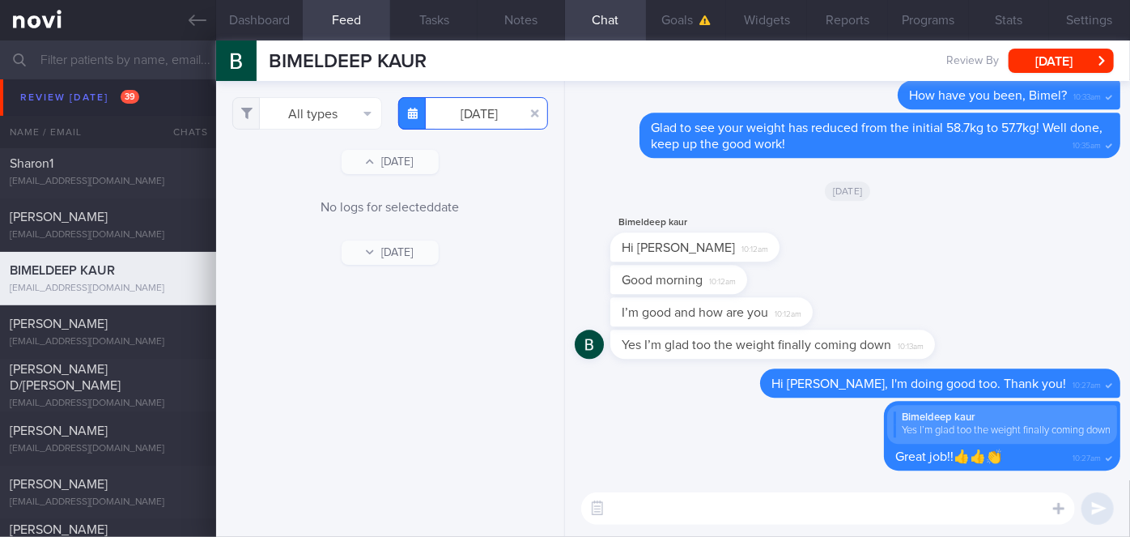
click at [487, 115] on input "[DATE]" at bounding box center [473, 113] width 150 height 32
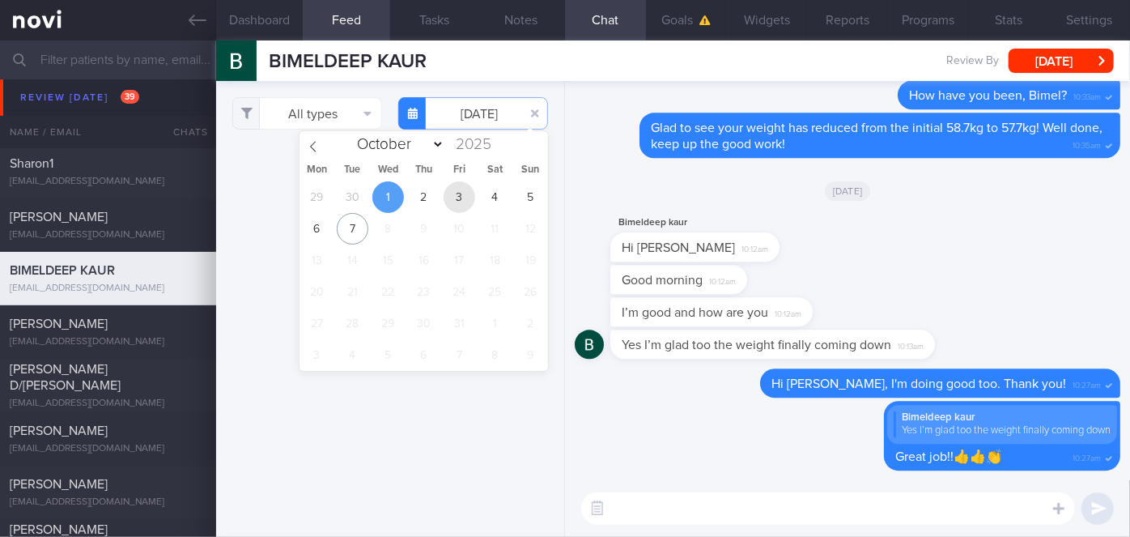
click at [454, 197] on span "3" at bounding box center [460, 197] width 32 height 32
type input "[DATE]"
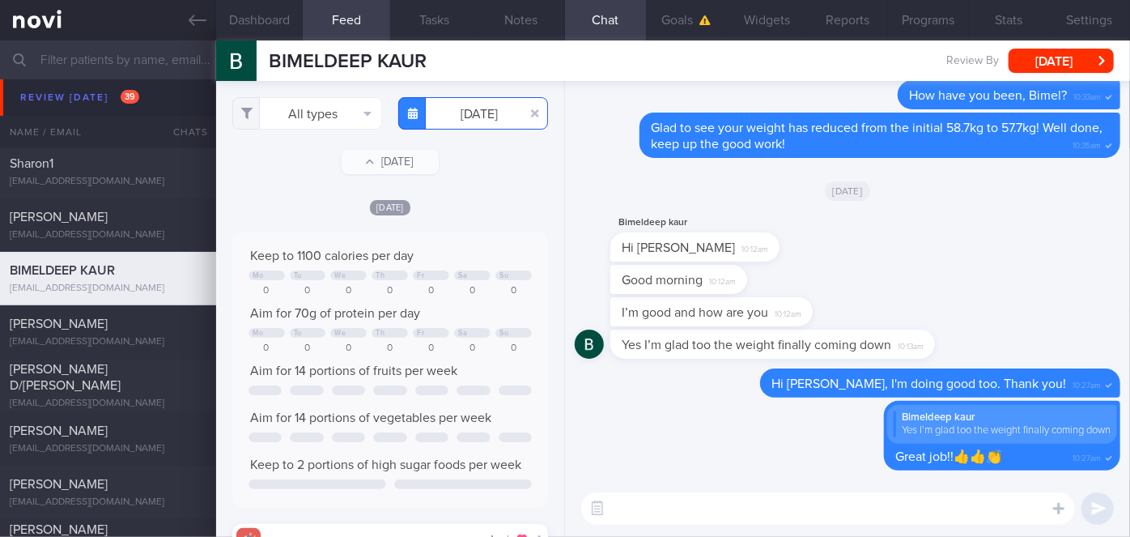
scroll to position [70, 283]
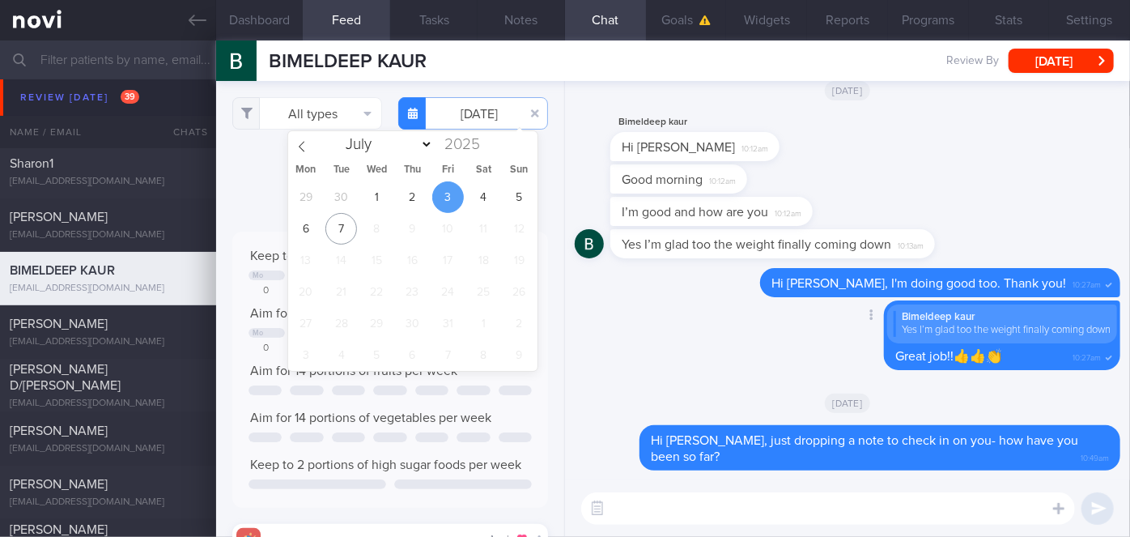
click at [645, 340] on div "Delete Bimeldeep kaur Yes I’m glad too the weight finally coming down Great job…" at bounding box center [848, 340] width 546 height 80
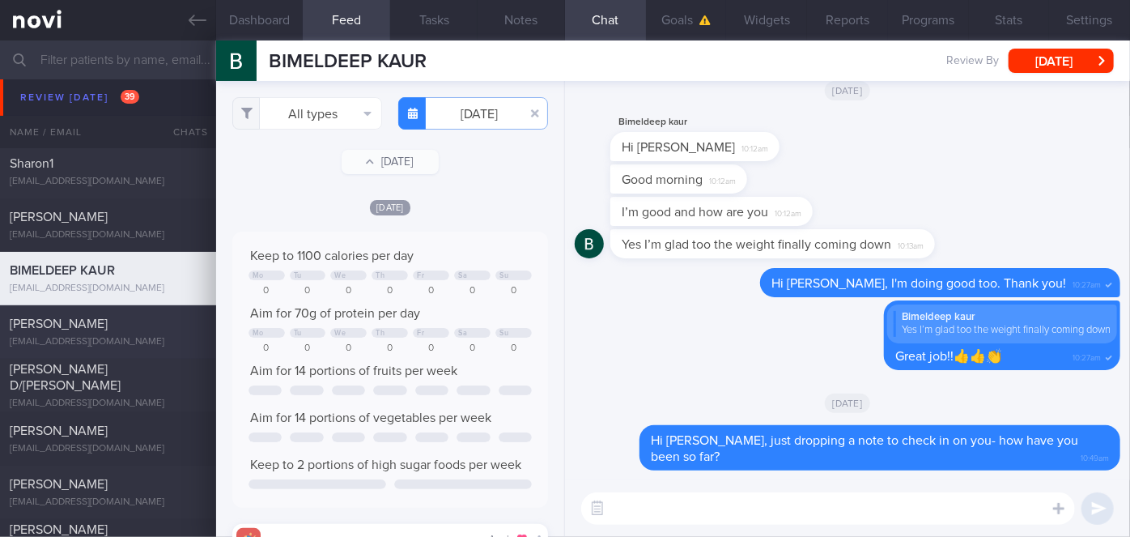
scroll to position [5723, 0]
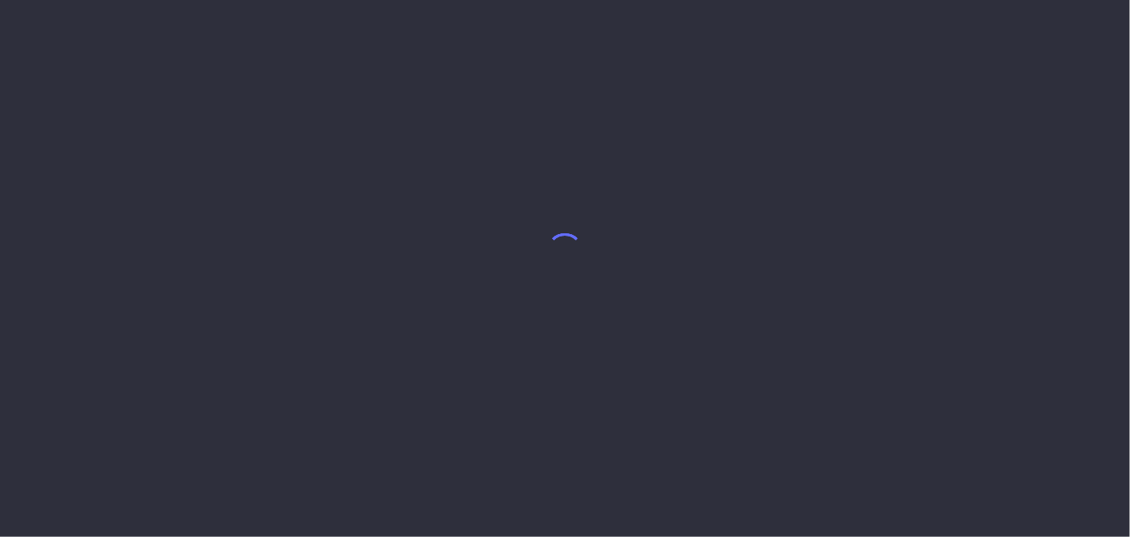
select select "9"
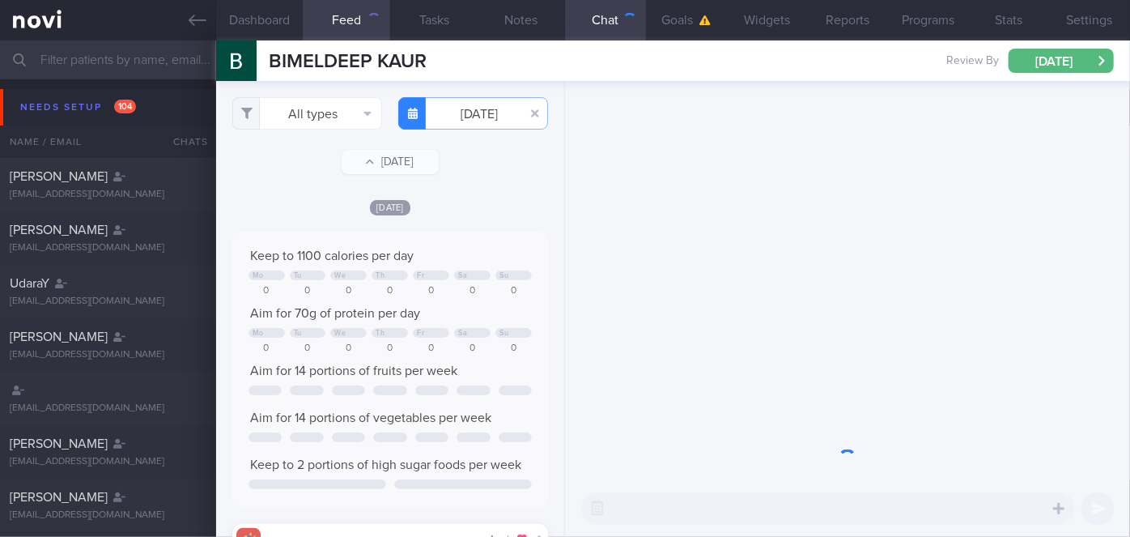
scroll to position [70, 283]
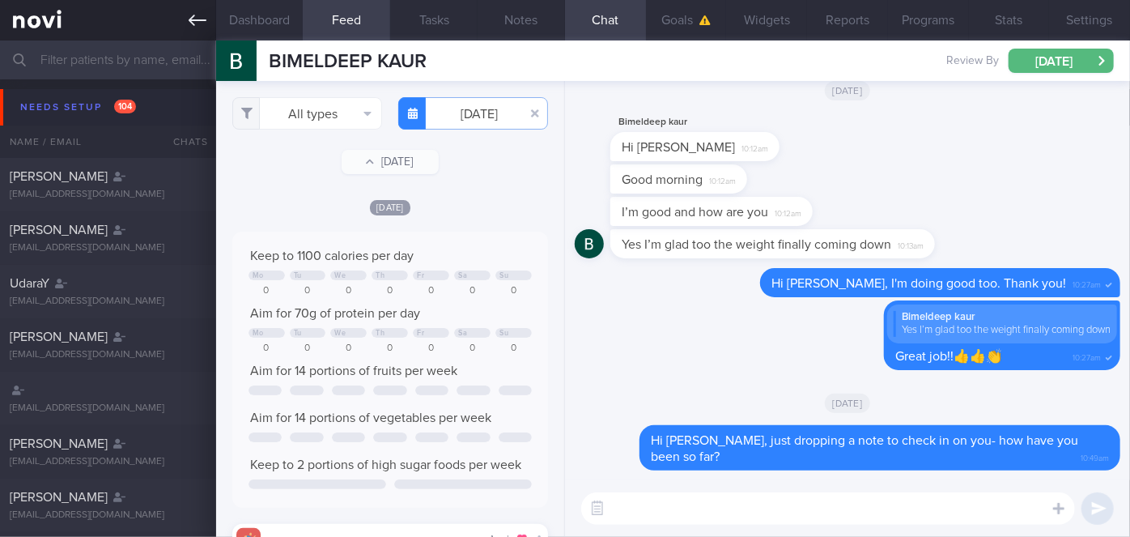
click at [194, 19] on icon at bounding box center [198, 20] width 18 height 11
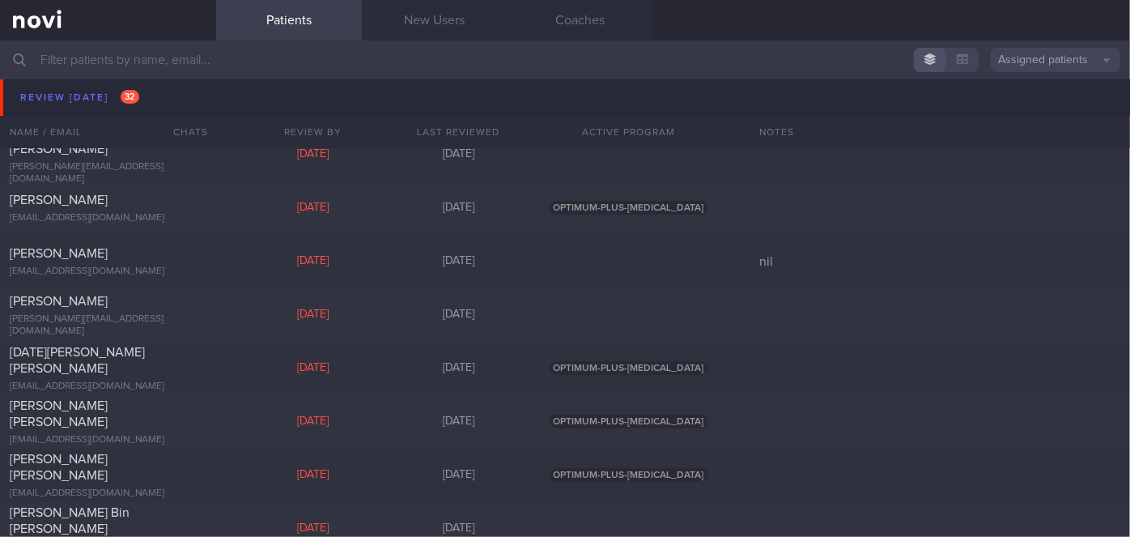
scroll to position [6036, 0]
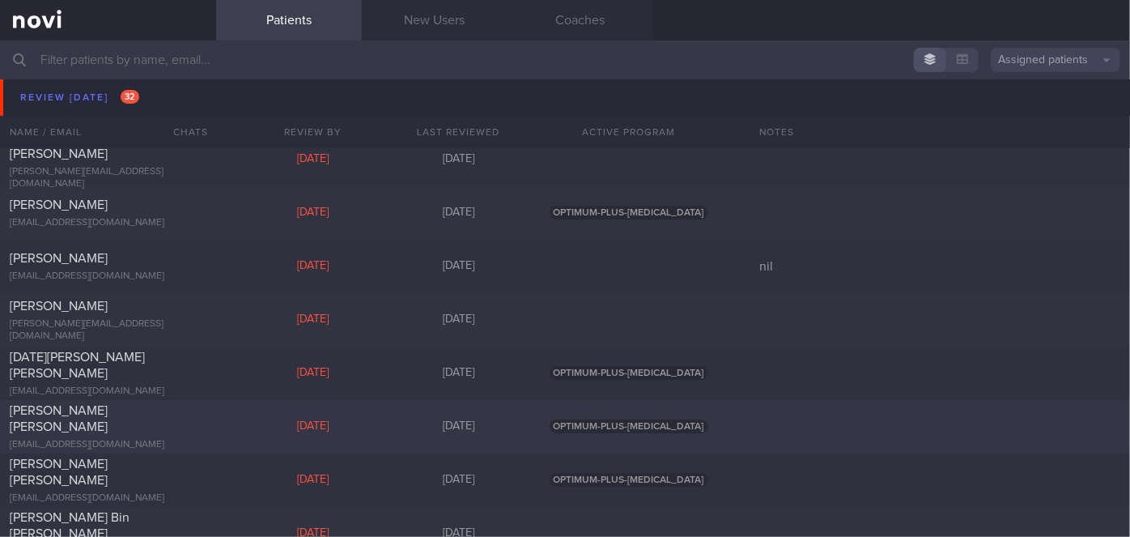
click at [184, 424] on div "[PERSON_NAME] [PERSON_NAME]" at bounding box center [106, 418] width 193 height 32
select select "9"
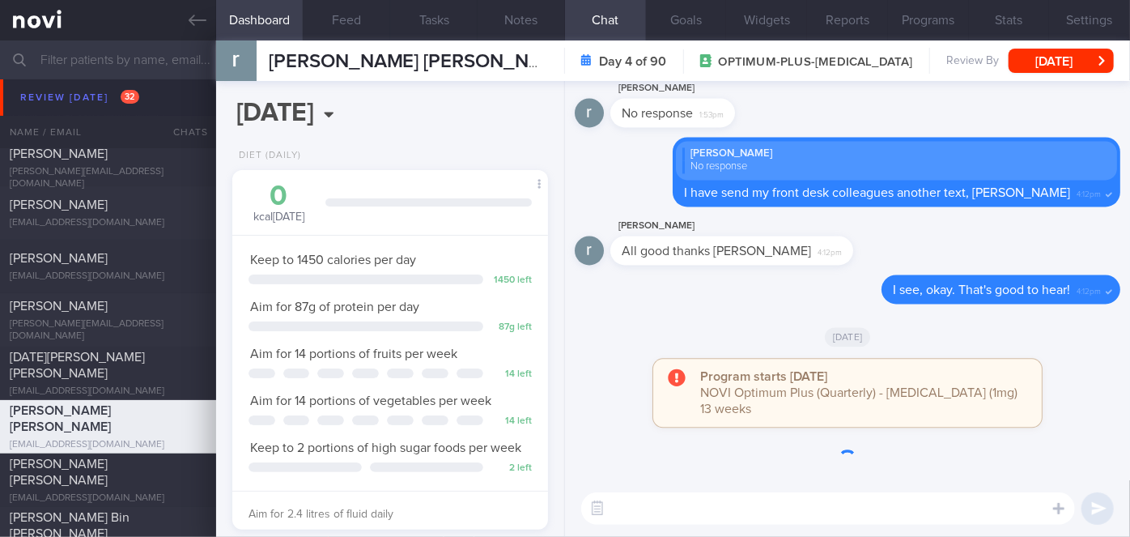
scroll to position [160, 276]
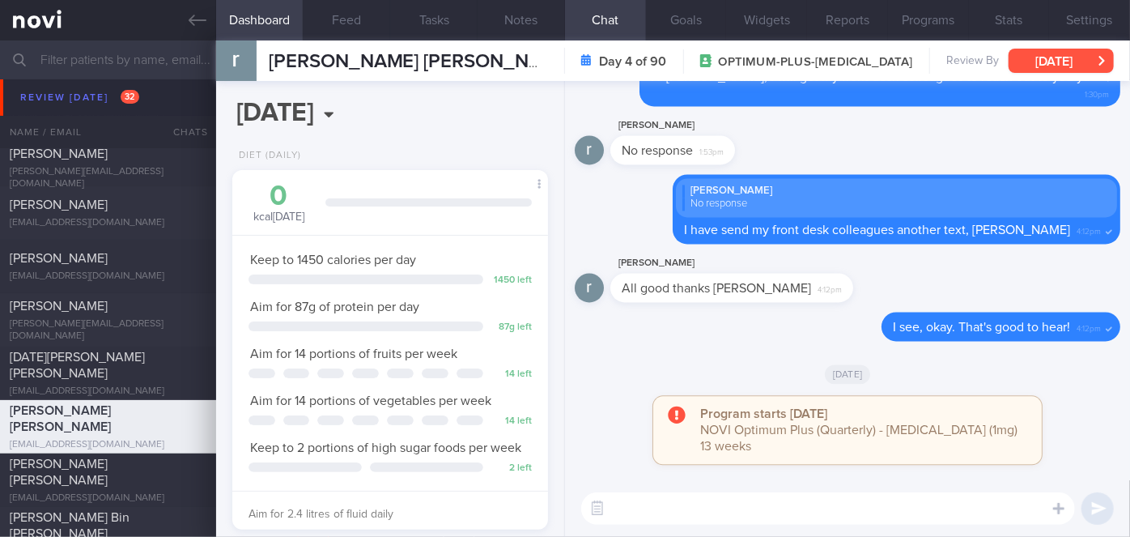
click at [1039, 61] on button "[DATE]" at bounding box center [1061, 61] width 105 height 24
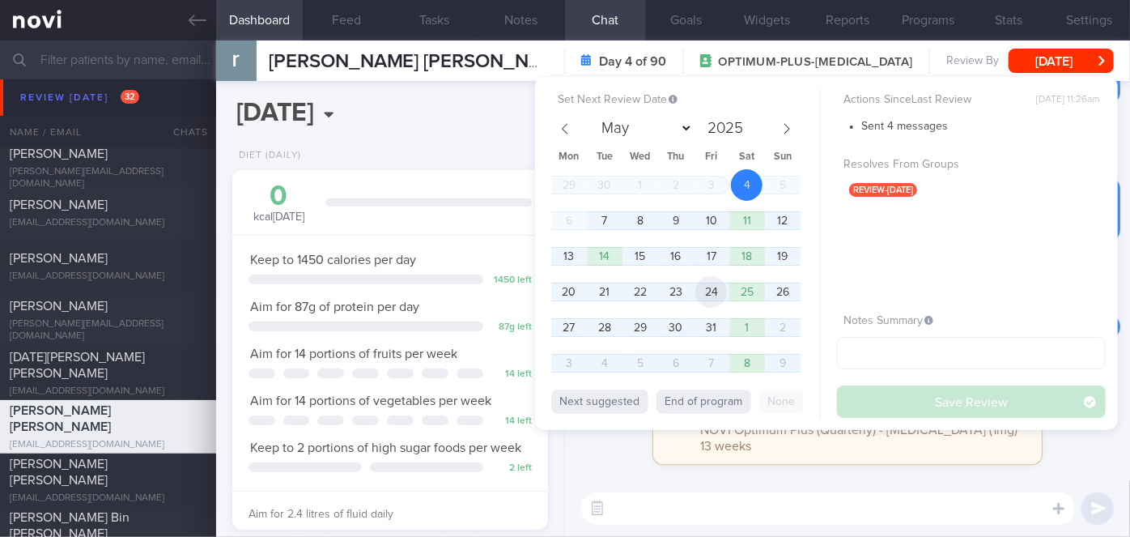
click at [715, 287] on span "24" at bounding box center [712, 292] width 32 height 32
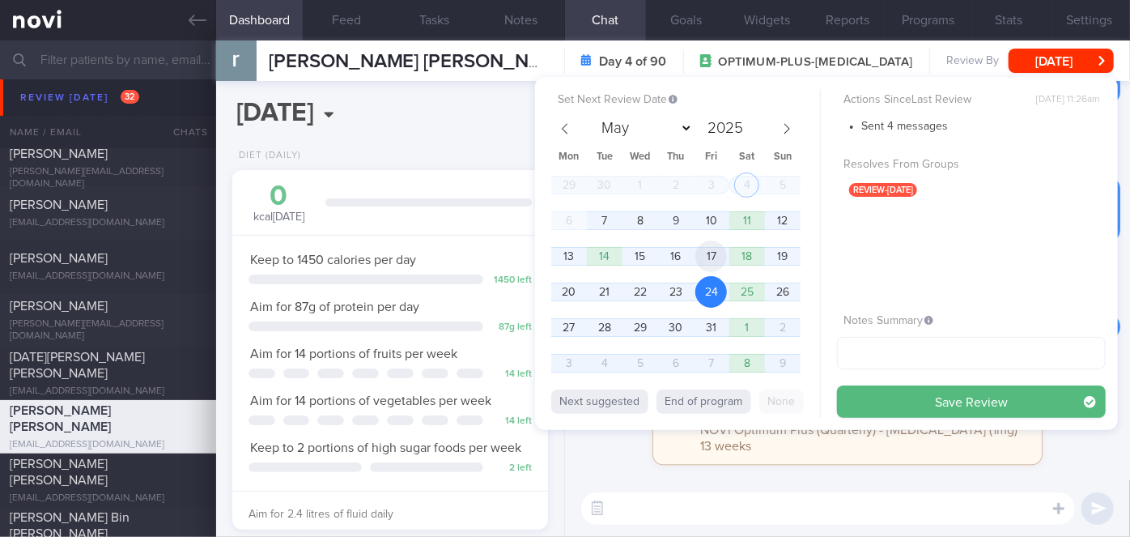
click at [709, 259] on span "17" at bounding box center [712, 256] width 32 height 32
click at [887, 402] on button "Save Review" at bounding box center [971, 401] width 269 height 32
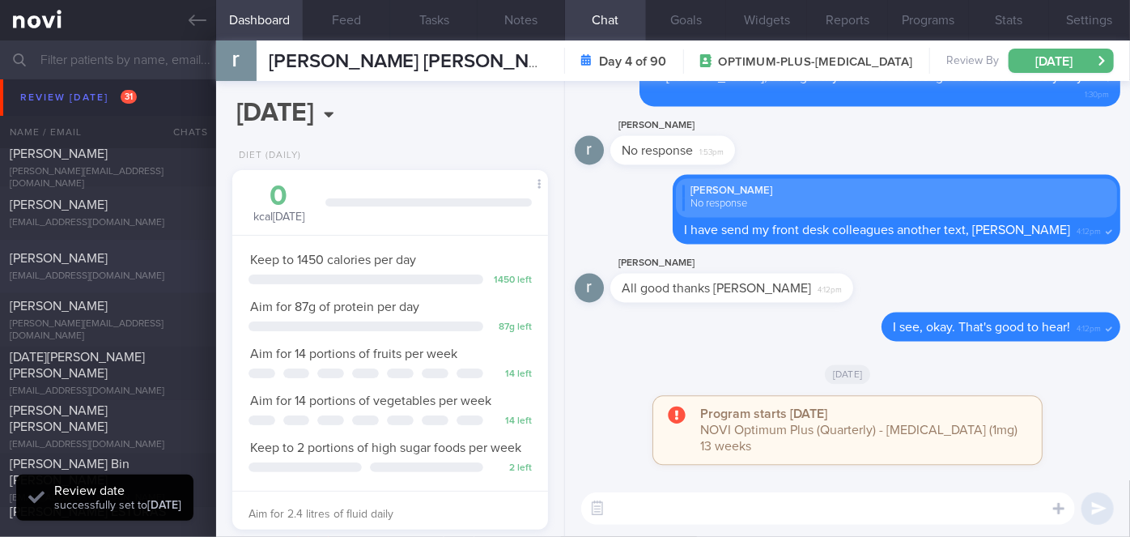
click at [79, 253] on span "[PERSON_NAME]" at bounding box center [59, 258] width 98 height 13
type input "nil"
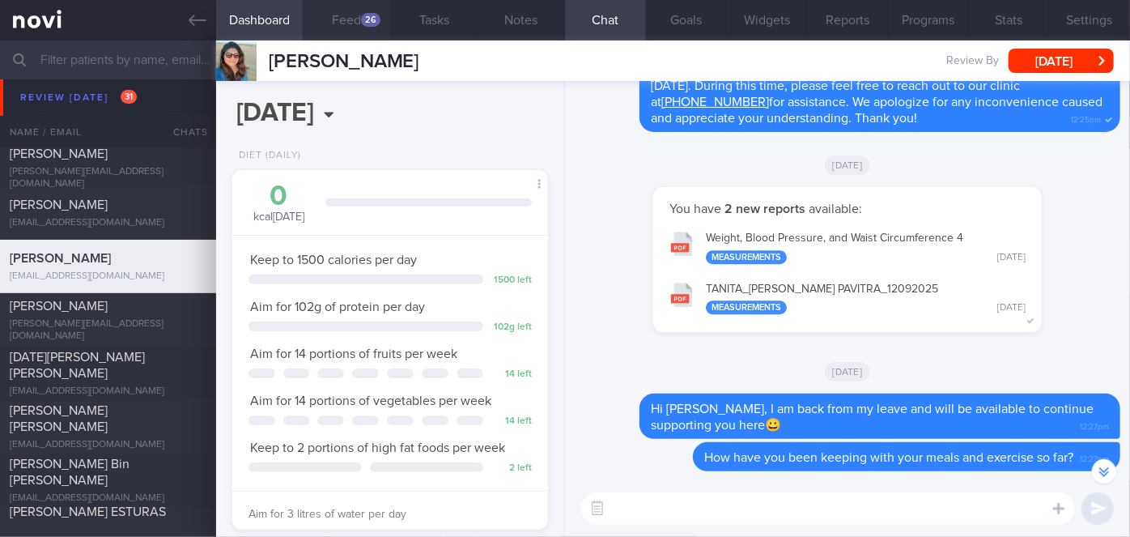
click at [360, 21] on button "Feed 26" at bounding box center [346, 20] width 87 height 40
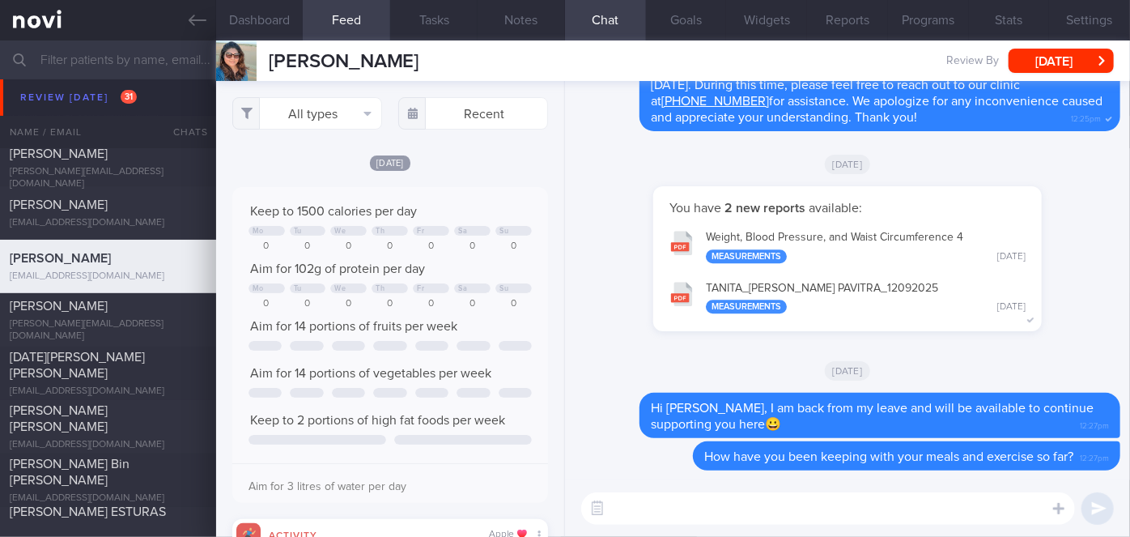
click at [732, 503] on textarea at bounding box center [828, 508] width 494 height 32
type textarea "Hi Ms Pavitra, how have you been?"
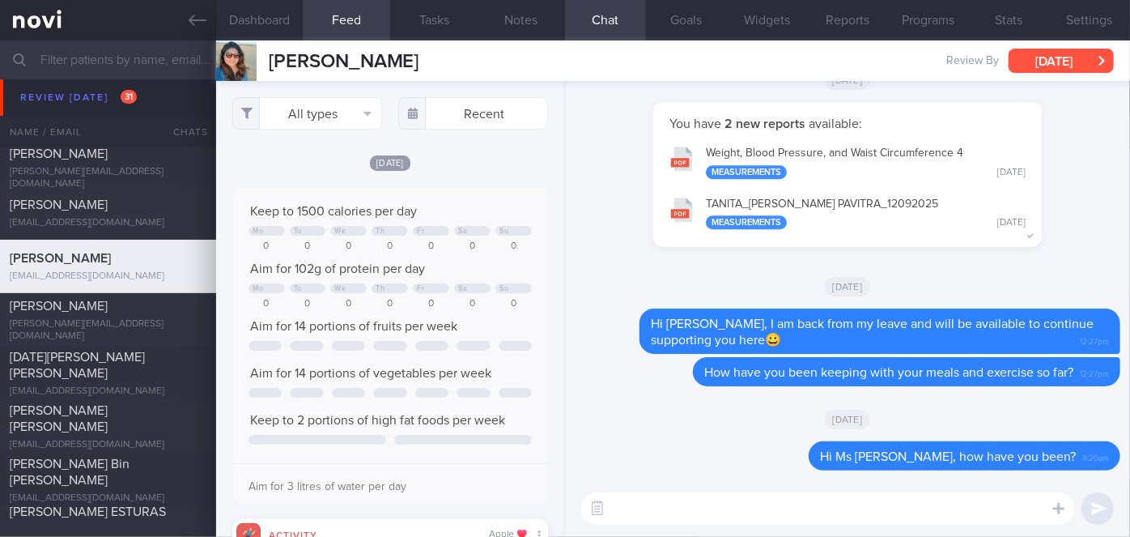
click at [1082, 56] on button "[DATE]" at bounding box center [1061, 61] width 105 height 24
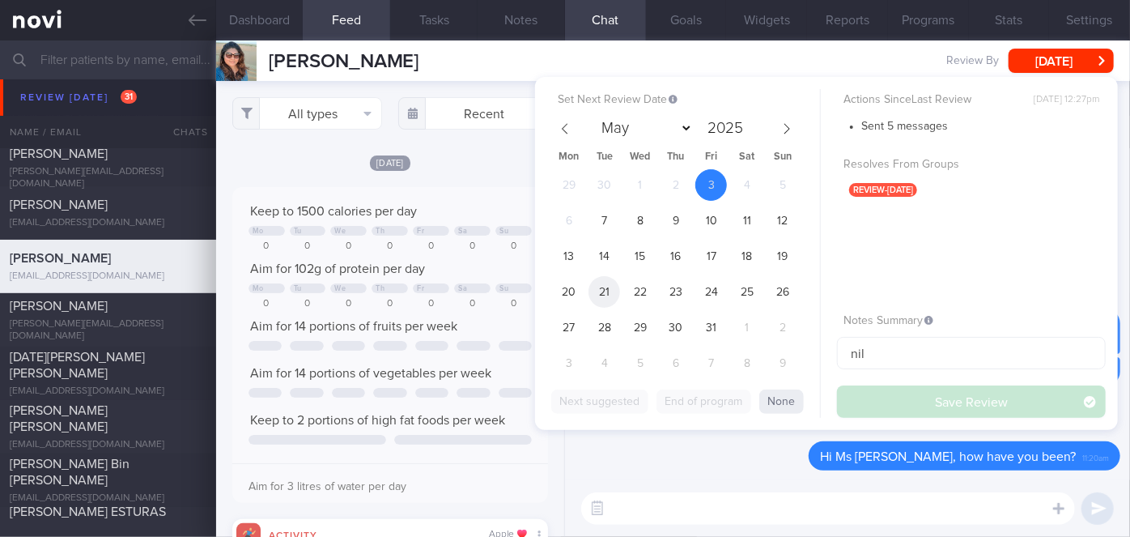
click at [603, 291] on span "21" at bounding box center [605, 292] width 32 height 32
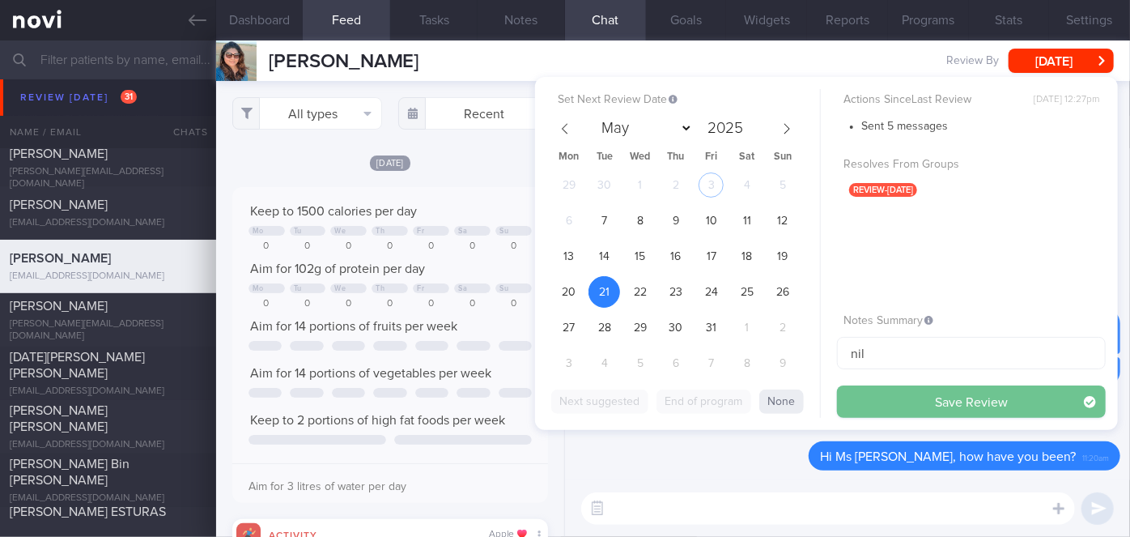
click at [909, 394] on button "Save Review" at bounding box center [971, 401] width 269 height 32
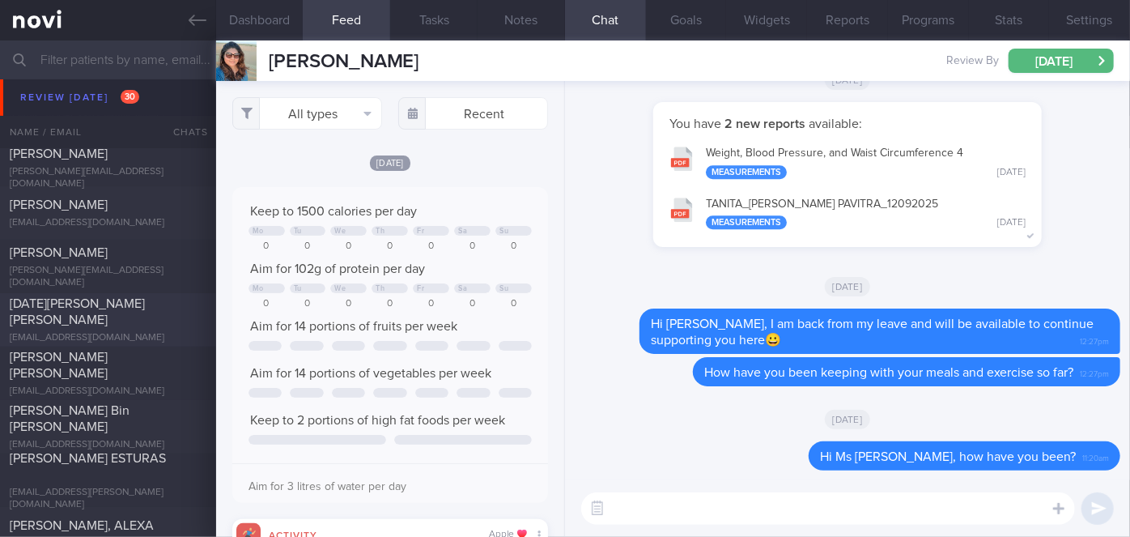
click at [153, 321] on div "[DATE][PERSON_NAME] [PERSON_NAME]" at bounding box center [106, 312] width 193 height 32
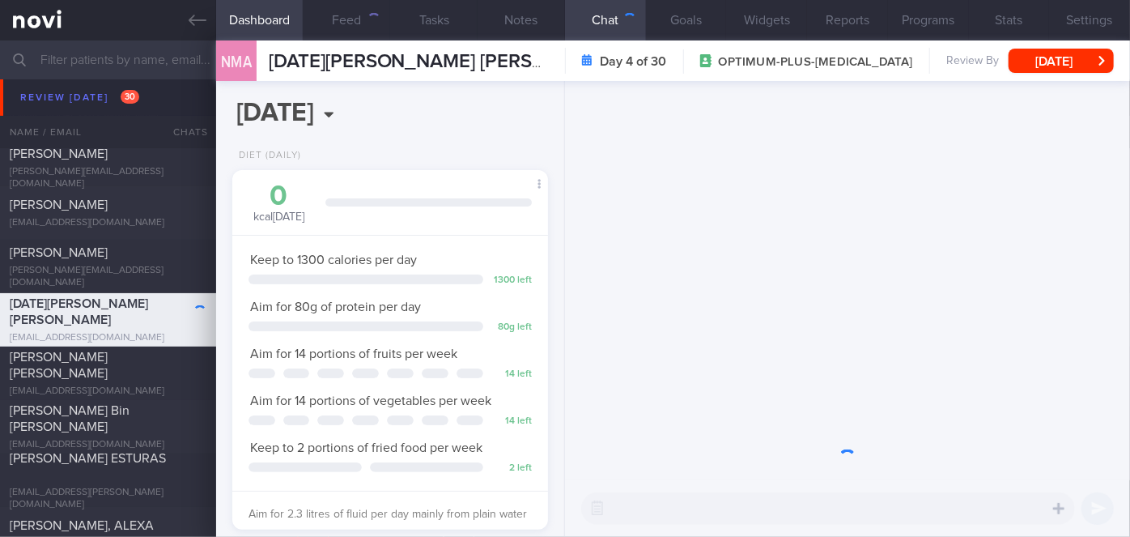
scroll to position [160, 276]
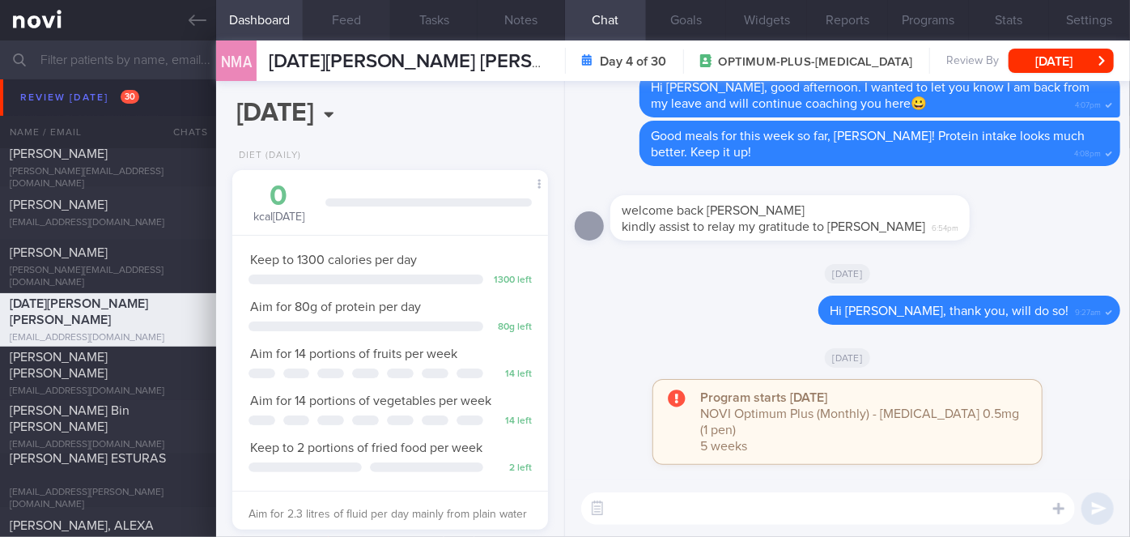
click at [348, 20] on button "Feed" at bounding box center [346, 20] width 87 height 40
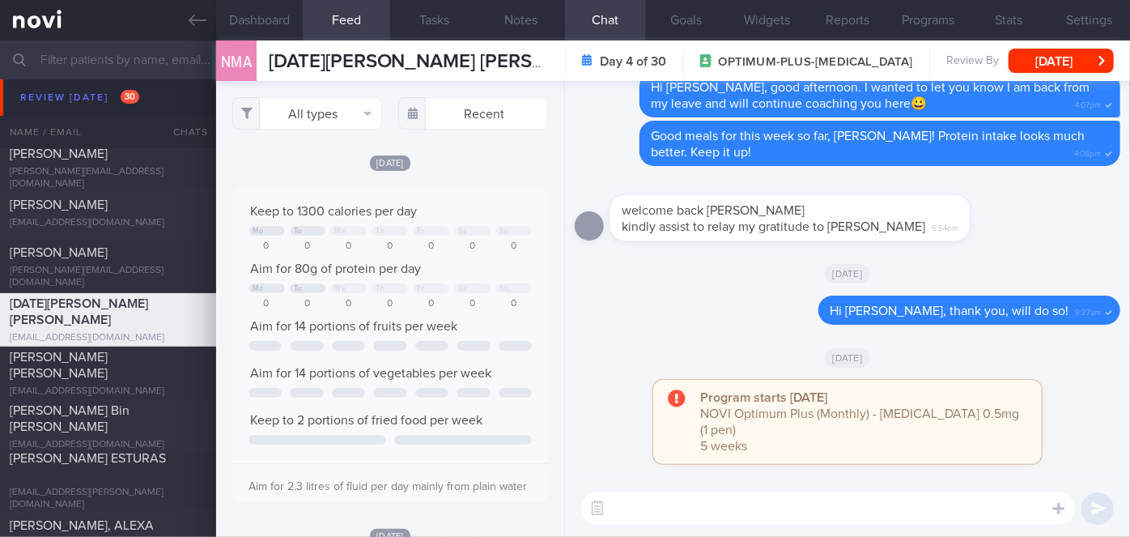
scroll to position [70, 283]
click at [454, 104] on input "text" at bounding box center [473, 113] width 150 height 32
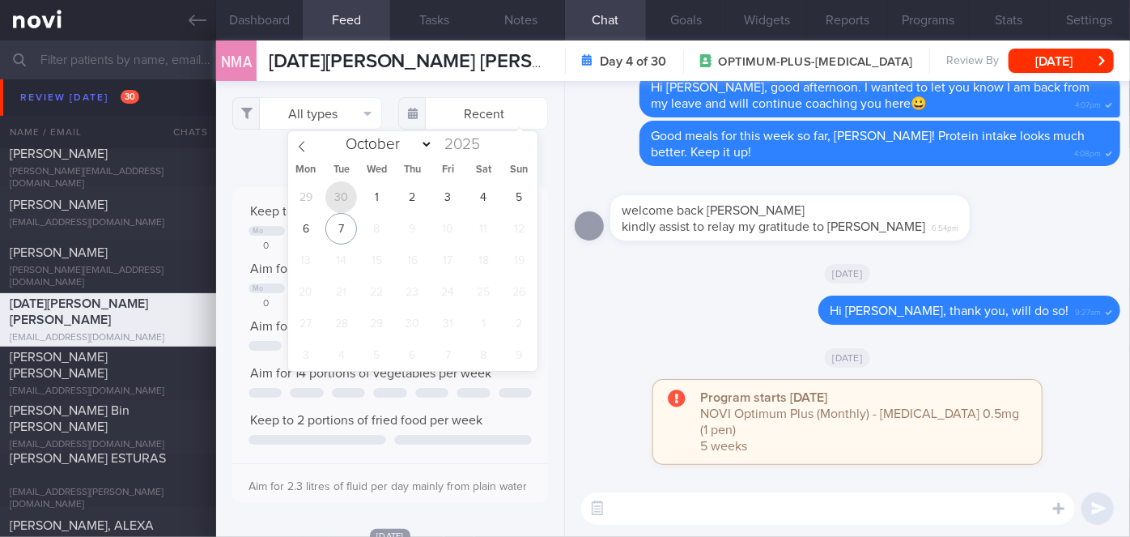
click at [338, 194] on span "30" at bounding box center [342, 197] width 32 height 32
type input "[DATE]"
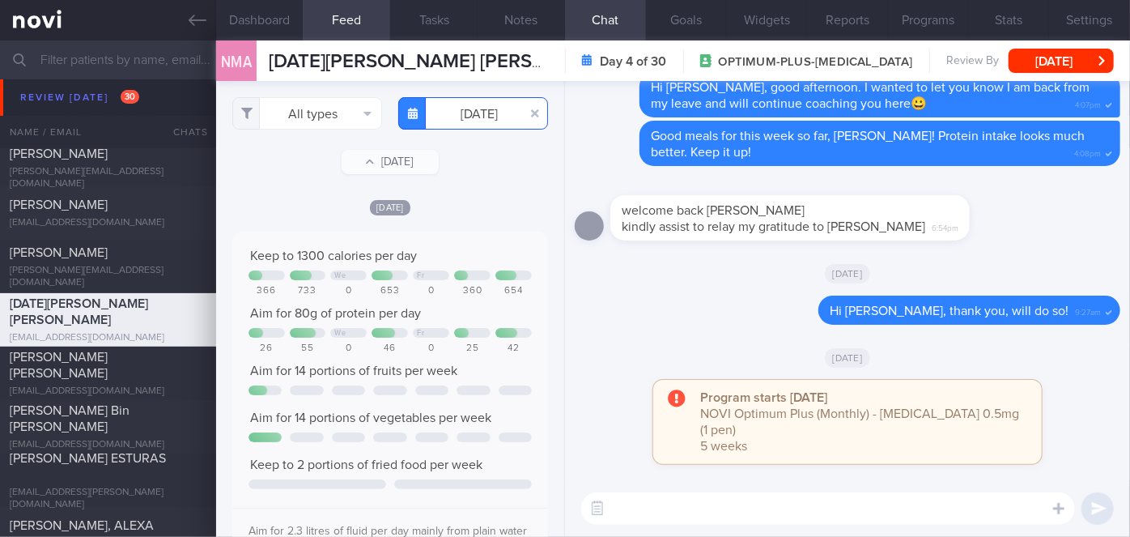
scroll to position [70, 283]
click at [334, 109] on button "All types" at bounding box center [307, 113] width 150 height 32
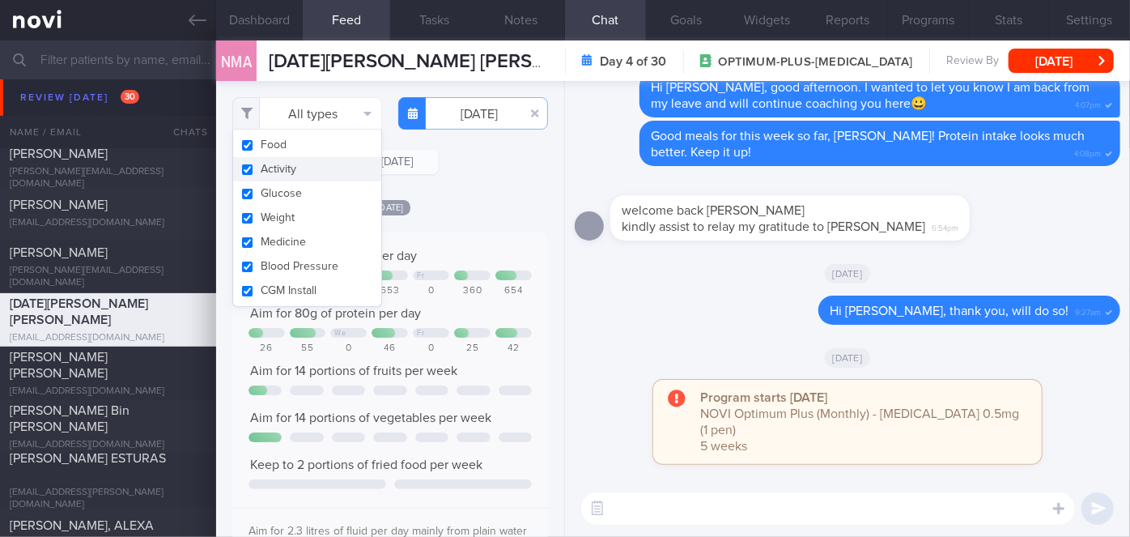
click at [305, 166] on button "Activity" at bounding box center [307, 169] width 148 height 24
checkbox input "false"
click at [449, 187] on div "Filtering type... Food Activity Glucose Weight Medicine Blood Pressure CGM Inst…" at bounding box center [390, 309] width 348 height 456
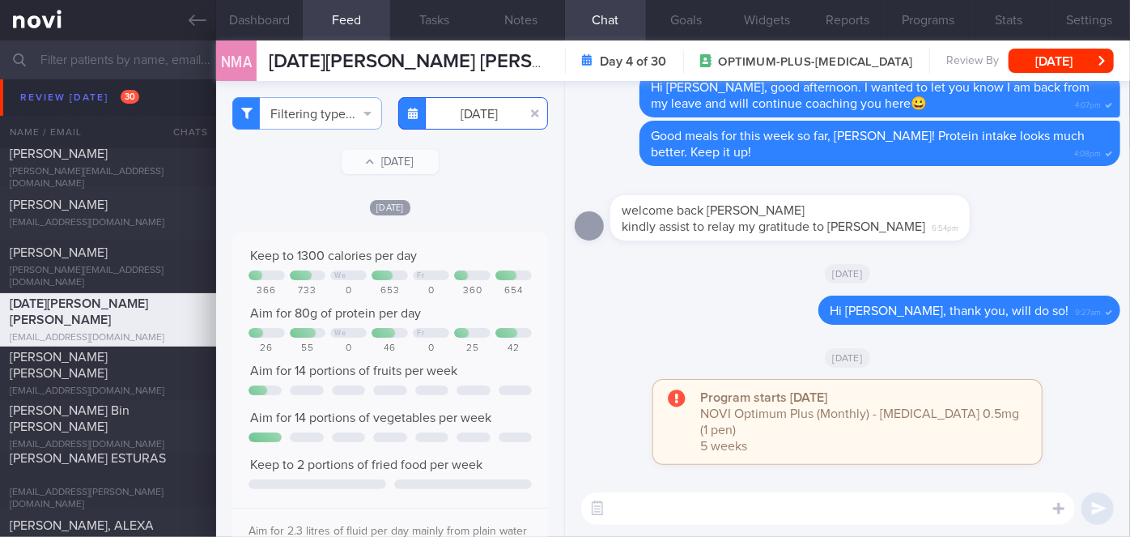
click at [473, 118] on body "You are offline! Some functionality will be unavailable Patients New Users Coac…" at bounding box center [565, 268] width 1130 height 537
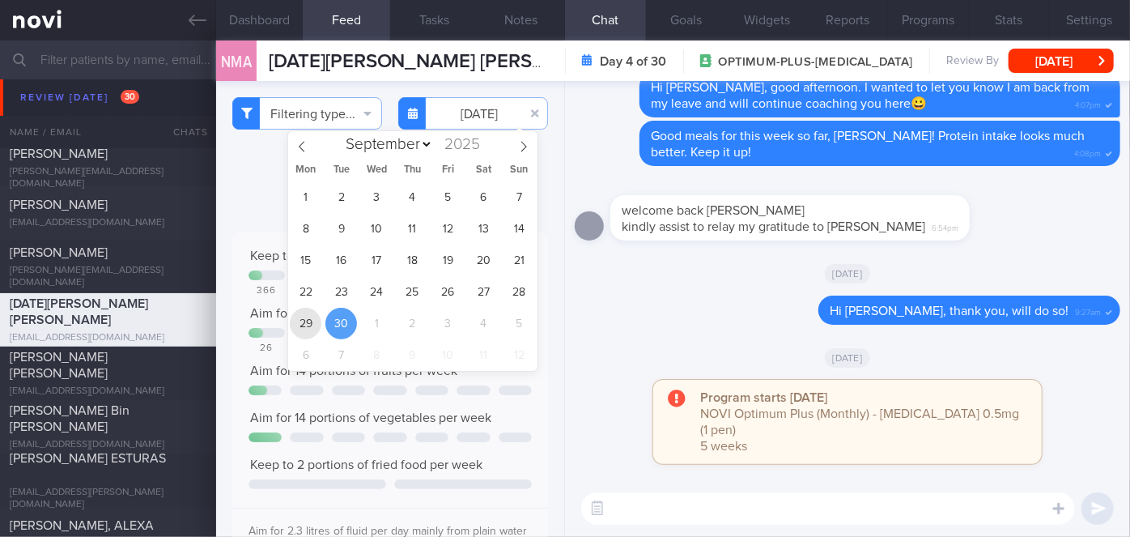
click at [314, 322] on span "29" at bounding box center [306, 324] width 32 height 32
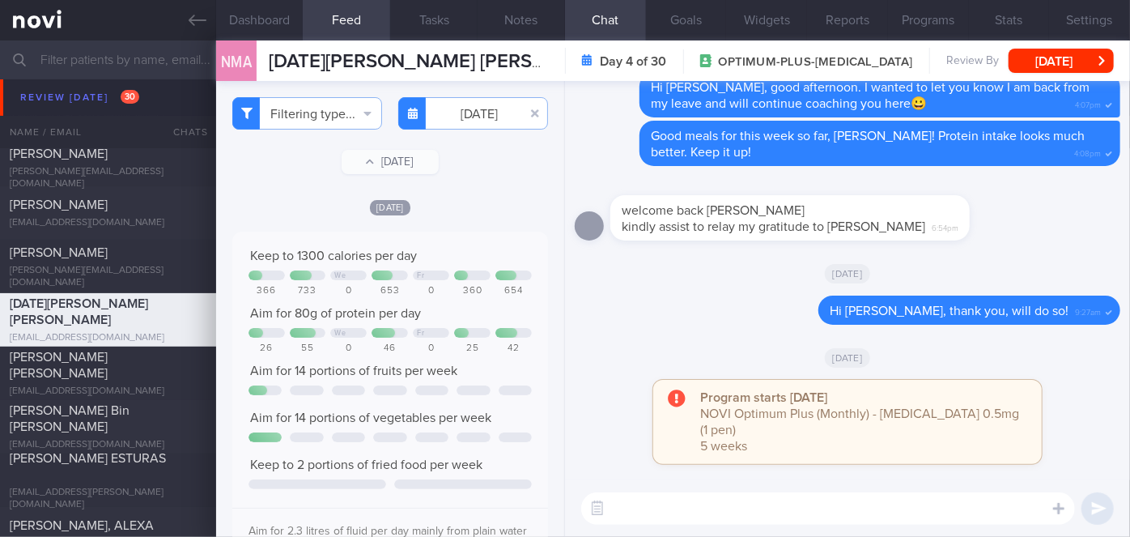
click at [473, 219] on div "Mon, 29 Sep Keep to 1300 calories per day We Fr 366 733 0 653 0 360 654 Aim for…" at bounding box center [390, 533] width 316 height 671
click at [484, 116] on input "[DATE]" at bounding box center [473, 113] width 150 height 32
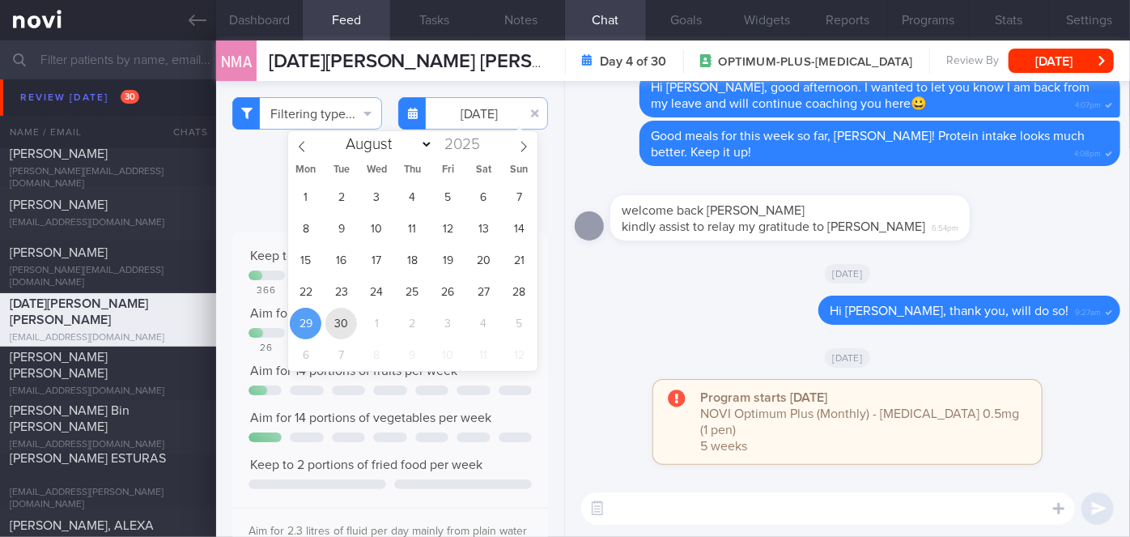
click at [347, 313] on span "30" at bounding box center [342, 324] width 32 height 32
type input "[DATE]"
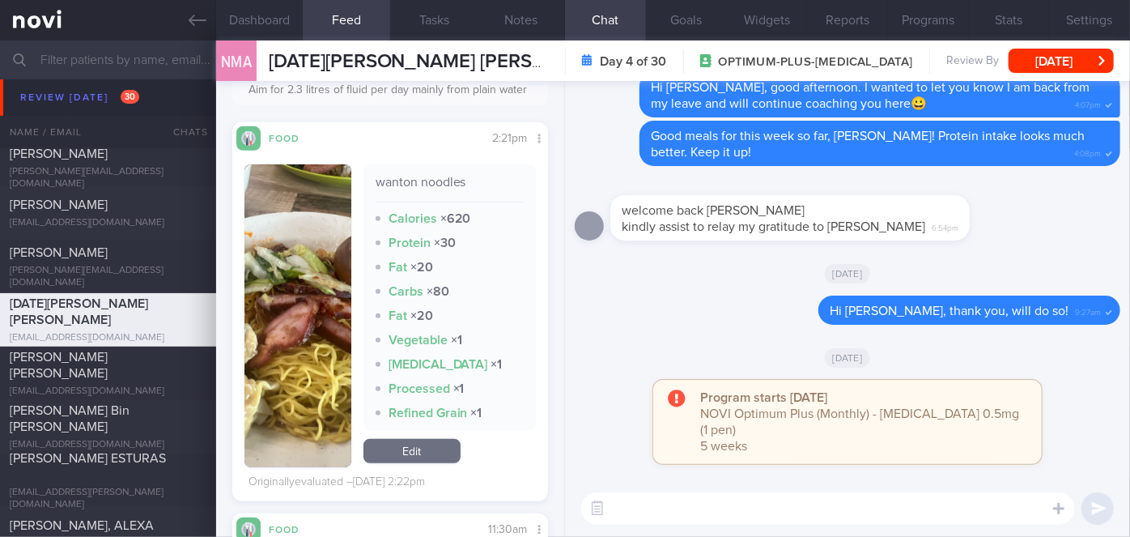
click at [325, 309] on button "button" at bounding box center [298, 315] width 107 height 303
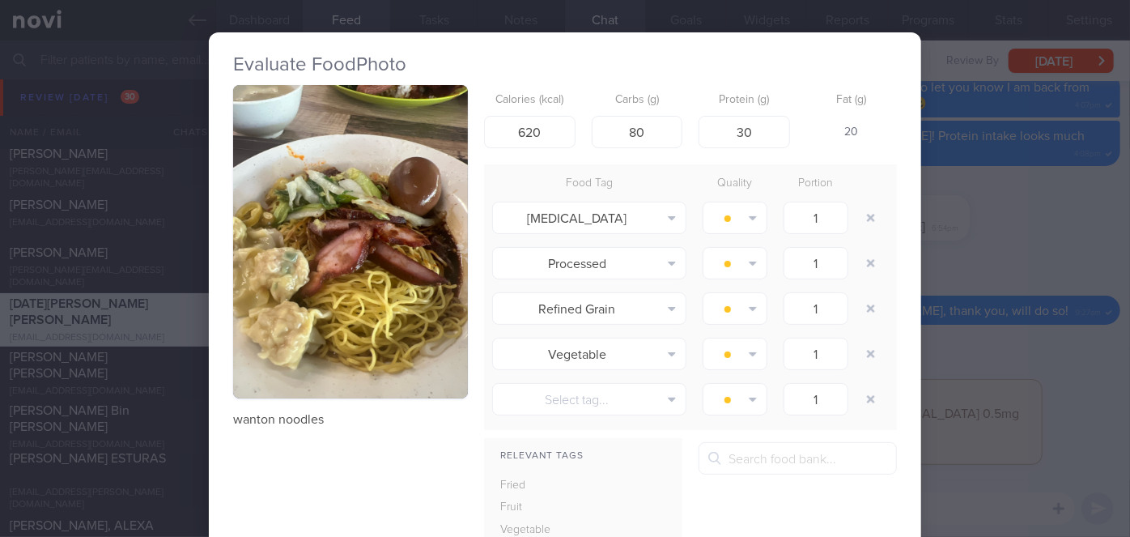
click at [998, 244] on div "Evaluate Food Photo wanton noodles Calories (kcal) 620 Carbs (g) 80 Protein (g)…" at bounding box center [565, 268] width 1130 height 537
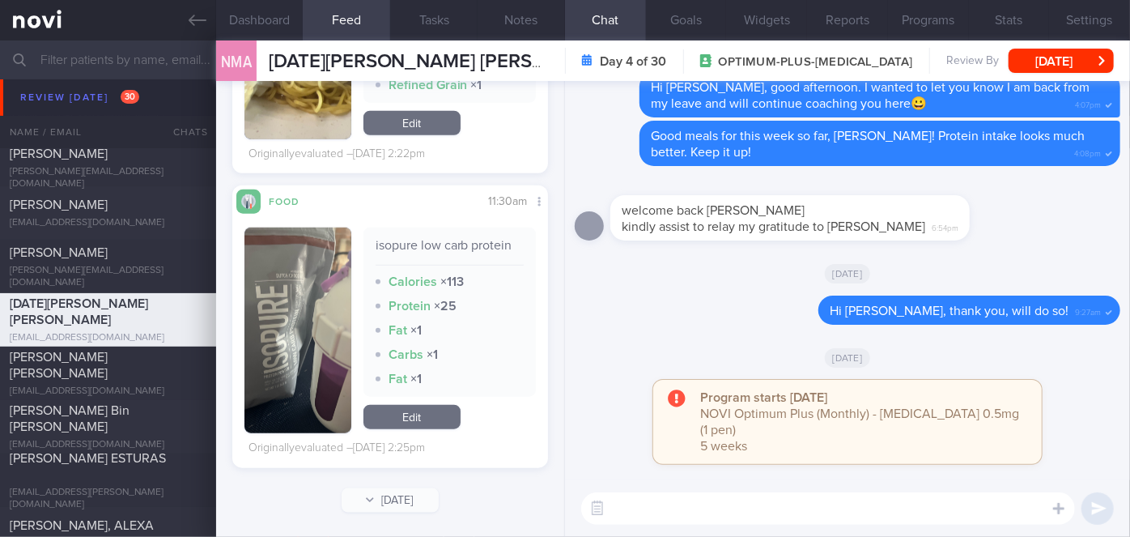
scroll to position [786, 0]
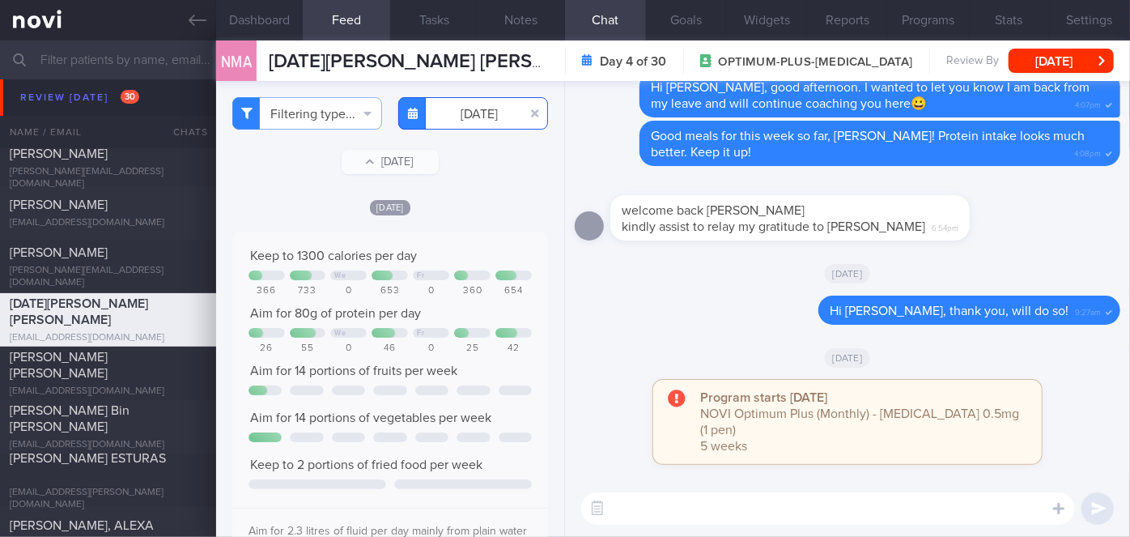
click at [439, 120] on input "[DATE]" at bounding box center [473, 113] width 150 height 32
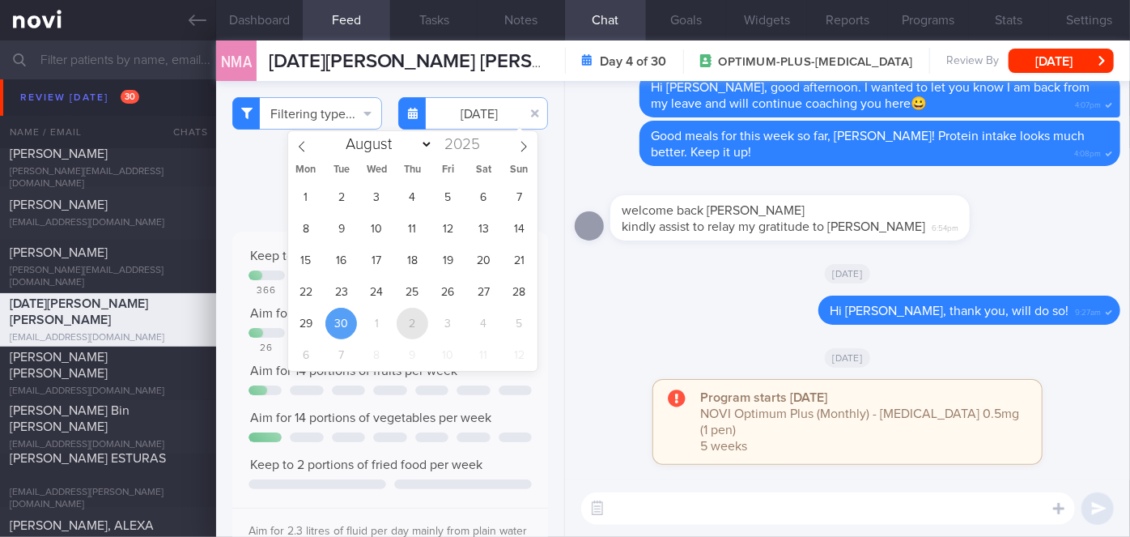
click at [411, 326] on span "2" at bounding box center [413, 324] width 32 height 32
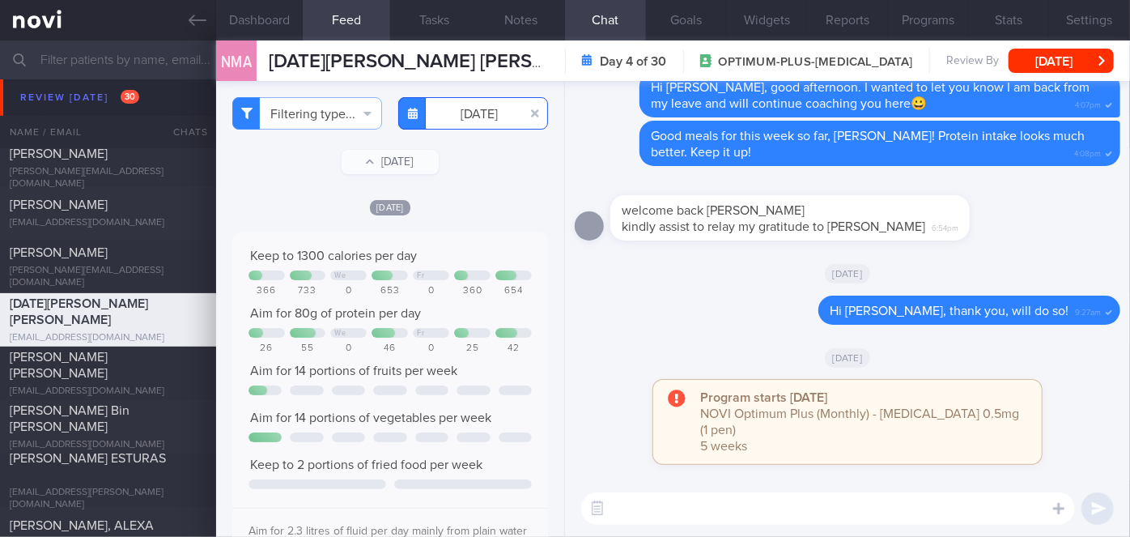
click at [478, 128] on input "[DATE]" at bounding box center [473, 113] width 150 height 32
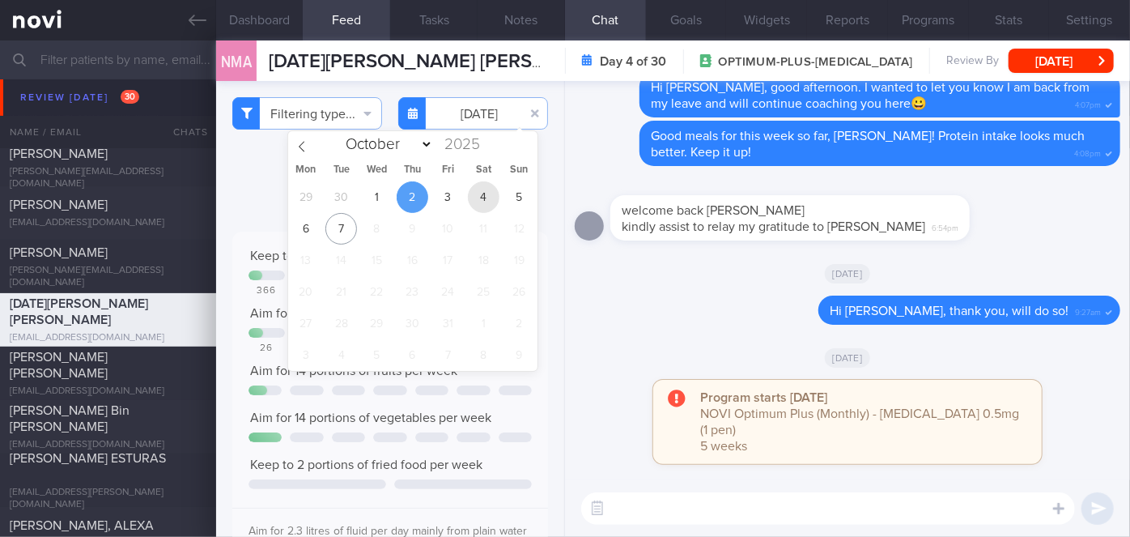
click at [479, 199] on span "4" at bounding box center [484, 197] width 32 height 32
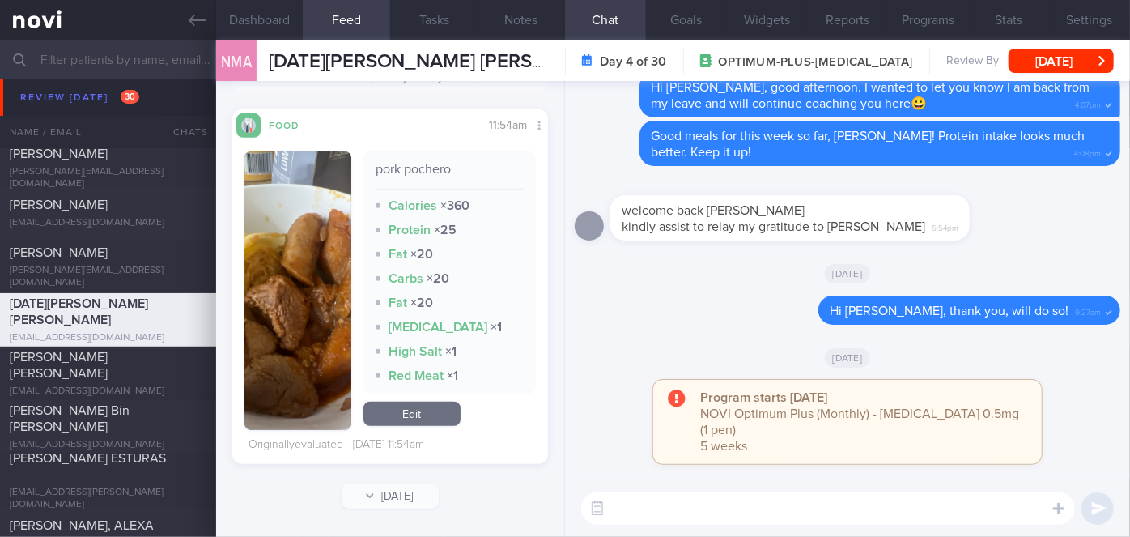
scroll to position [26, 0]
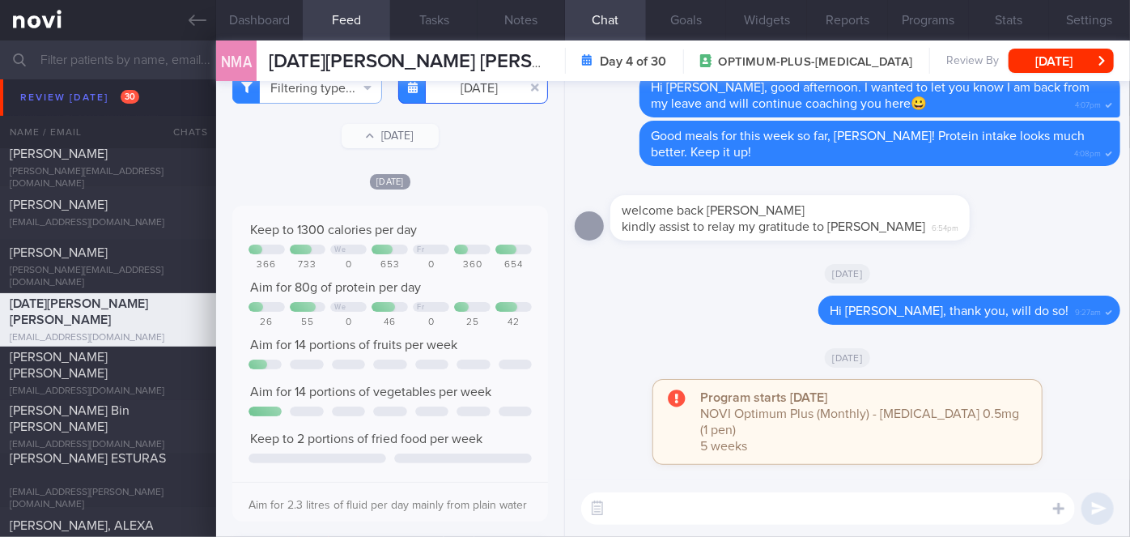
click at [481, 87] on input "[DATE]" at bounding box center [473, 87] width 150 height 32
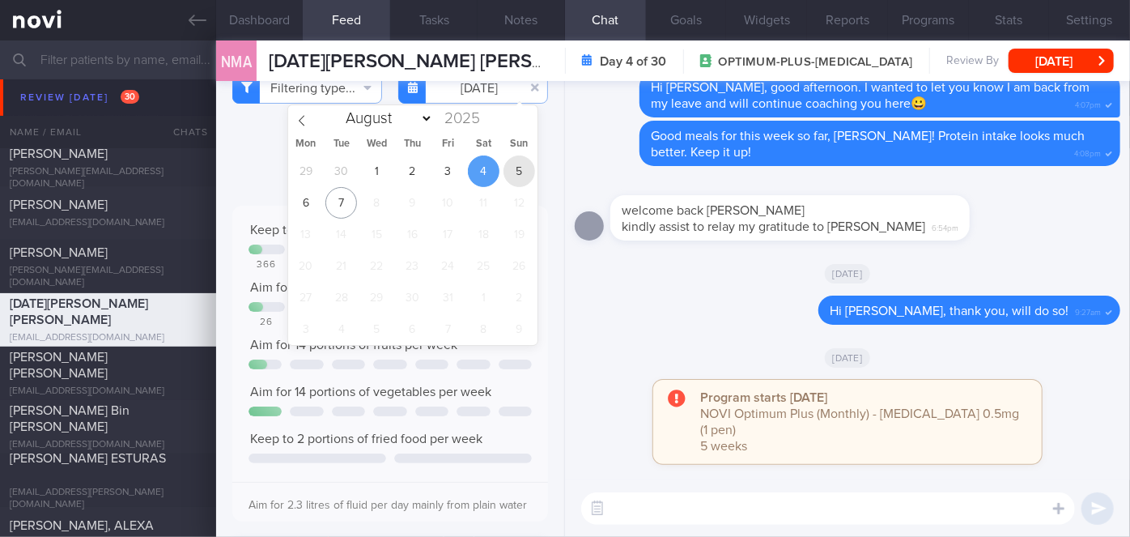
click at [513, 175] on span "5" at bounding box center [520, 171] width 32 height 32
type input "[DATE]"
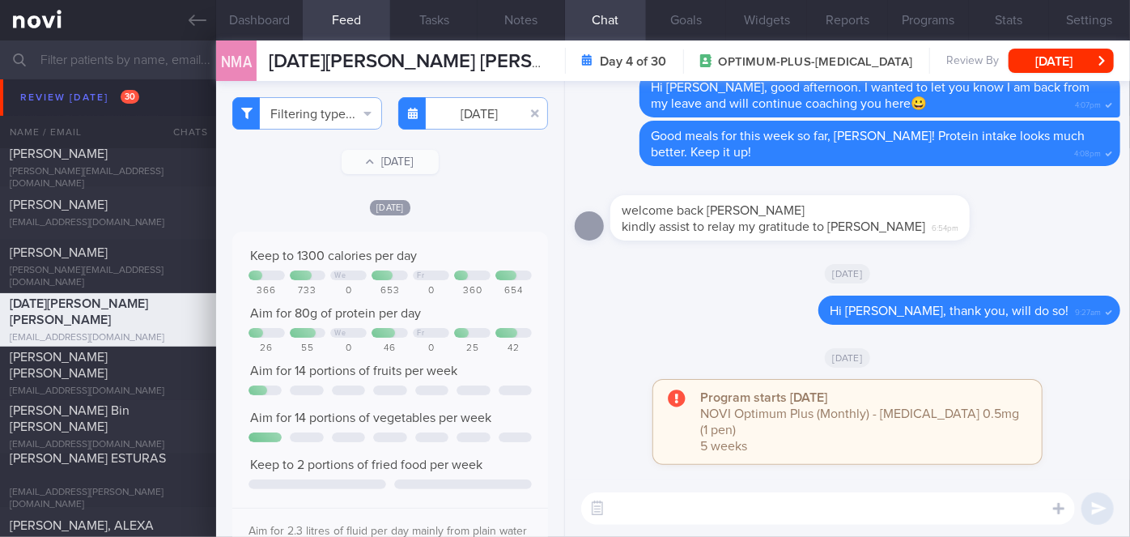
click at [704, 523] on textarea at bounding box center [828, 508] width 494 height 32
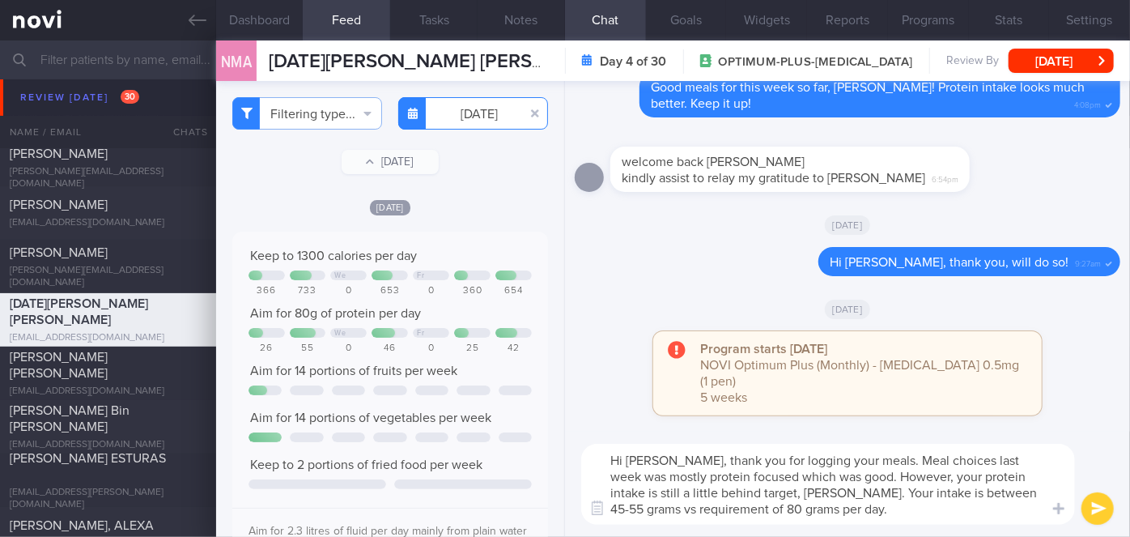
type textarea "Hi Mary, thank you for logging your meals. Meal choices last week was mostly pr…"
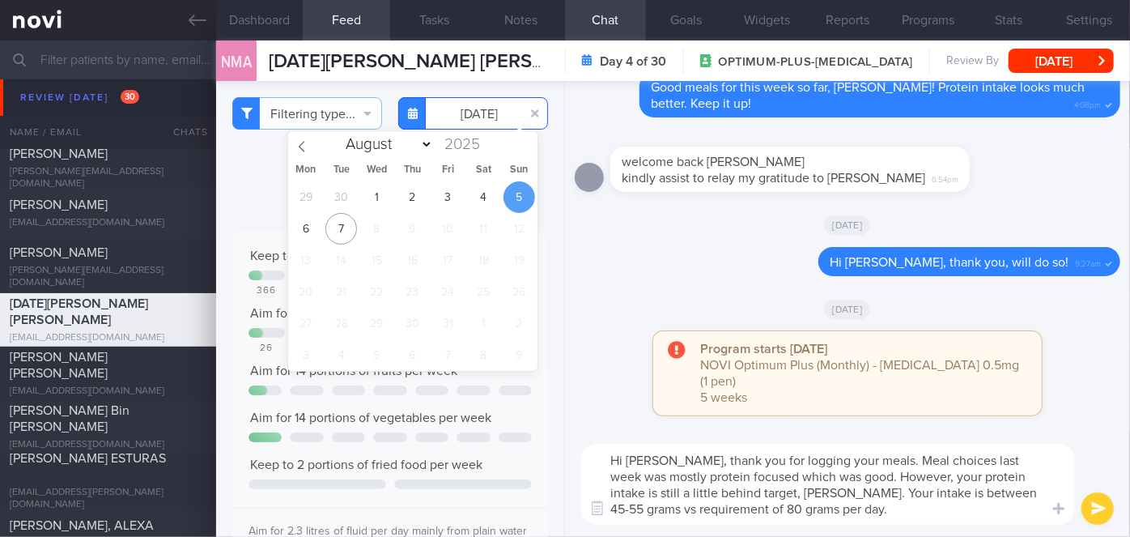
click at [463, 103] on input "[DATE]" at bounding box center [473, 113] width 150 height 32
click at [347, 197] on span "30" at bounding box center [342, 197] width 32 height 32
type input "[DATE]"
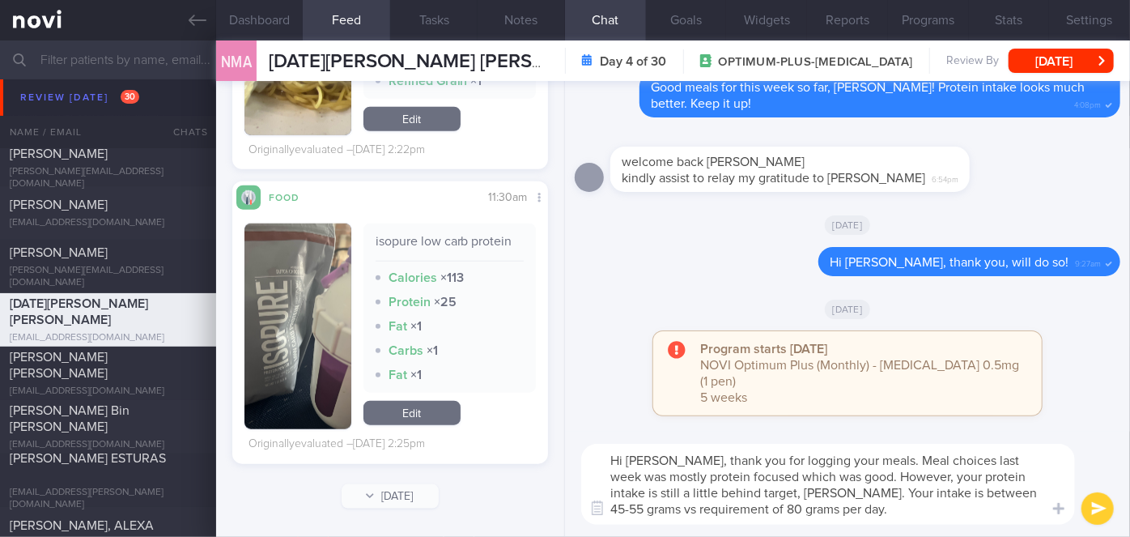
scroll to position [565, 0]
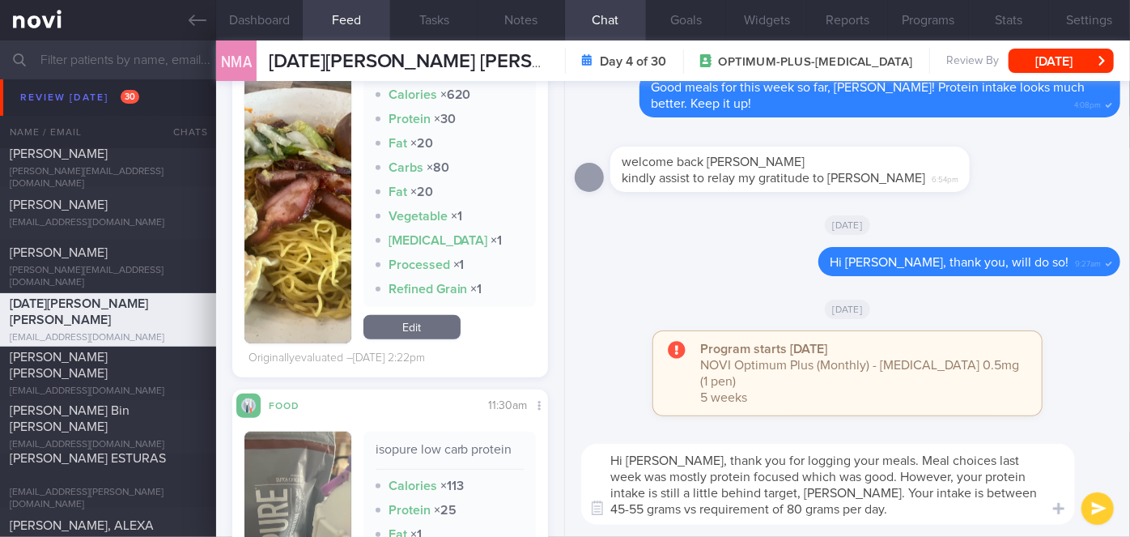
click at [842, 509] on textarea "Hi Mary, thank you for logging your meals. Meal choices last week was mostly pr…" at bounding box center [828, 484] width 494 height 81
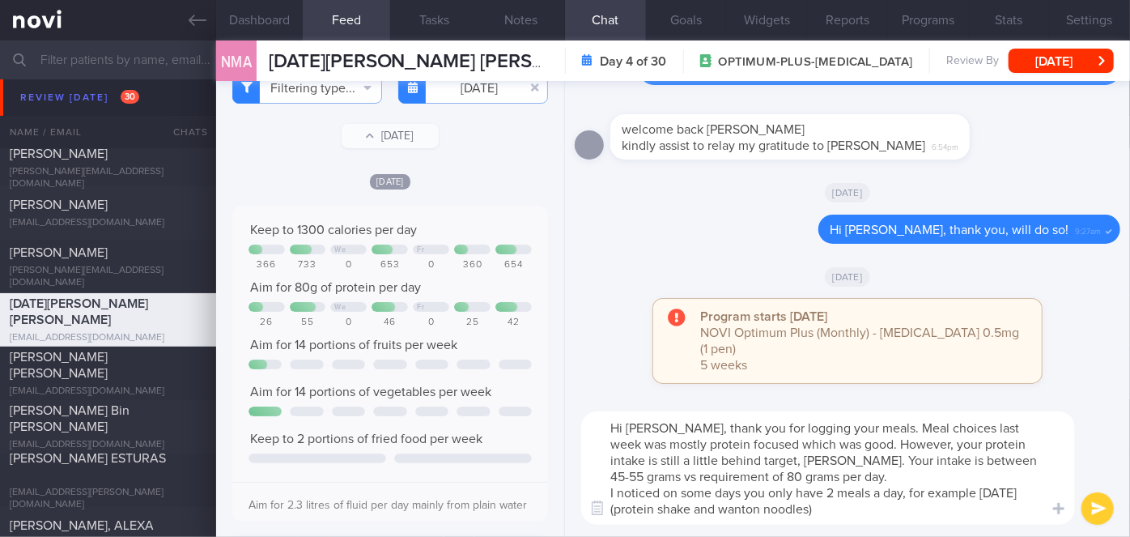
scroll to position [0, 0]
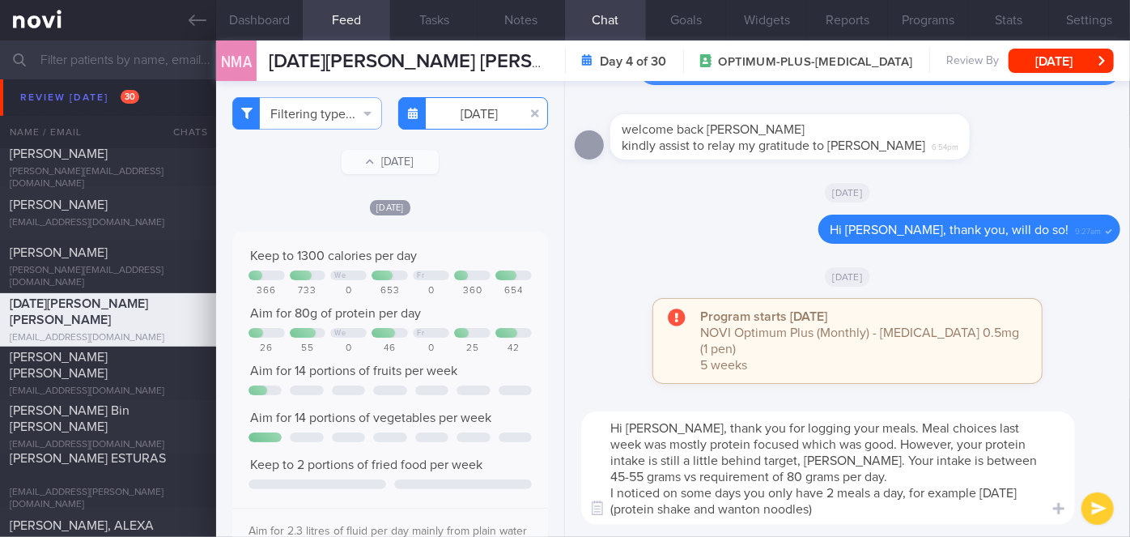
type textarea "Hi Mary, thank you for logging your meals. Meal choices last week was mostly pr…"
click at [445, 117] on input "[DATE]" at bounding box center [473, 113] width 150 height 32
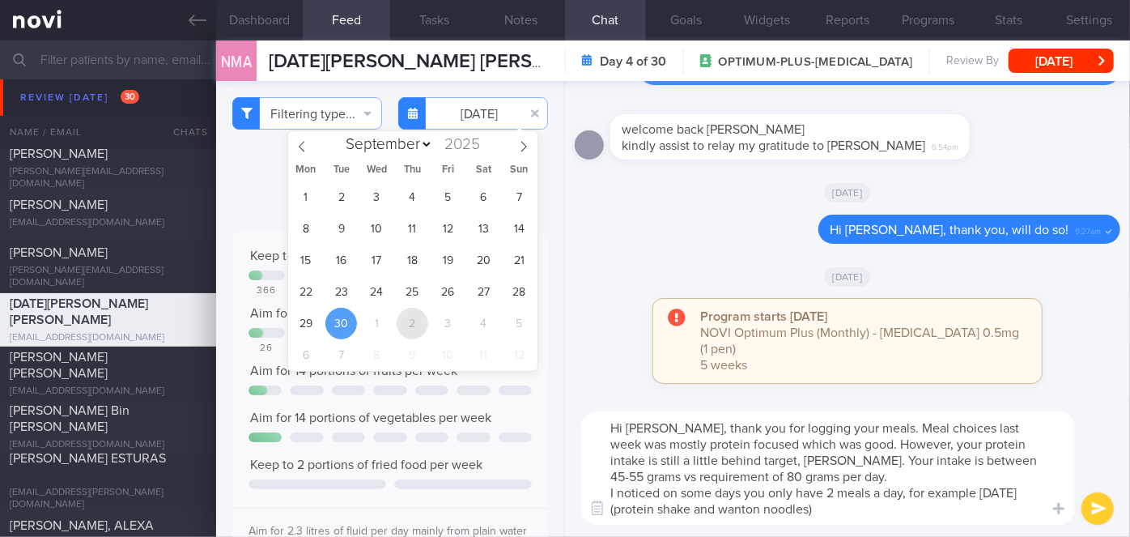
click at [406, 320] on span "2" at bounding box center [413, 324] width 32 height 32
type input "[DATE]"
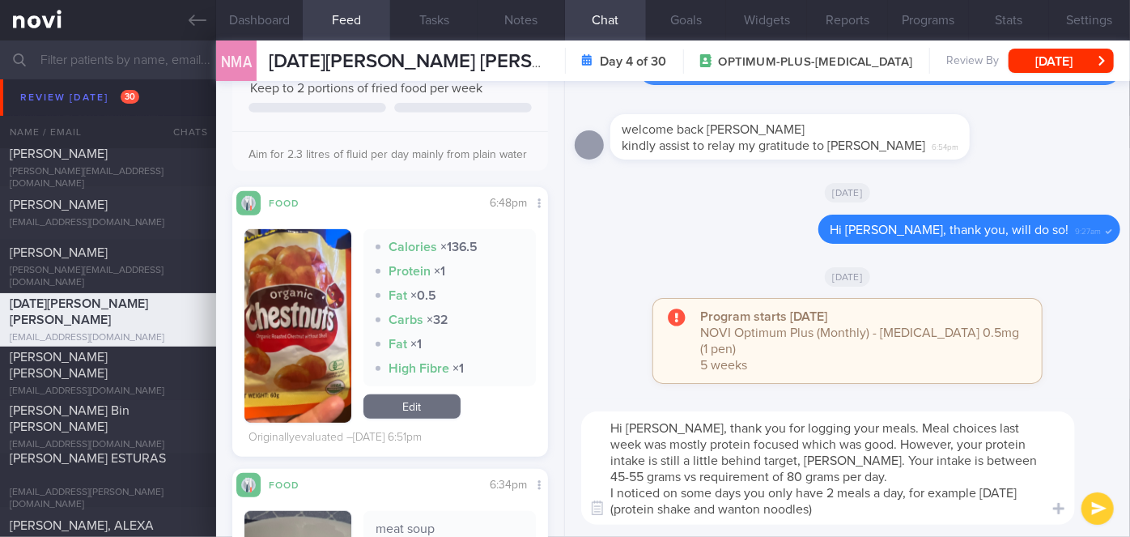
scroll to position [368, 0]
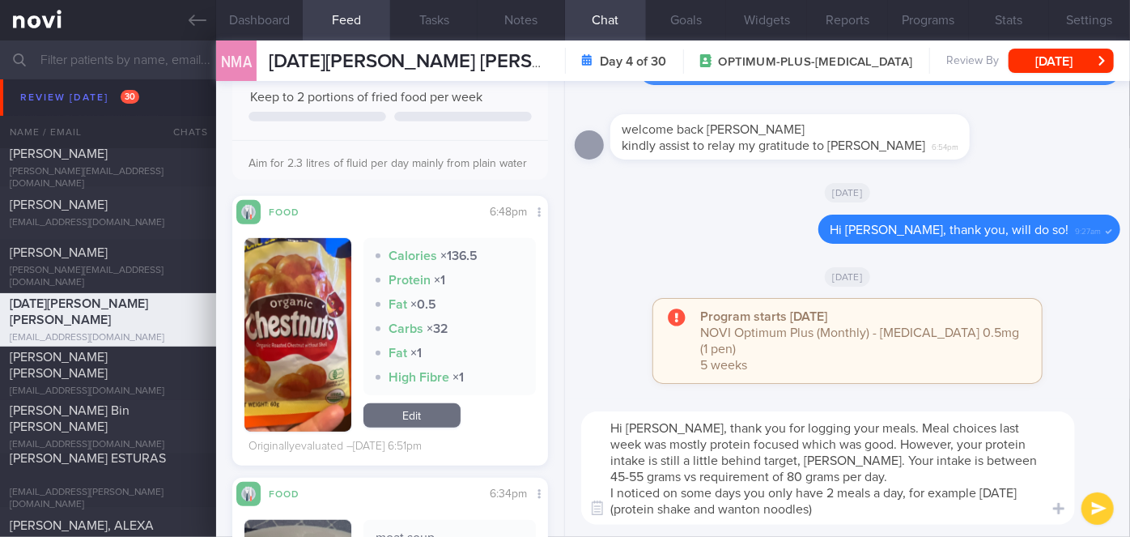
click at [887, 504] on textarea "Hi Mary, thank you for logging your meals. Meal choices last week was mostly pr…" at bounding box center [828, 467] width 494 height 113
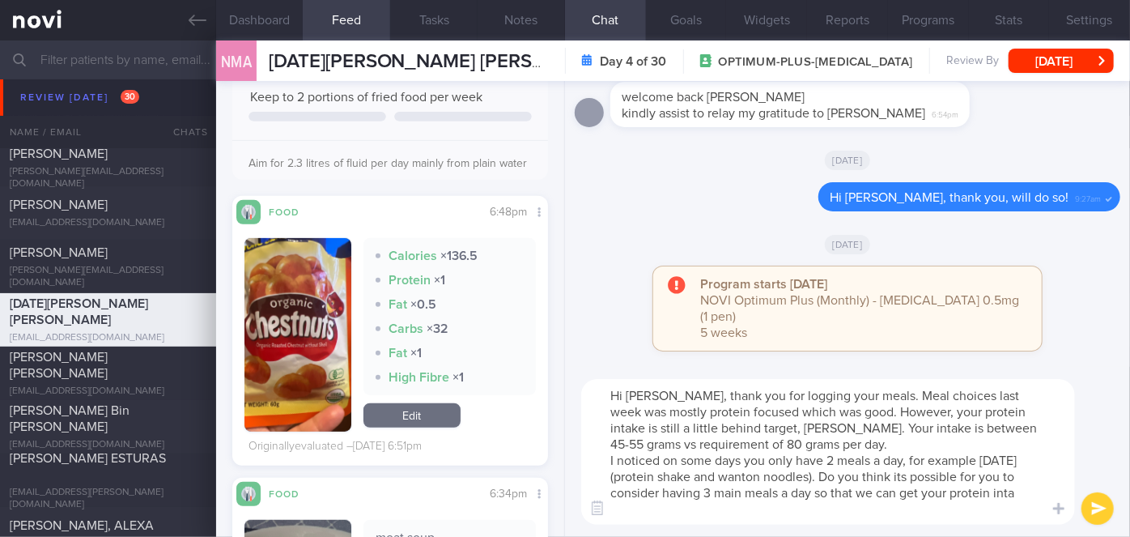
scroll to position [0, 0]
click at [853, 398] on textarea "Hi Mary, thank you for logging your meals. Meal choices last week was mostly pr…" at bounding box center [828, 452] width 494 height 146
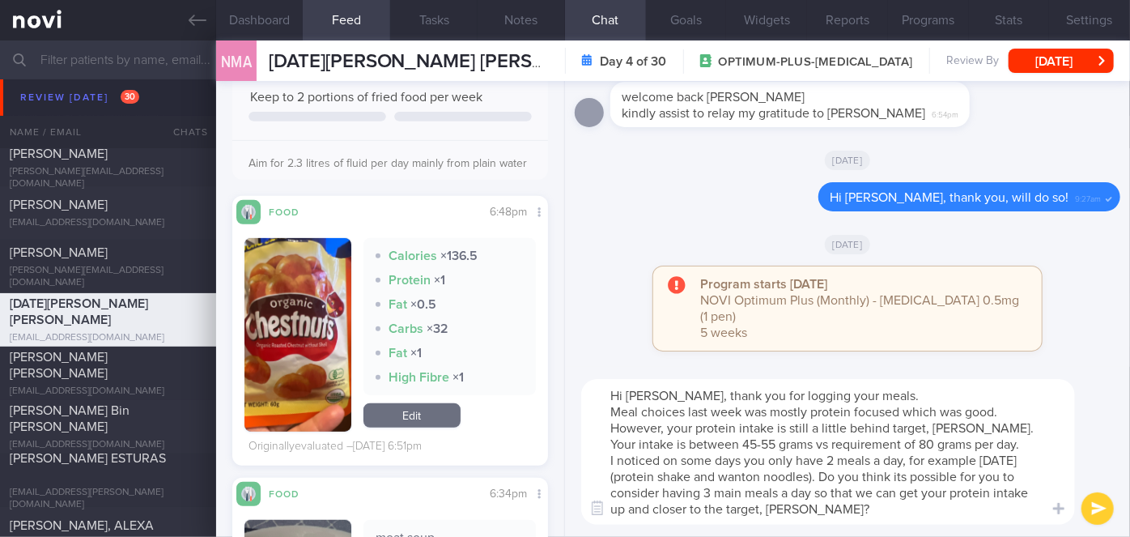
click at [999, 411] on textarea "Hi Mary, thank you for logging your meals. Meal choices last week was mostly pr…" at bounding box center [828, 452] width 494 height 146
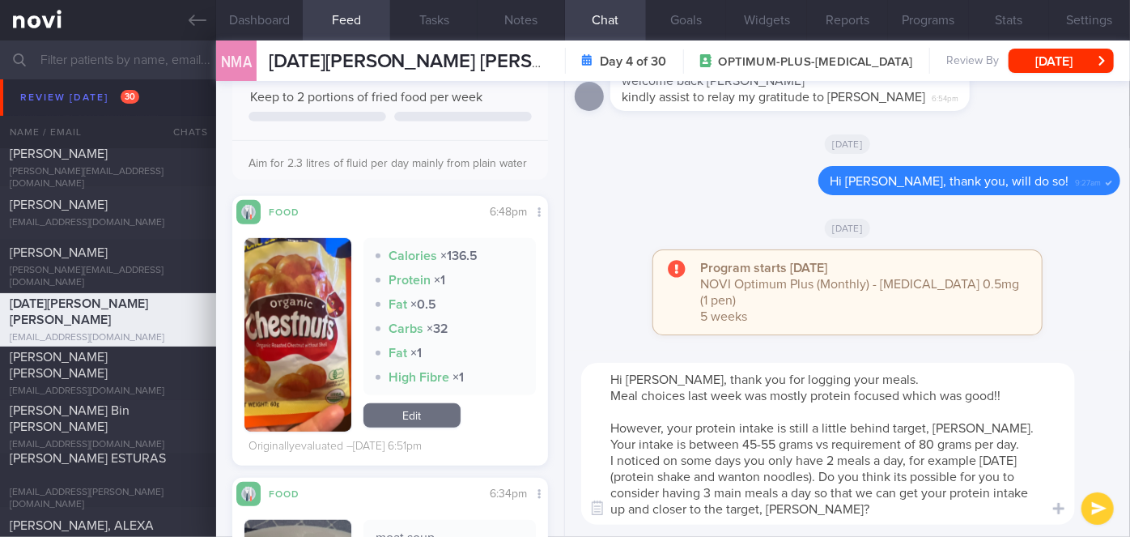
type textarea "Hi Mary, thank you for logging your meals. Meal choices last week was mostly pr…"
click at [1088, 510] on button "submit" at bounding box center [1098, 508] width 32 height 32
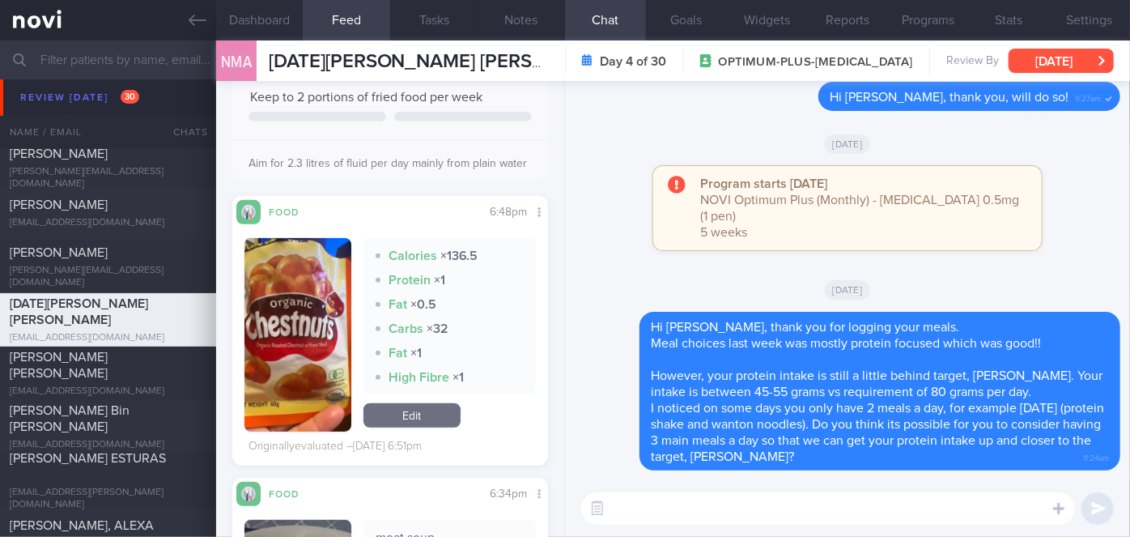
click at [1047, 67] on button "[DATE]" at bounding box center [1061, 61] width 105 height 24
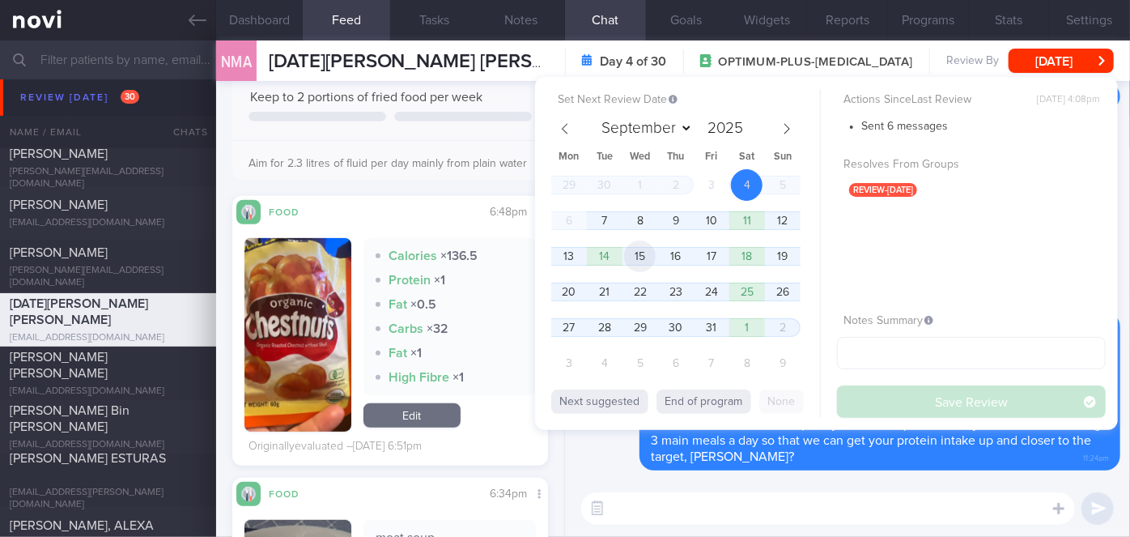
click at [649, 259] on span "15" at bounding box center [640, 256] width 32 height 32
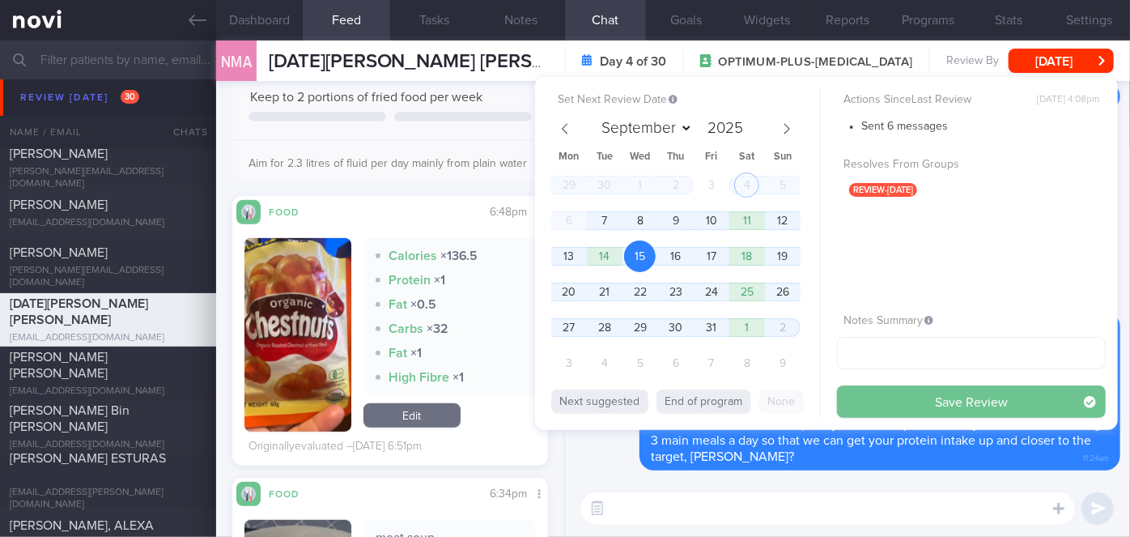
click at [876, 404] on button "Save Review" at bounding box center [971, 401] width 269 height 32
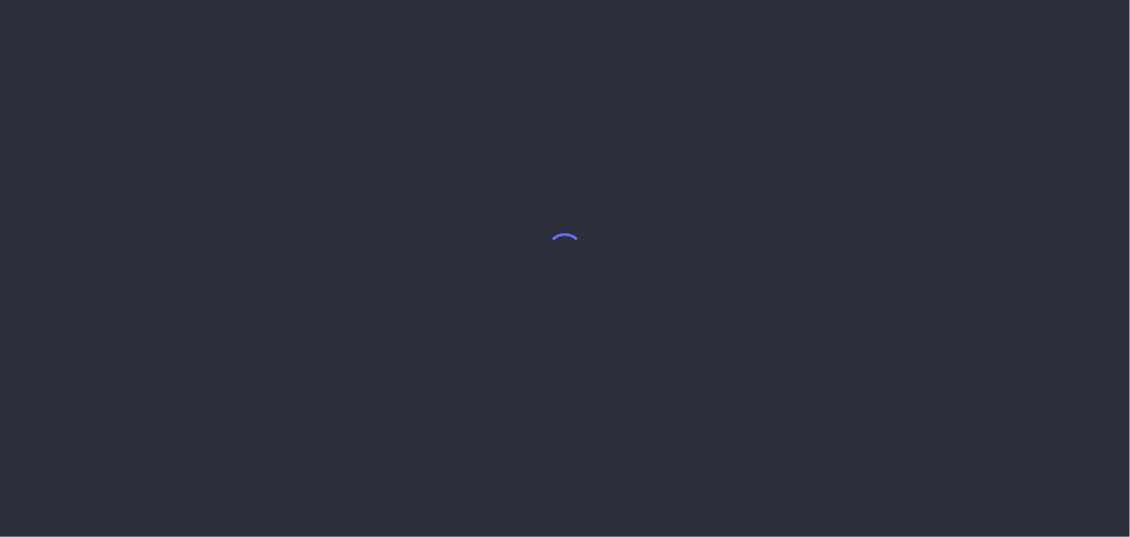
select select "9"
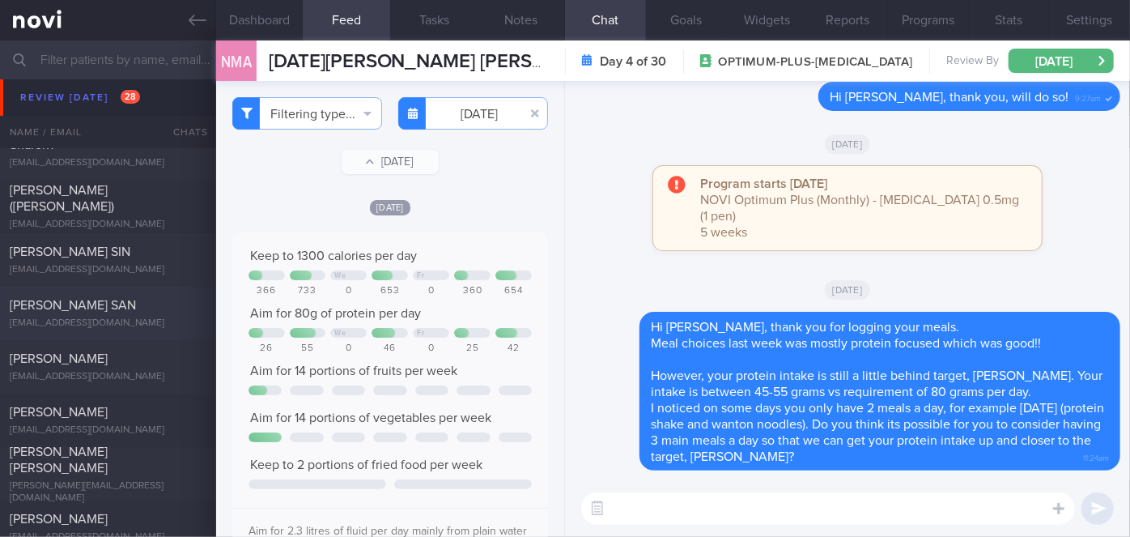
scroll to position [5889, 0]
